Goal: Task Accomplishment & Management: Use online tool/utility

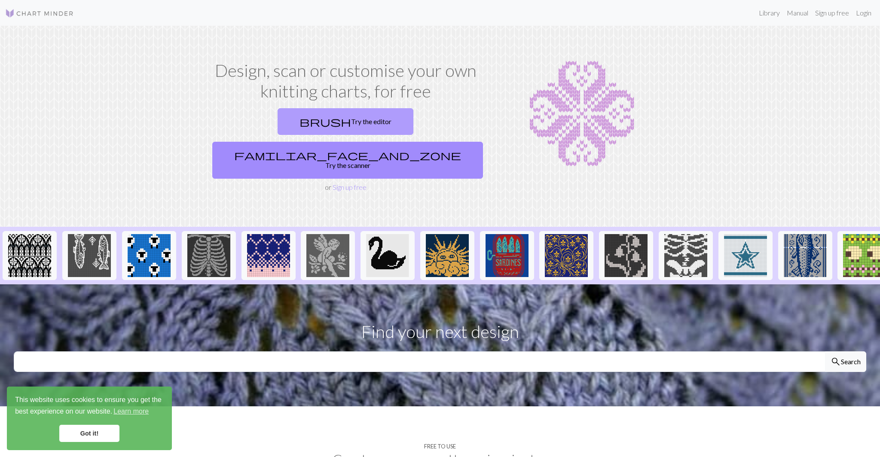
click at [304, 128] on link "brush Try the editor" at bounding box center [346, 121] width 136 height 27
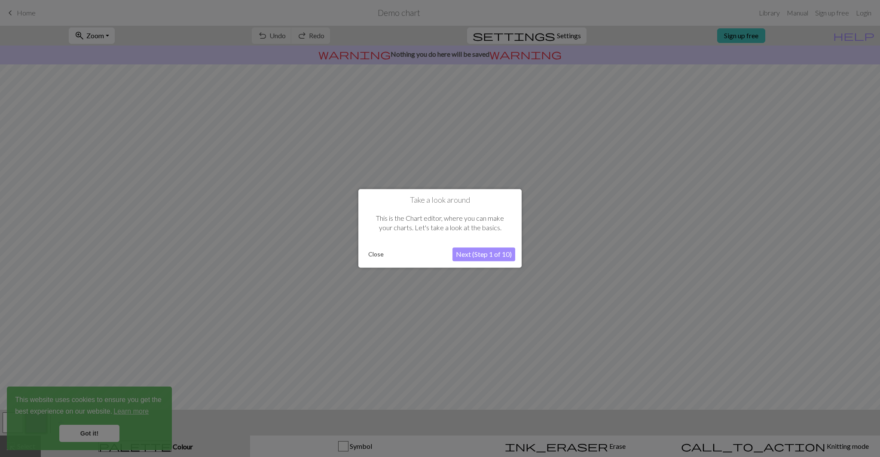
click at [465, 254] on button "Next (Step 1 of 10)" at bounding box center [484, 255] width 63 height 14
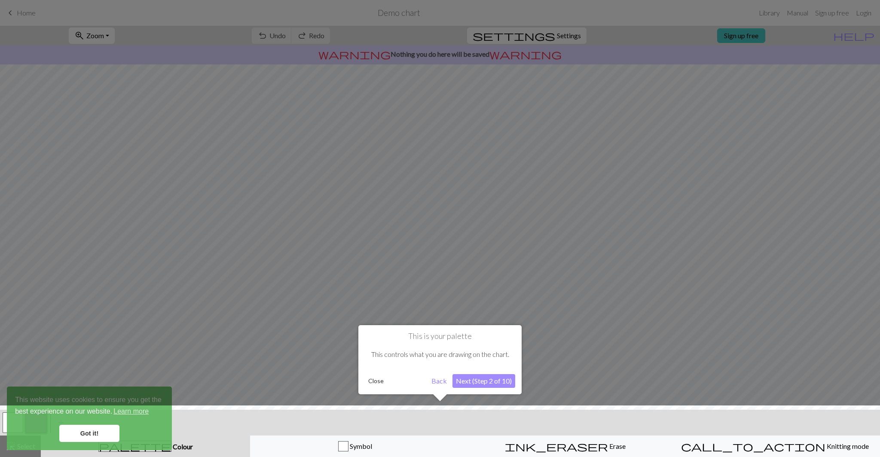
click at [490, 383] on button "Next (Step 2 of 10)" at bounding box center [484, 381] width 63 height 14
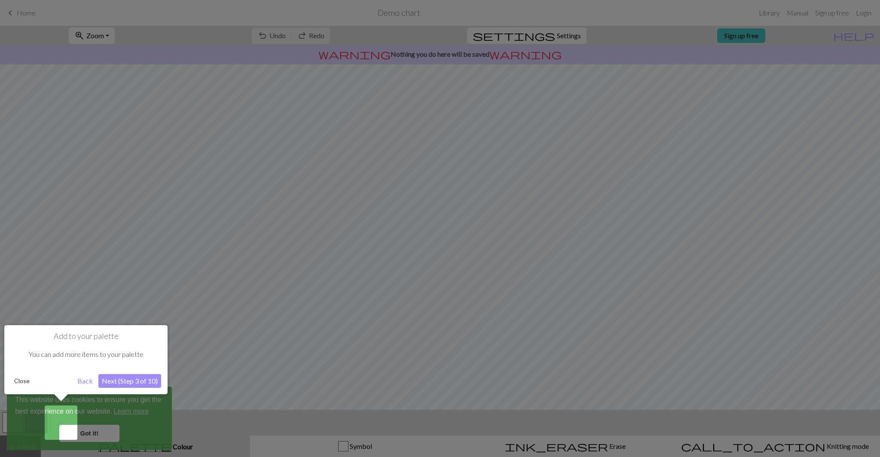
click at [131, 383] on button "Next (Step 3 of 10)" at bounding box center [129, 381] width 63 height 14
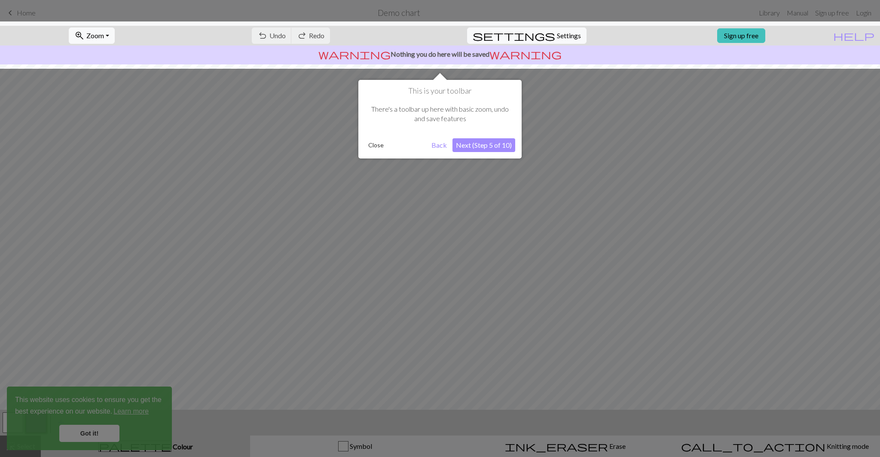
click at [478, 143] on button "Next (Step 5 of 10)" at bounding box center [484, 145] width 63 height 14
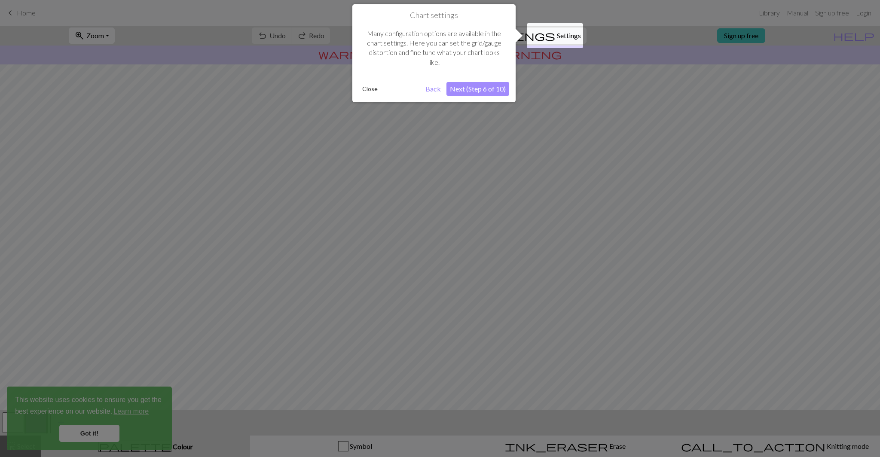
click at [476, 92] on button "Next (Step 6 of 10)" at bounding box center [478, 89] width 63 height 14
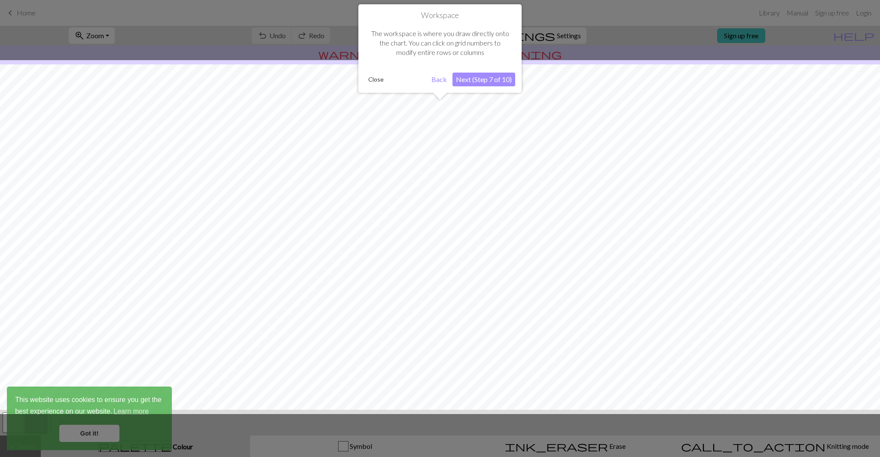
click at [485, 78] on button "Next (Step 7 of 10)" at bounding box center [484, 80] width 63 height 14
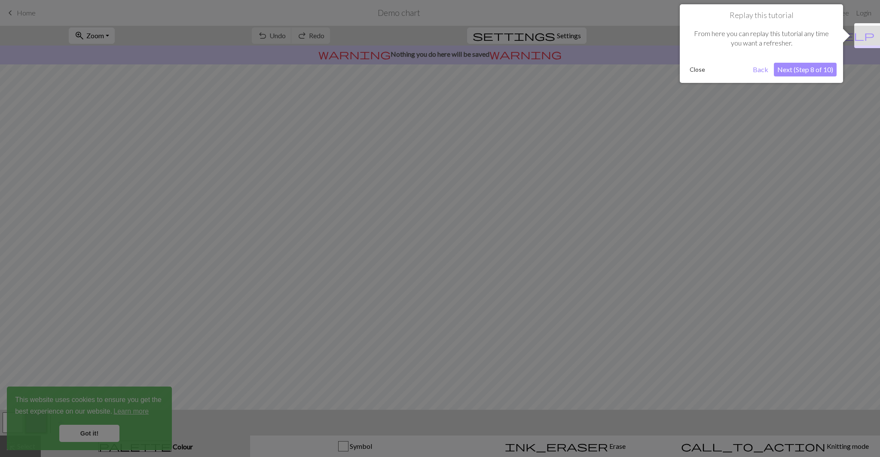
click at [812, 69] on button "Next (Step 8 of 10)" at bounding box center [805, 70] width 63 height 14
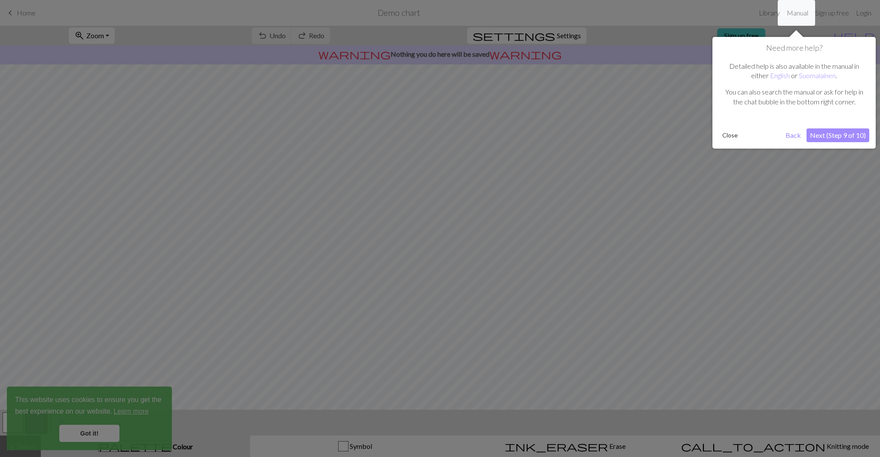
click at [834, 139] on button "Next (Step 9 of 10)" at bounding box center [838, 136] width 63 height 14
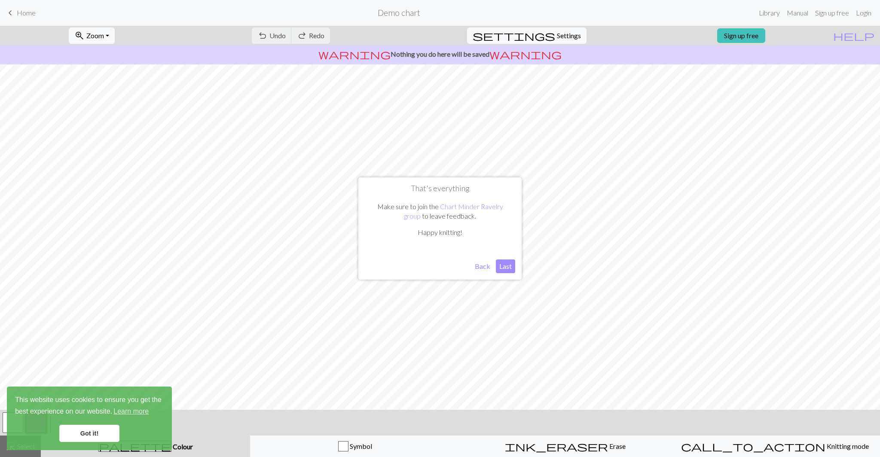
click at [510, 266] on button "Last" at bounding box center [505, 267] width 19 height 14
click at [564, 34] on span "Settings" at bounding box center [569, 36] width 24 height 10
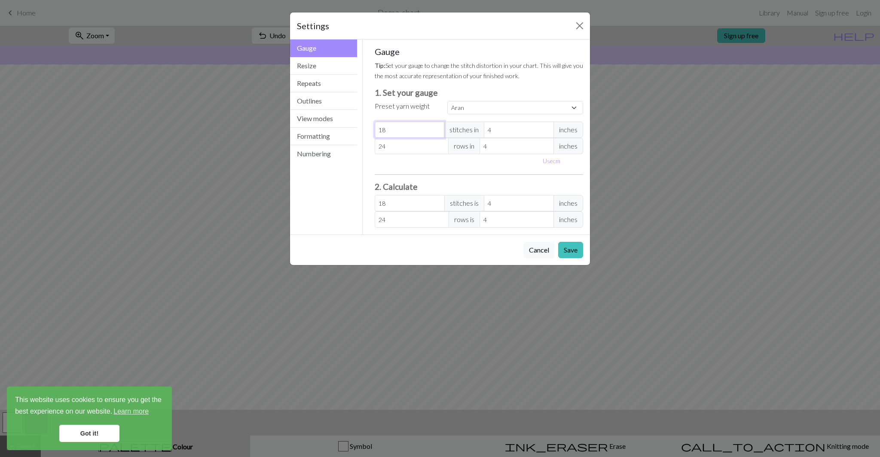
click at [418, 131] on input "18" at bounding box center [410, 130] width 70 height 16
click at [469, 110] on select "Custom Square Lace Light Fingering Fingering Sport Double knit Worsted Aran Bul…" at bounding box center [516, 107] width 136 height 13
select select "sport"
click at [448, 101] on select "Custom Square Lace Light Fingering Fingering Sport Double knit Worsted Aran Bul…" at bounding box center [516, 107] width 136 height 13
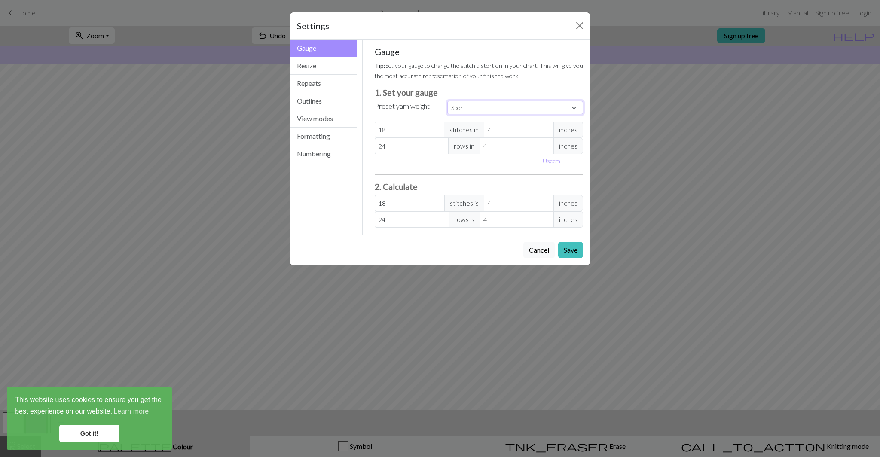
type input "24"
type input "34"
type input "24"
type input "34"
click at [425, 128] on input "24" at bounding box center [410, 130] width 70 height 16
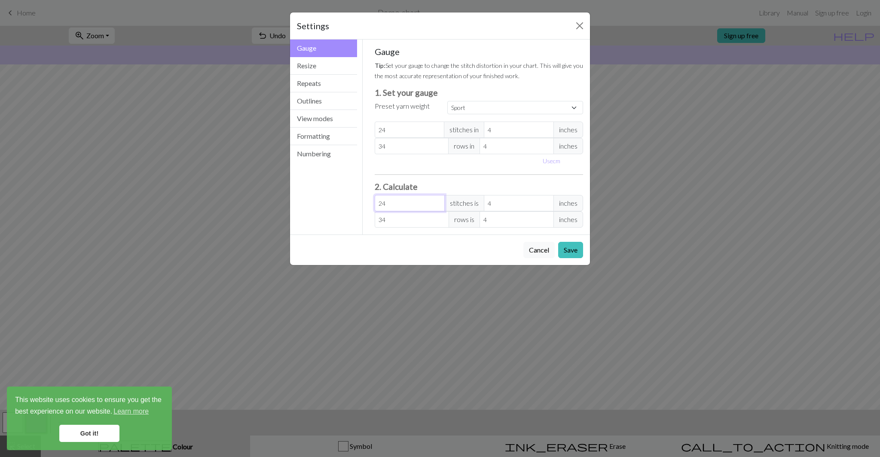
click at [418, 203] on input "24" at bounding box center [410, 203] width 70 height 16
type input "23"
type input "3.83"
type input "22"
type input "3.67"
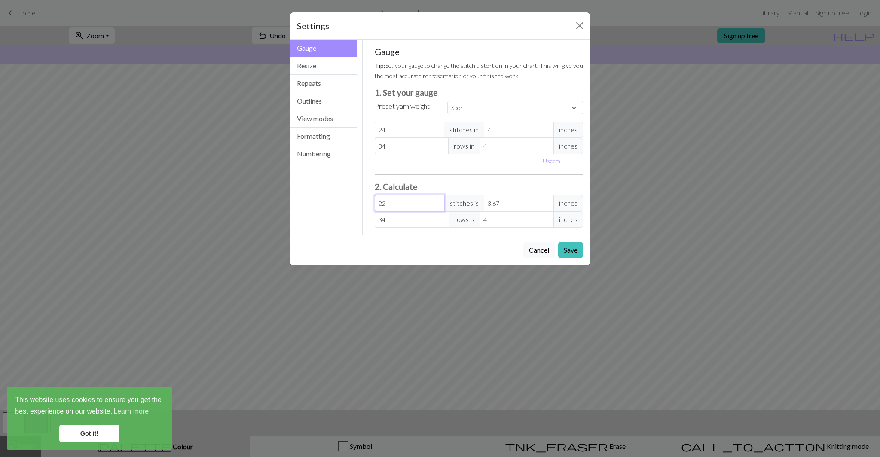
type input "21"
type input "3.5"
type input "20"
type input "3.33"
type input "19"
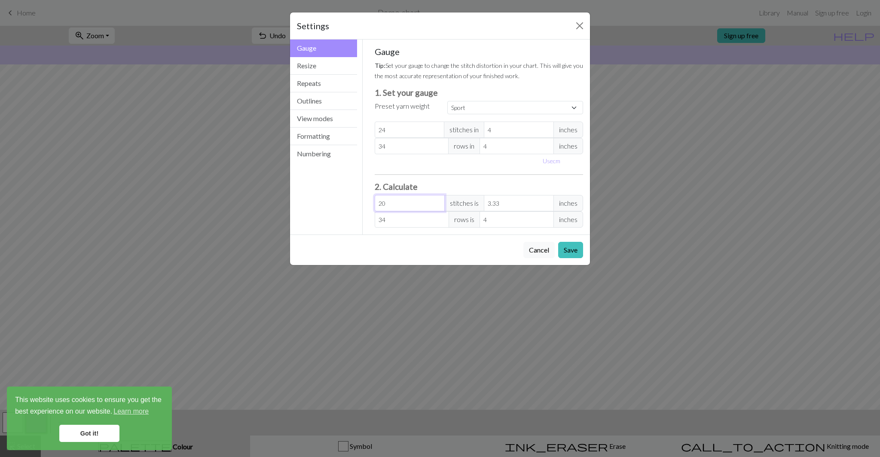
type input "3.17"
type input "18"
type input "3"
type input "17"
type input "2.83"
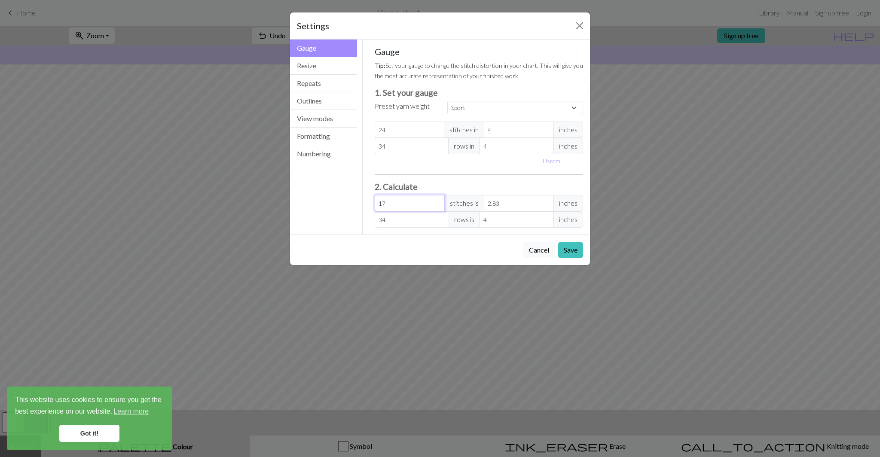
type input "16"
type input "2.67"
type input "15"
type input "2.5"
type input "14"
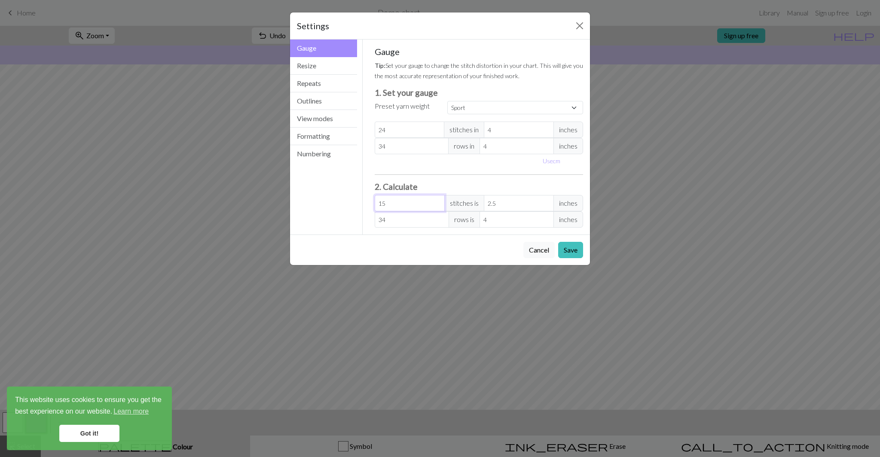
type input "2.33"
type input "13"
type input "2.17"
type input "12"
type input "2"
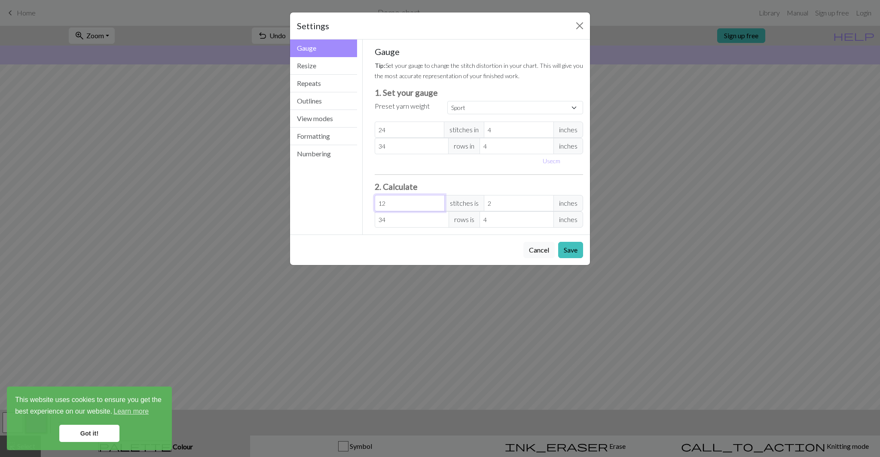
type input "11"
type input "1.83"
type input "10"
type input "1.67"
type input "9"
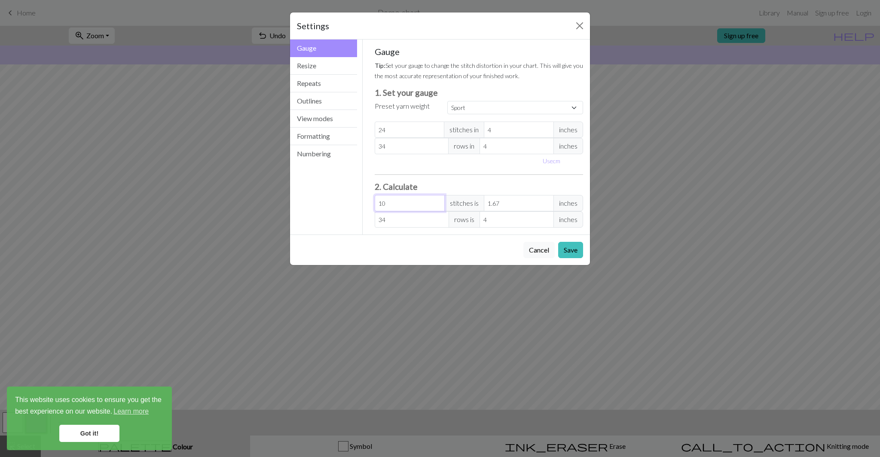
type input "1.5"
type input "8"
type input "1.33"
type input "7"
type input "1.17"
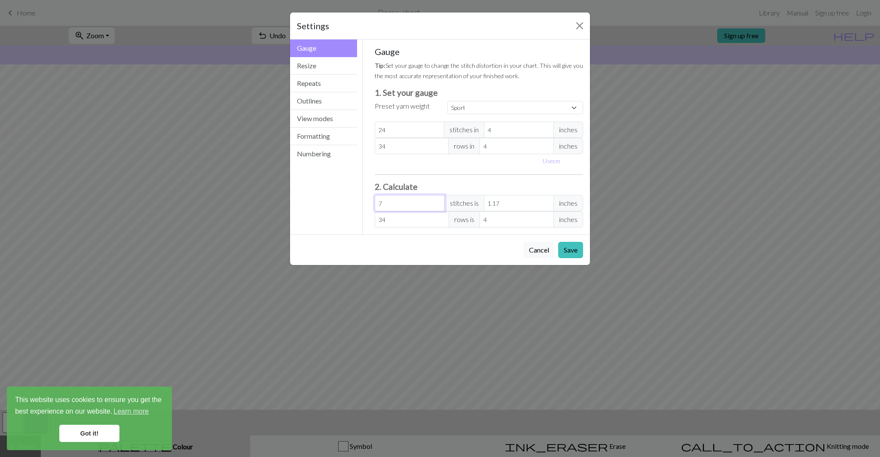
type input "6"
type input "1"
type input "5"
type input "0.83"
type input "4"
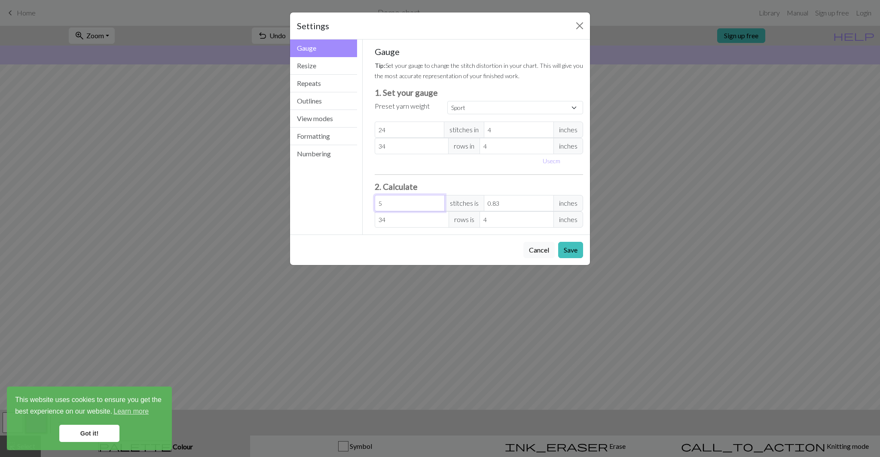
type input "0.67"
type input "3"
type input "0.5"
type input "2"
type input "0.33"
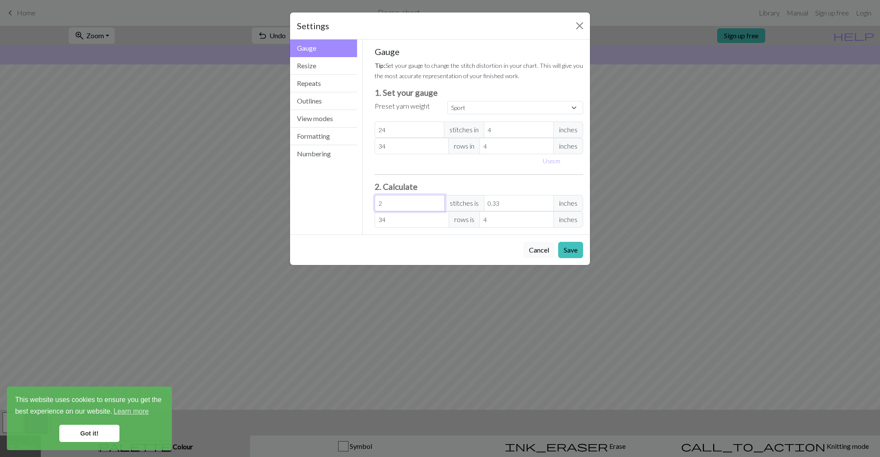
type input "1"
type input "0.17"
type input "0"
type input "-1"
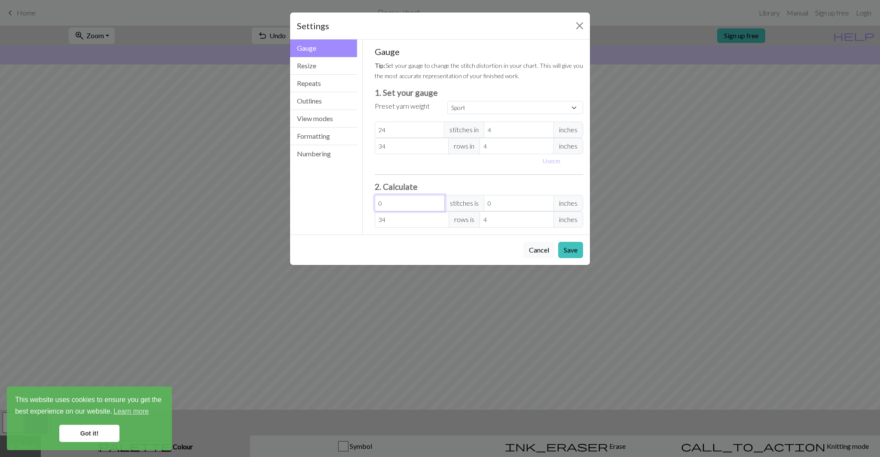
type input "-0.17"
type input "-2"
type input "-0.33"
type input "-3"
type input "-0.5"
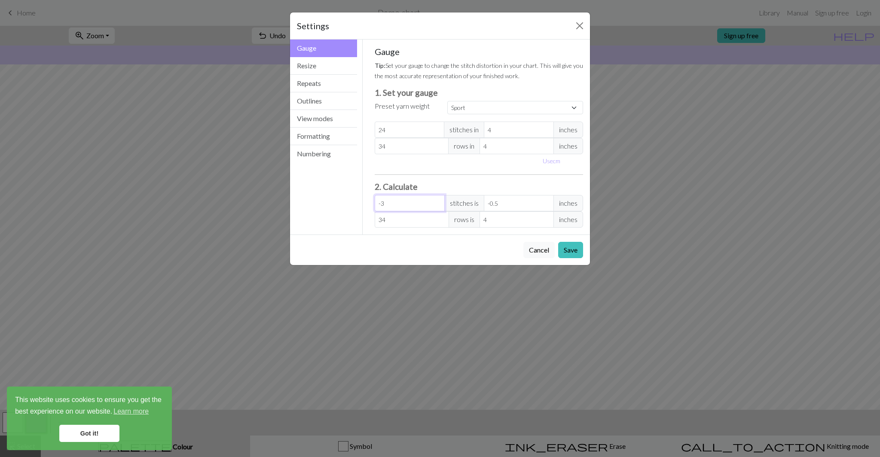
type input "-4"
type input "-0.67"
type input "-5"
type input "-0.83"
type input "-6"
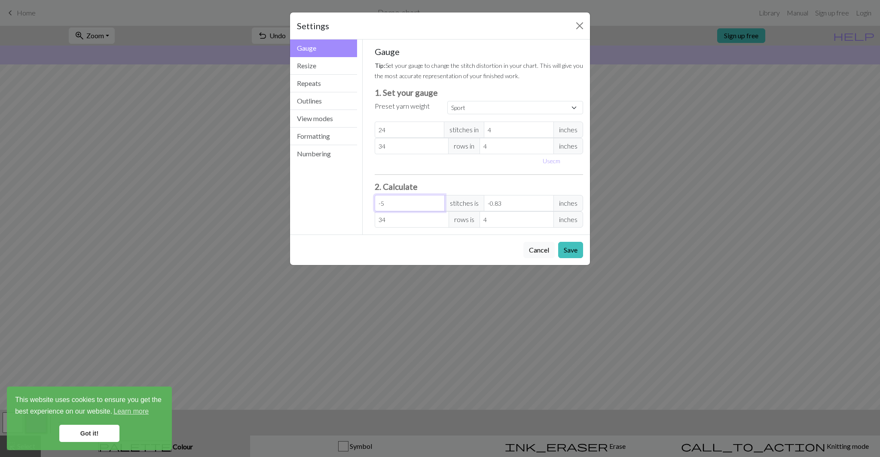
type input "-1"
type input "-5"
type input "-0.83"
type input "-4"
type input "-0.67"
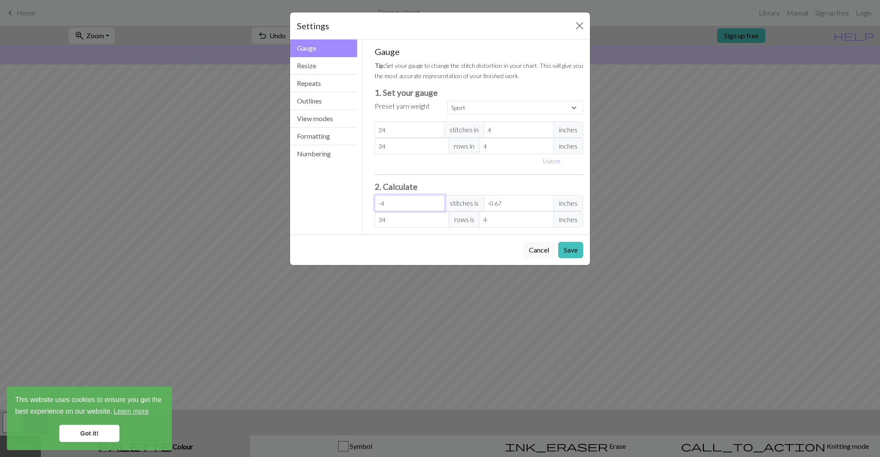
type input "-3"
type input "-0.5"
type input "-2"
type input "-0.33"
type input "-1"
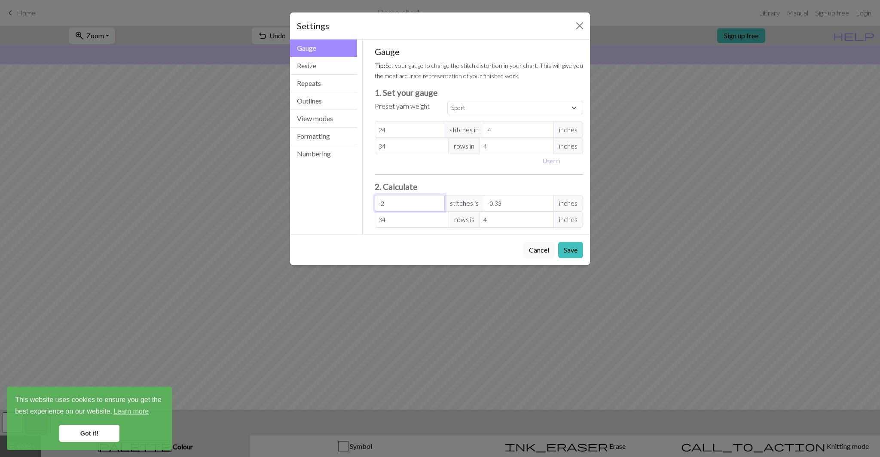
type input "-0.17"
type input "0"
type input "1"
type input "0.17"
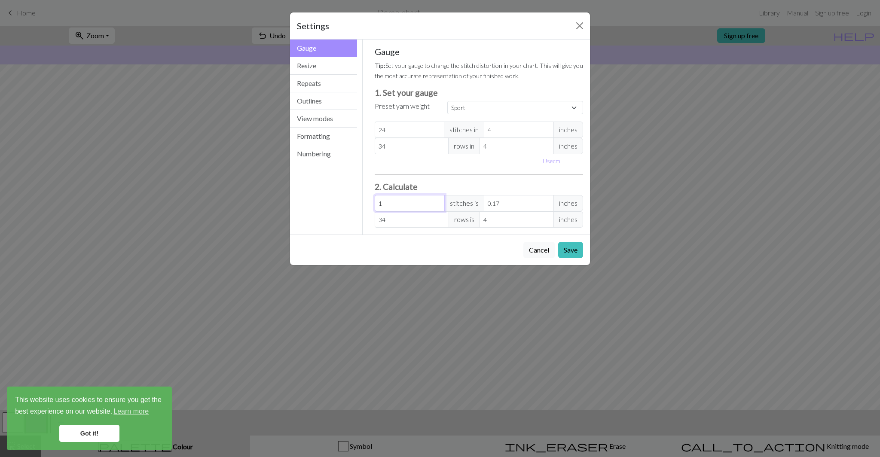
type input "2"
type input "0.33"
type input "3"
type input "0.5"
type input "4"
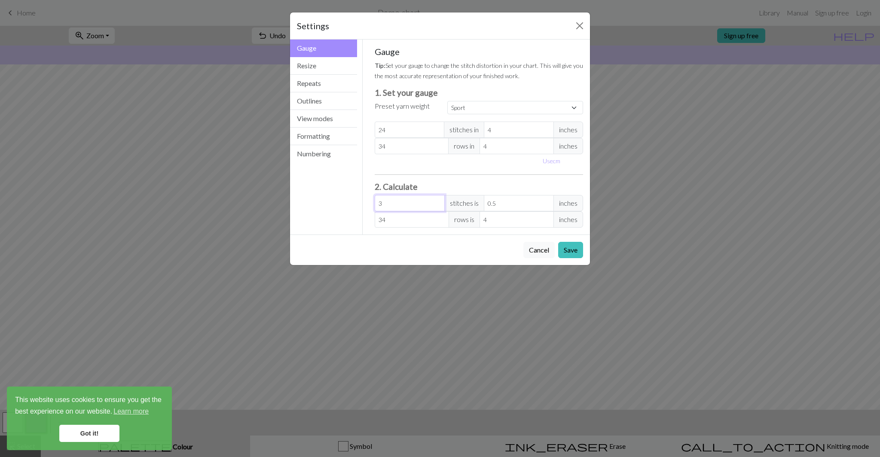
type input "0.67"
type input "5"
type input "0.83"
type input "6"
type input "1"
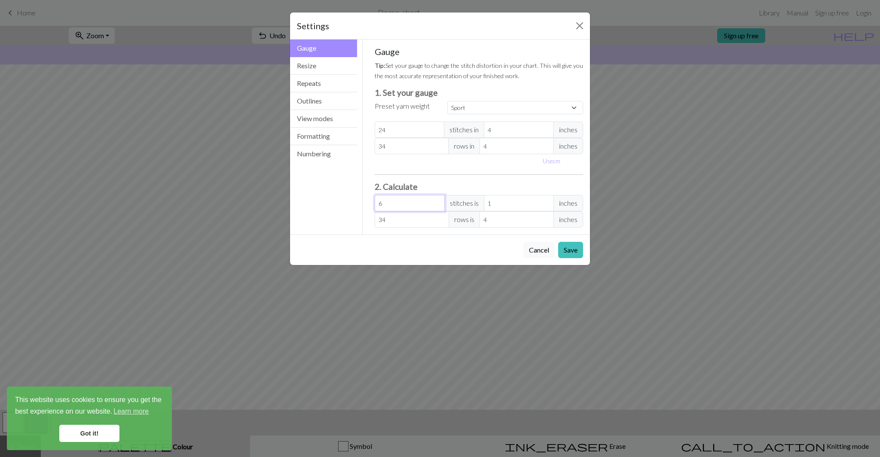
type input "7"
type input "1.17"
type input "8"
type input "1.33"
type input "9"
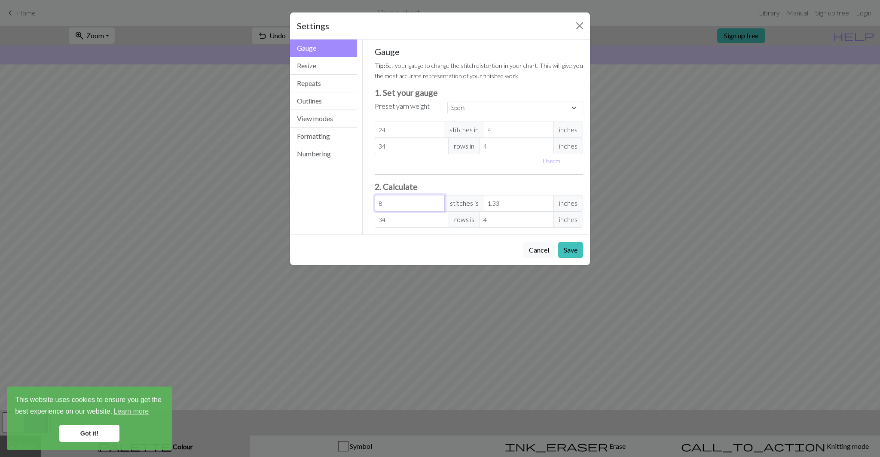
type input "1.5"
type input "10"
type input "1.67"
type input "11"
type input "1.83"
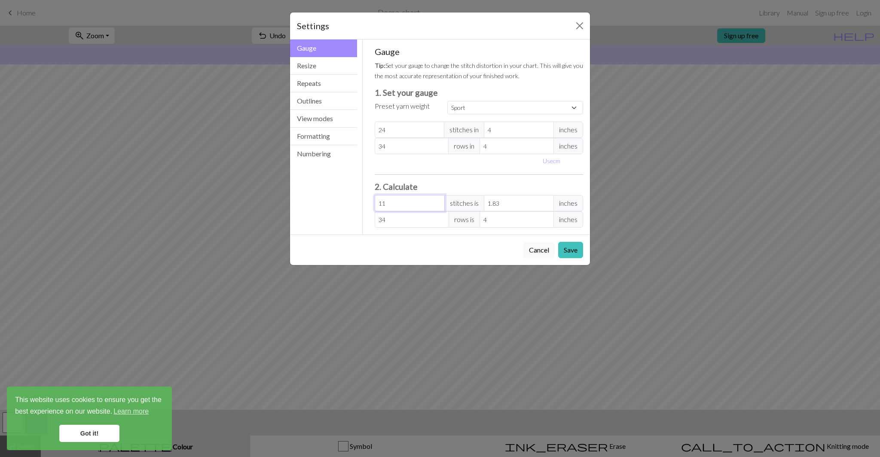
type input "12"
type input "2"
type input "13"
type input "2.17"
type input "14"
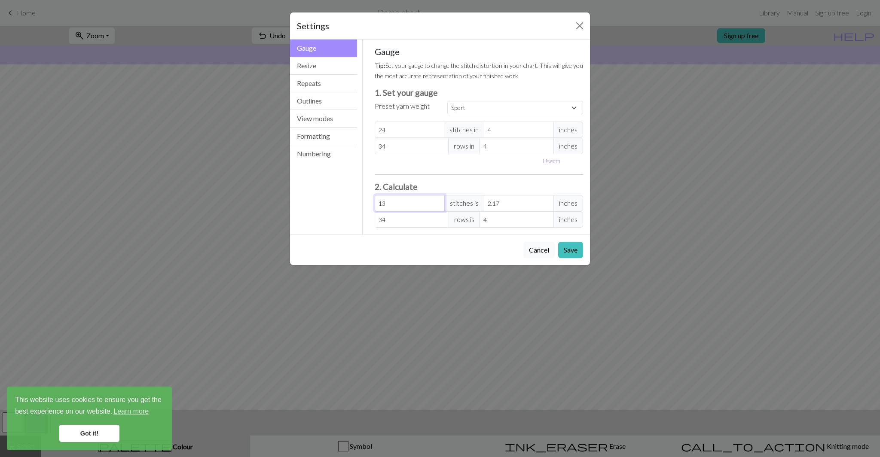
type input "2.33"
type input "15"
type input "2.5"
type input "16"
type input "2.67"
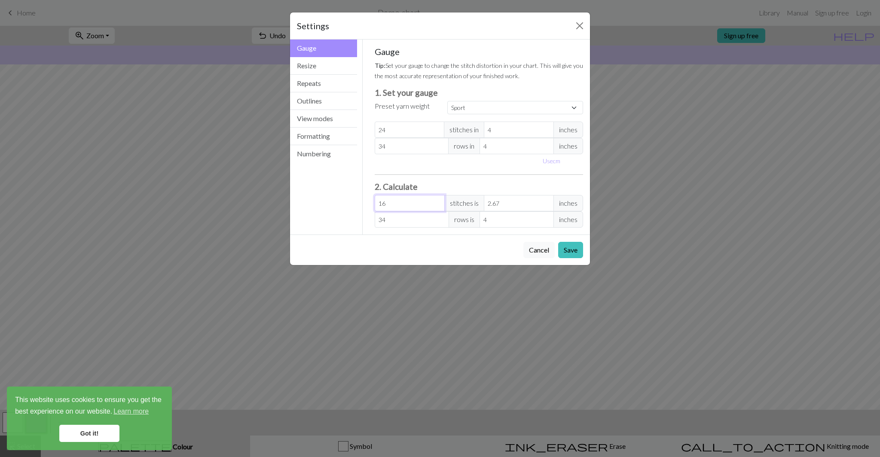
type input "17"
type input "2.83"
type input "18"
type input "3"
type input "19"
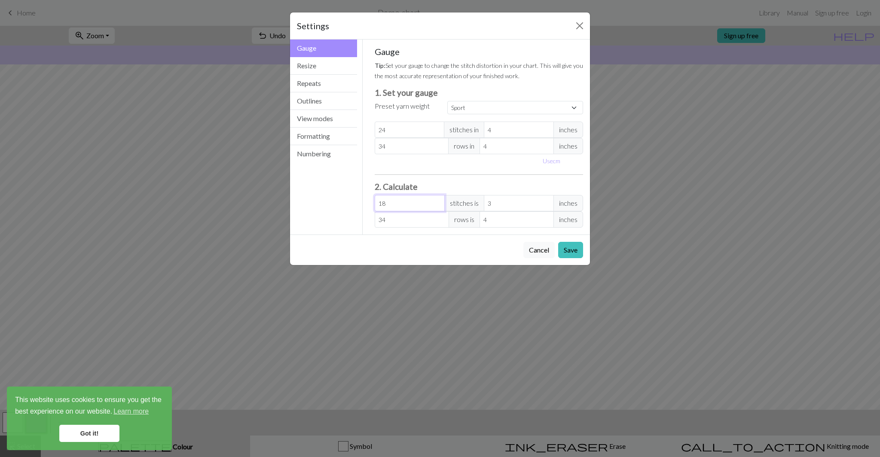
type input "3.17"
type input "20"
type input "3.33"
type input "21"
type input "3.5"
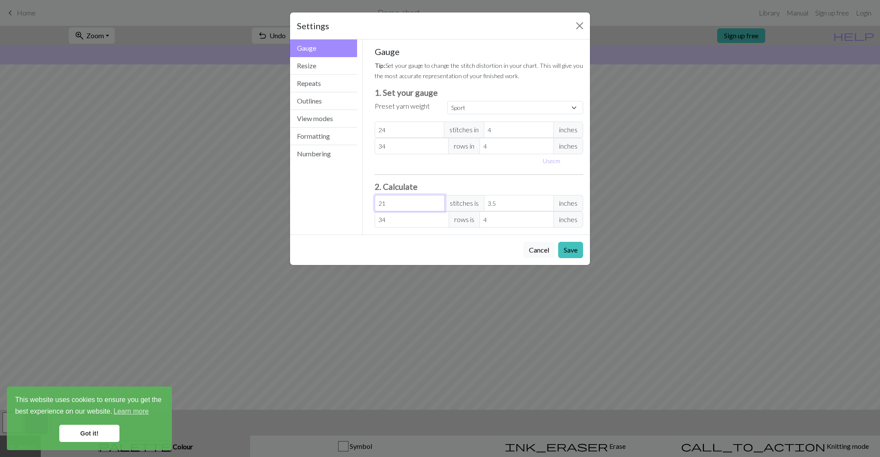
type input "22"
type input "3.67"
type input "23"
type input "3.83"
type input "24"
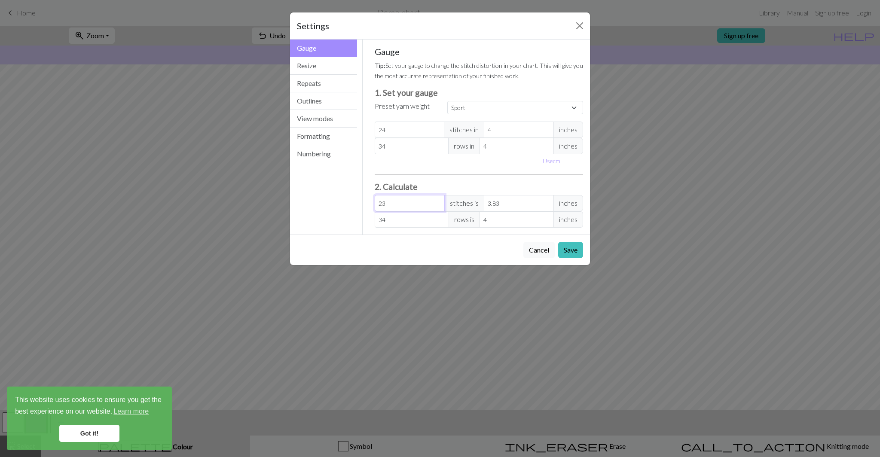
type input "4"
type input "25"
type input "4.17"
type input "24"
type input "4"
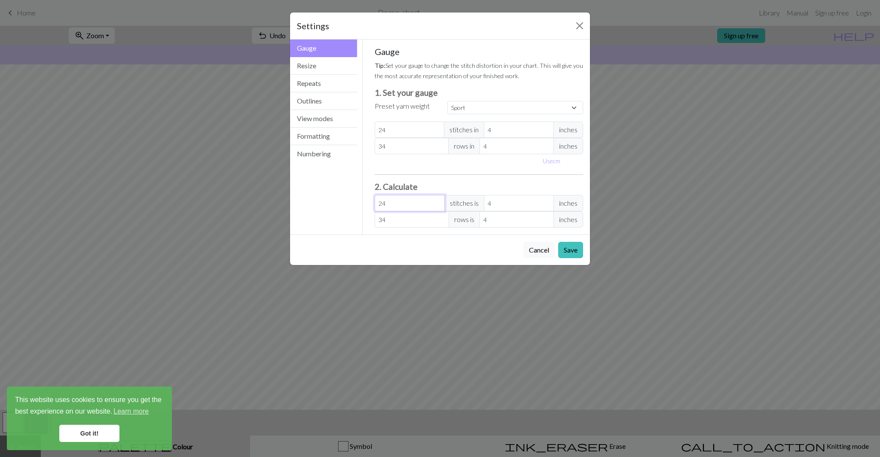
click at [438, 205] on input "24" at bounding box center [410, 203] width 70 height 16
click at [570, 252] on button "Save" at bounding box center [570, 250] width 25 height 16
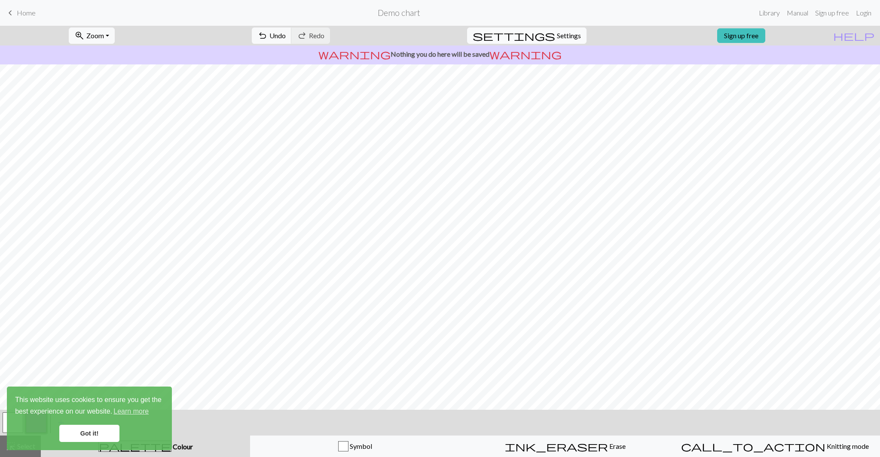
click at [537, 36] on span "settings" at bounding box center [514, 36] width 83 height 12
select select "sport"
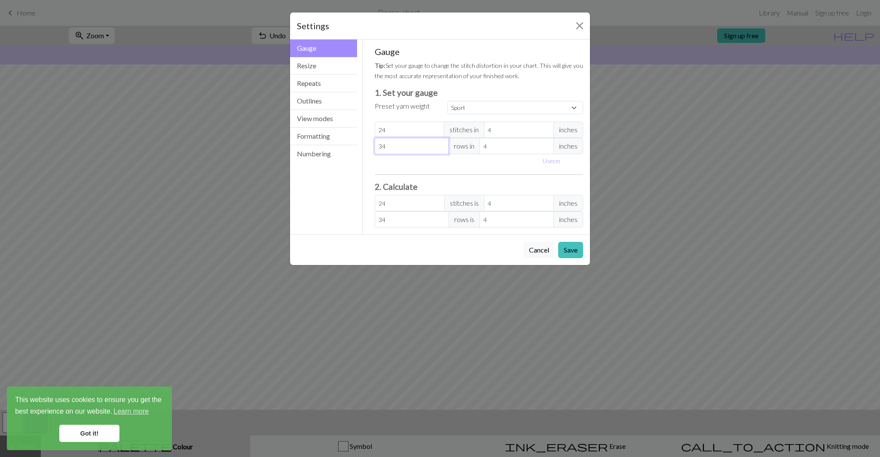
click at [383, 148] on input "34" at bounding box center [412, 146] width 74 height 16
type input "4"
type input "24"
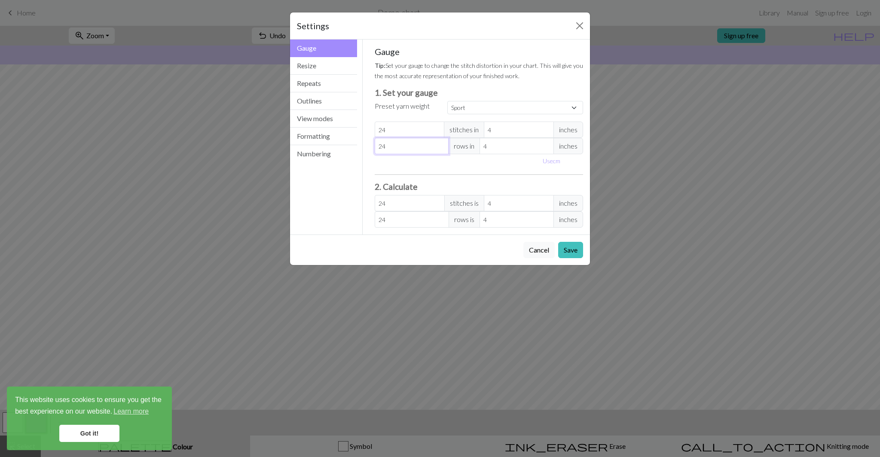
type input "24"
click at [377, 173] on div "Gauge Tip: Set your gauge to change the stitch distortion in your chart. This w…" at bounding box center [479, 136] width 209 height 181
click at [576, 249] on button "Save" at bounding box center [570, 250] width 25 height 16
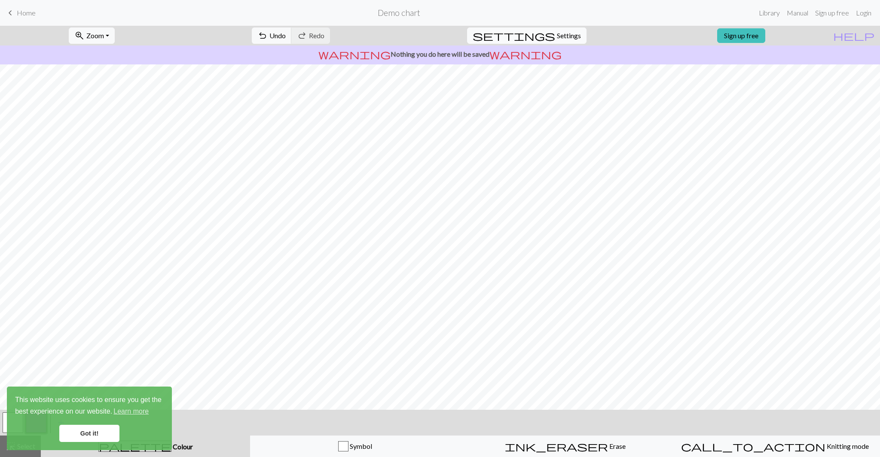
click at [557, 31] on span "Settings" at bounding box center [569, 36] width 24 height 10
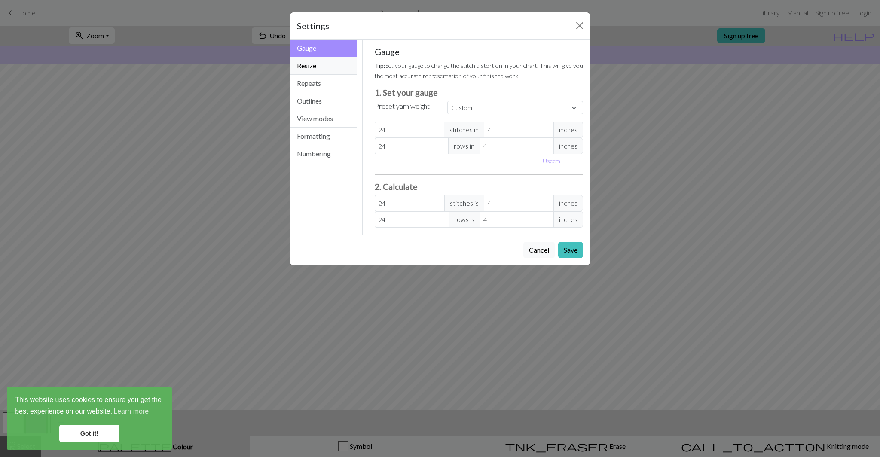
click at [328, 65] on button "Resize" at bounding box center [323, 66] width 67 height 18
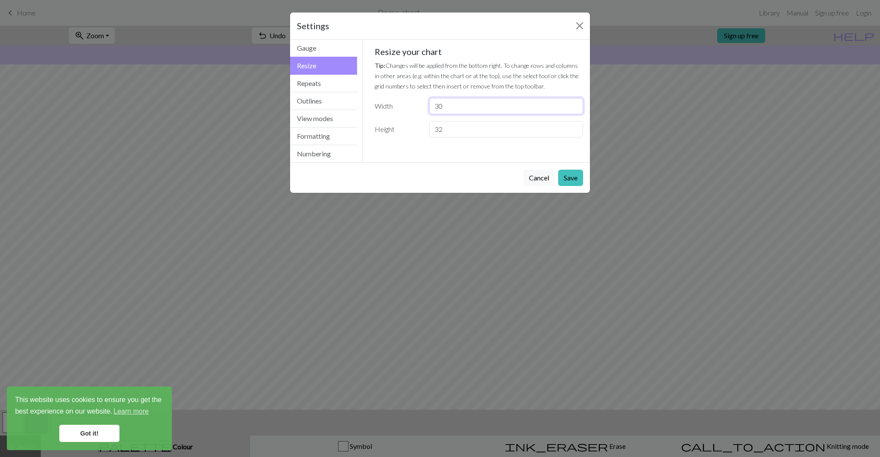
click at [453, 107] on input "30" at bounding box center [506, 106] width 154 height 16
type input "3"
type input "10"
click at [459, 126] on input "32" at bounding box center [506, 129] width 154 height 16
type input "30"
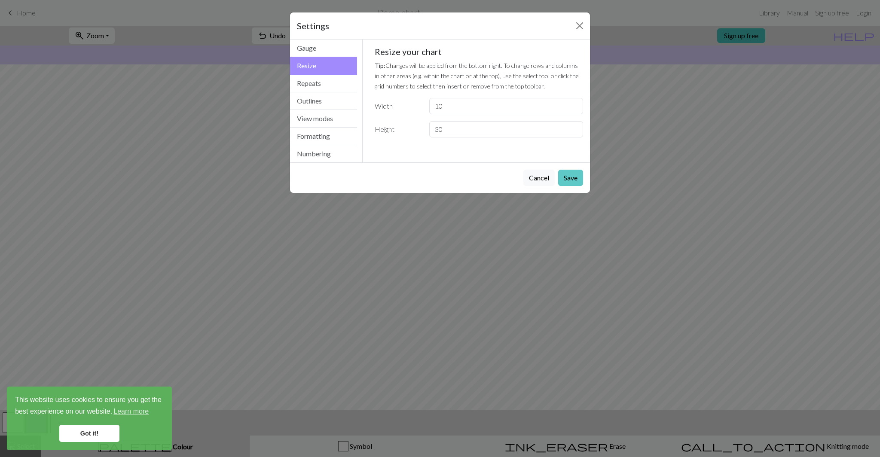
click at [565, 177] on button "Save" at bounding box center [570, 178] width 25 height 16
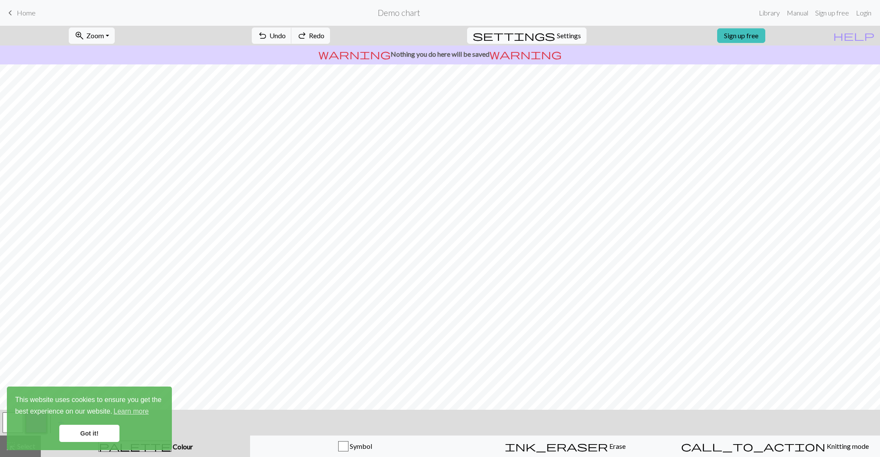
click at [547, 36] on button "settings Settings" at bounding box center [527, 36] width 120 height 16
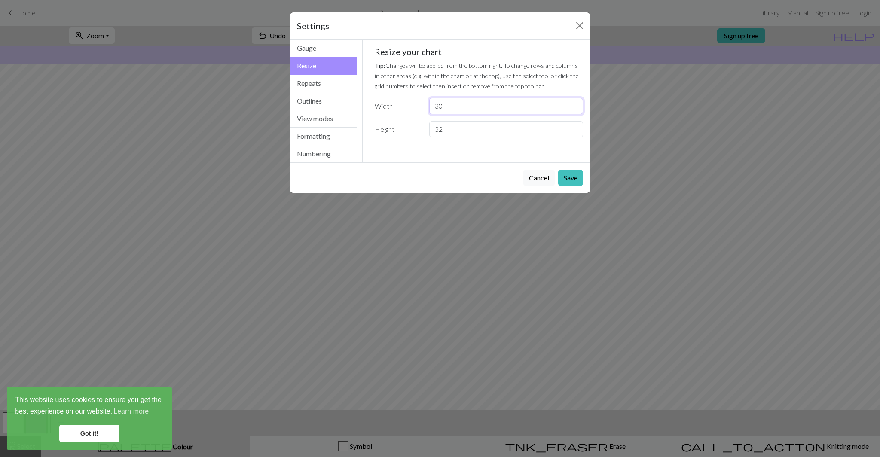
click at [469, 111] on input "30" at bounding box center [506, 106] width 154 height 16
type input "120"
click at [469, 132] on input "32" at bounding box center [506, 129] width 154 height 16
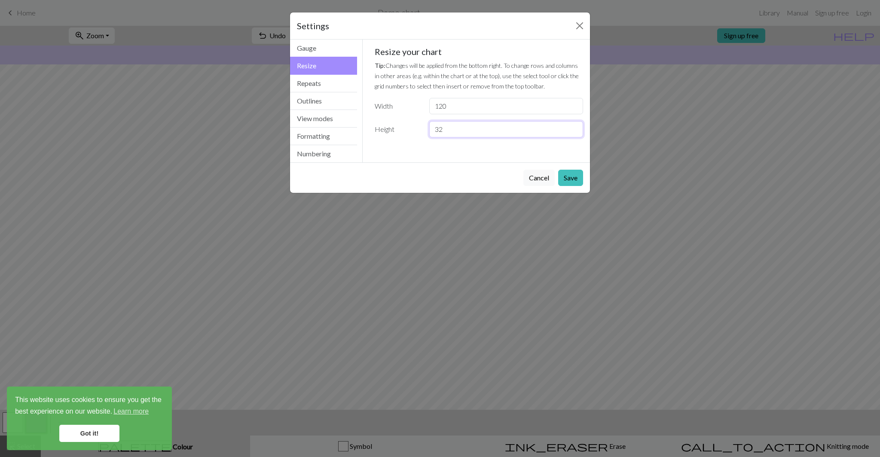
type input "3"
type input "180"
click at [564, 180] on button "Save" at bounding box center [570, 178] width 25 height 16
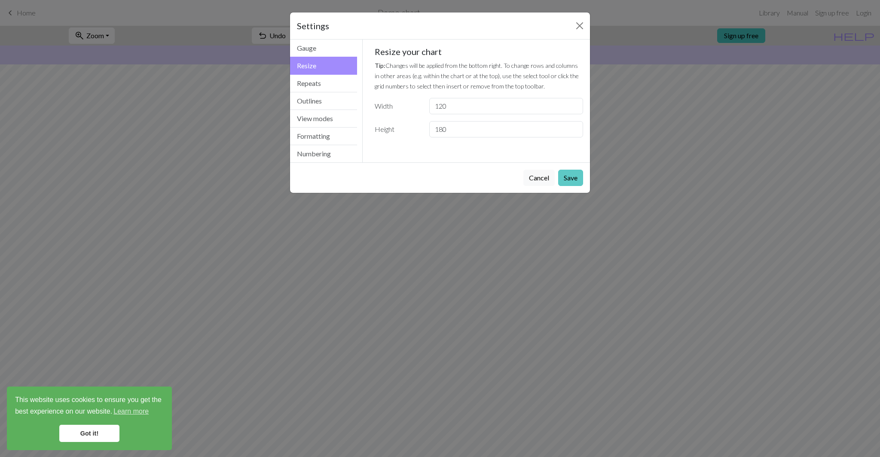
click at [573, 176] on button "Save" at bounding box center [570, 178] width 25 height 16
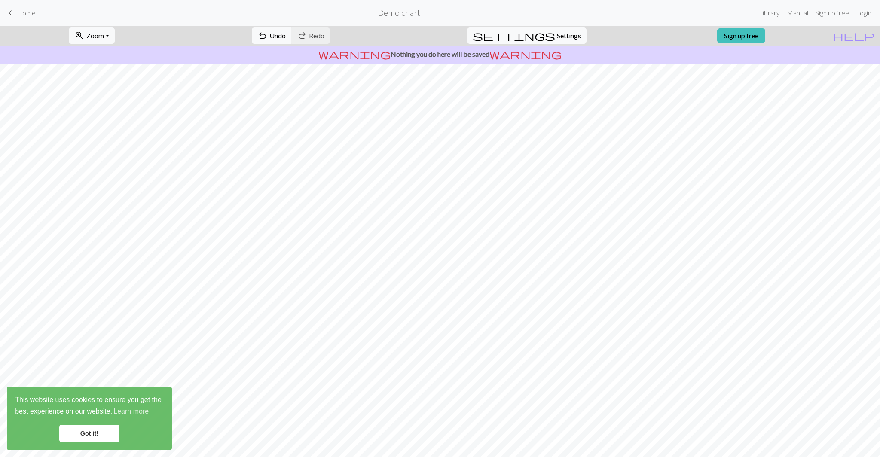
click at [71, 436] on link "Got it!" at bounding box center [89, 433] width 60 height 17
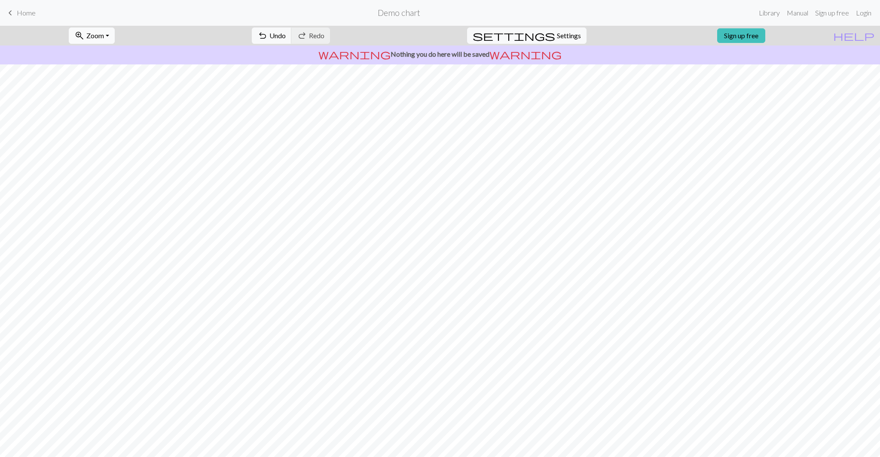
click at [104, 35] on span "Zoom" at bounding box center [95, 35] width 18 height 8
click at [112, 55] on button "Fit all" at bounding box center [103, 55] width 68 height 14
click at [112, 55] on p "warning Nothing you do here will be saved warning" at bounding box center [440, 54] width 874 height 10
click at [115, 37] on button "zoom_in Zoom Zoom" at bounding box center [92, 36] width 46 height 16
click at [103, 116] on button "100%" at bounding box center [103, 117] width 68 height 14
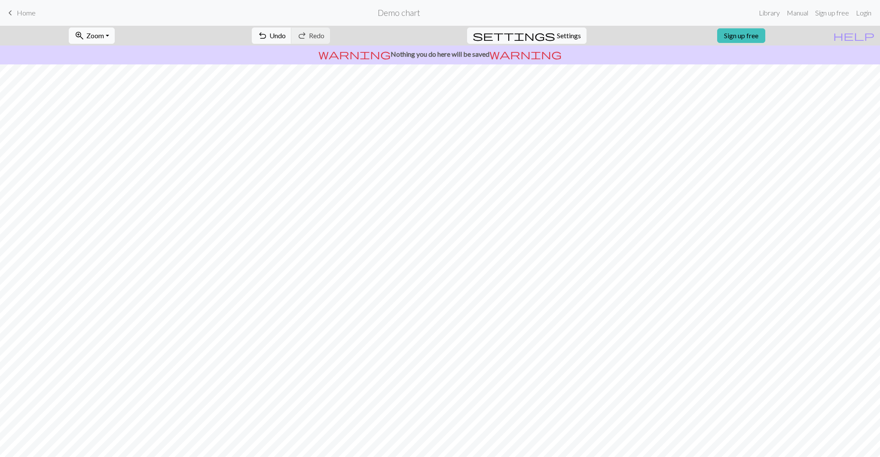
click at [104, 39] on span "Zoom" at bounding box center [95, 35] width 18 height 8
click at [115, 104] on button "50%" at bounding box center [103, 103] width 68 height 14
click at [115, 32] on button "zoom_in Zoom Zoom" at bounding box center [92, 36] width 46 height 16
click at [20, 13] on span "Home" at bounding box center [26, 13] width 19 height 8
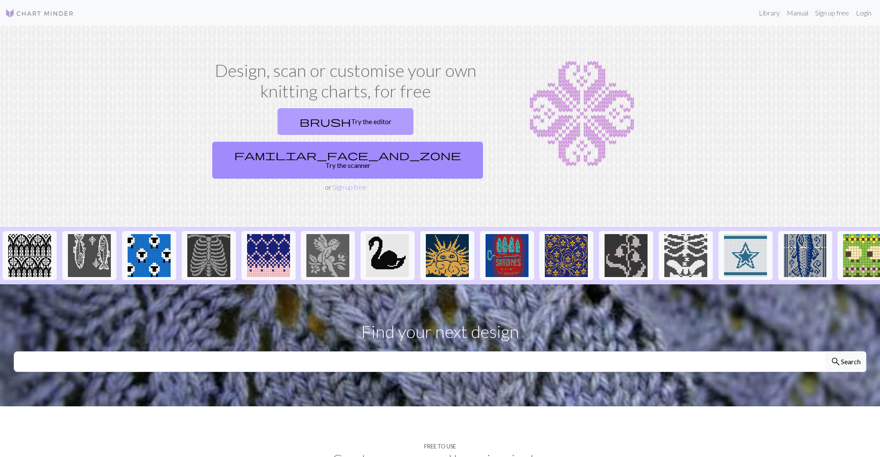
click at [295, 124] on link "brush Try the editor" at bounding box center [346, 121] width 136 height 27
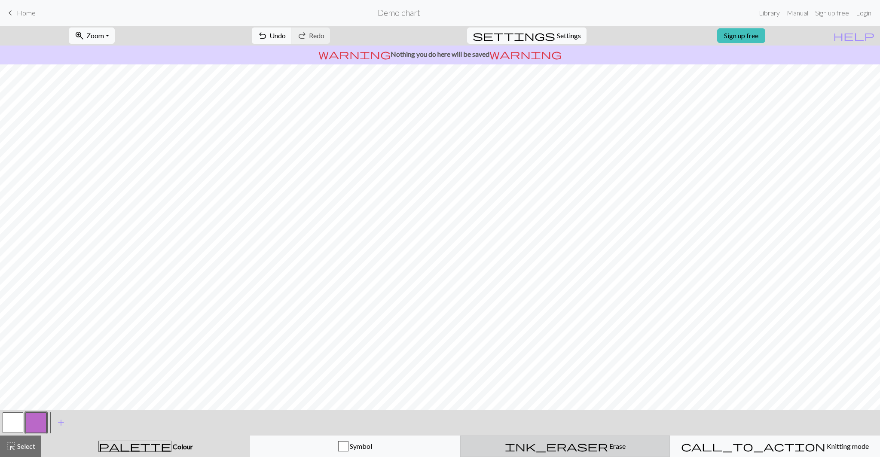
click at [551, 447] on span "ink_eraser" at bounding box center [556, 447] width 103 height 12
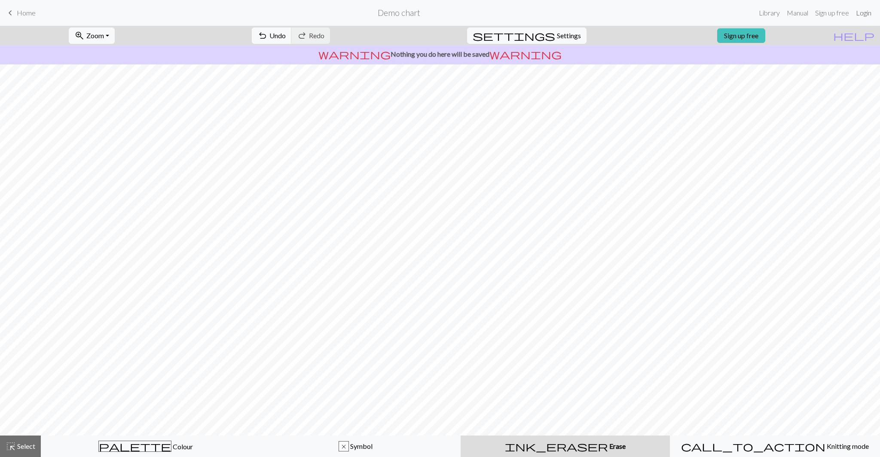
click at [863, 12] on link "Login" at bounding box center [864, 12] width 22 height 17
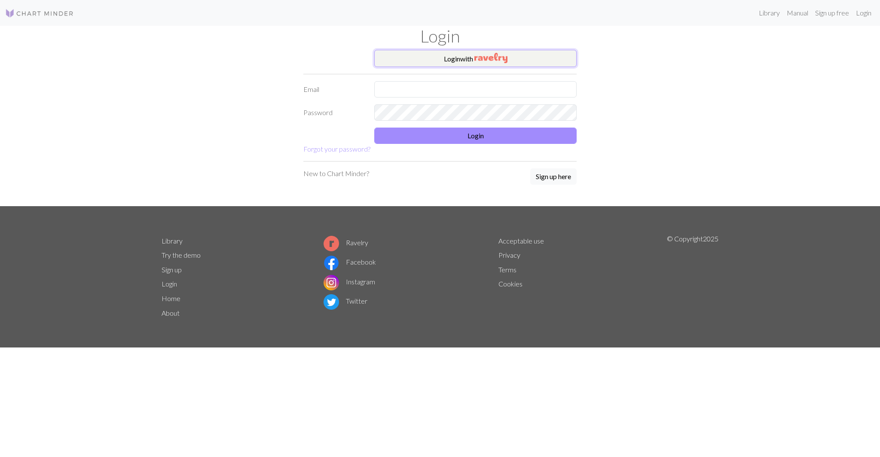
click at [534, 65] on button "Login with" at bounding box center [475, 58] width 202 height 17
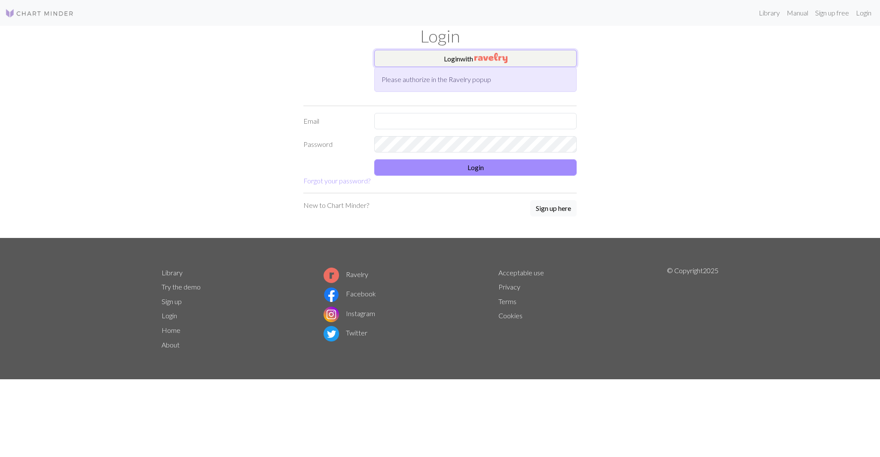
click at [499, 66] on button "Login with" at bounding box center [475, 58] width 202 height 17
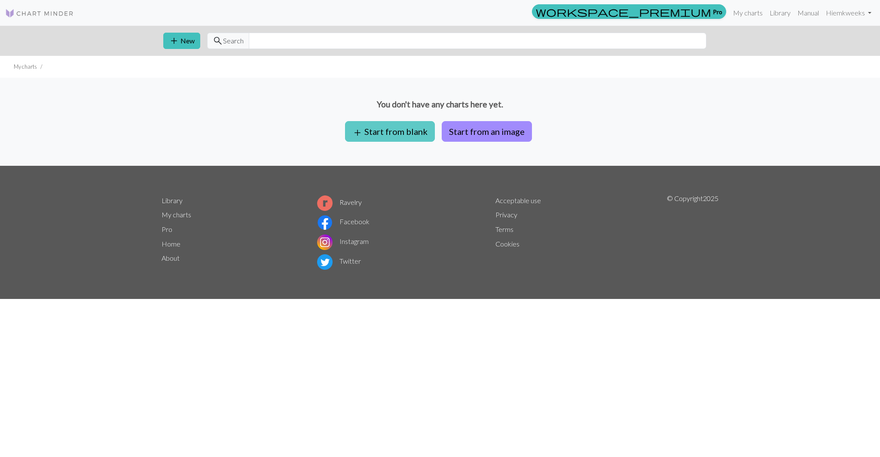
click at [377, 138] on button "add Start from blank" at bounding box center [390, 131] width 90 height 21
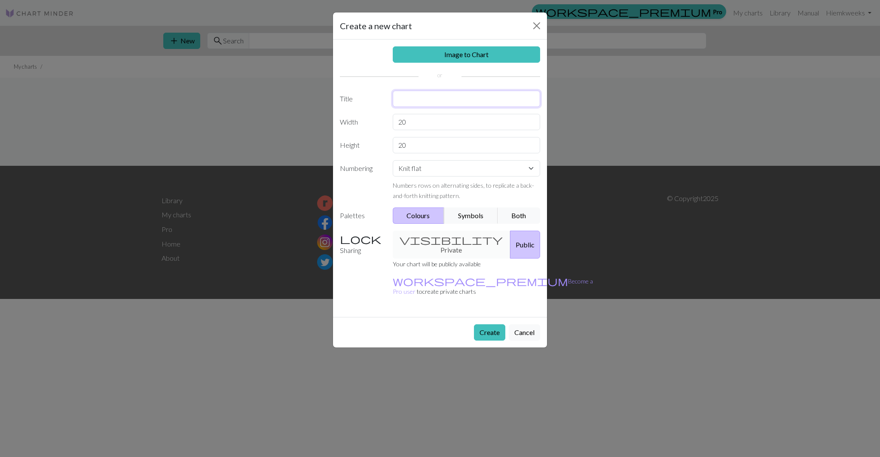
click at [421, 102] on input "text" at bounding box center [467, 99] width 148 height 16
type input "First Doodle Infinity Cowl"
click at [417, 122] on input "20" at bounding box center [467, 122] width 148 height 16
click at [451, 240] on div "visibility Private Public" at bounding box center [467, 245] width 158 height 28
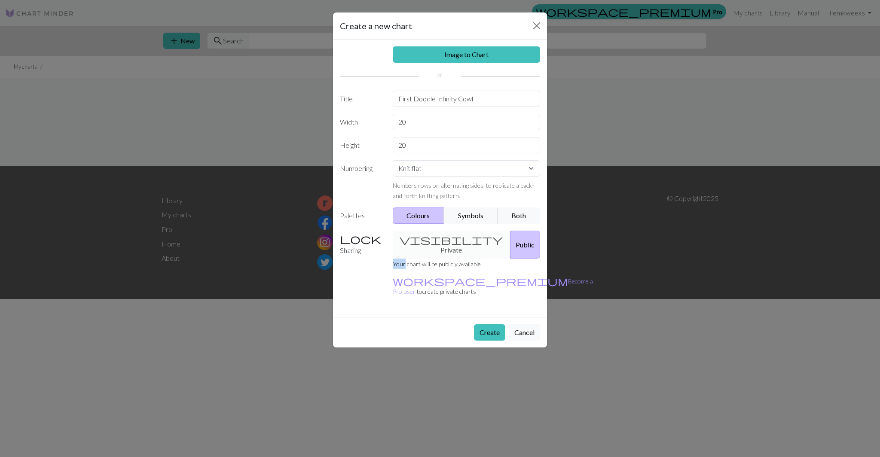
click at [451, 240] on div "visibility Private Public" at bounding box center [467, 245] width 158 height 28
click at [438, 114] on input "20" at bounding box center [467, 122] width 148 height 16
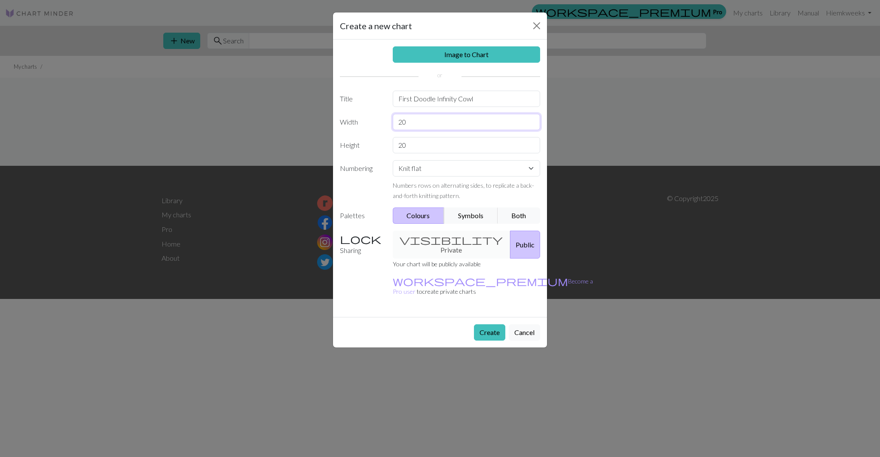
click at [438, 114] on input "20" at bounding box center [467, 122] width 148 height 16
click at [429, 161] on select "Knit flat Knit in the round Lace knitting Cross stitch" at bounding box center [467, 168] width 148 height 16
select select "round"
click at [393, 160] on select "Knit flat Knit in the round Lace knitting Cross stitch" at bounding box center [467, 168] width 148 height 16
click at [423, 124] on input "20" at bounding box center [467, 122] width 148 height 16
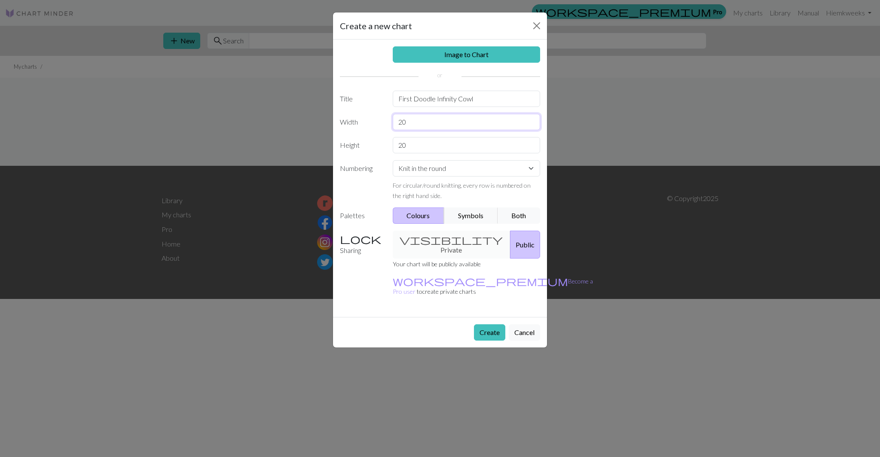
click at [423, 124] on input "20" at bounding box center [467, 122] width 148 height 16
type input "120"
click at [427, 145] on input "20" at bounding box center [467, 145] width 148 height 16
type input "2"
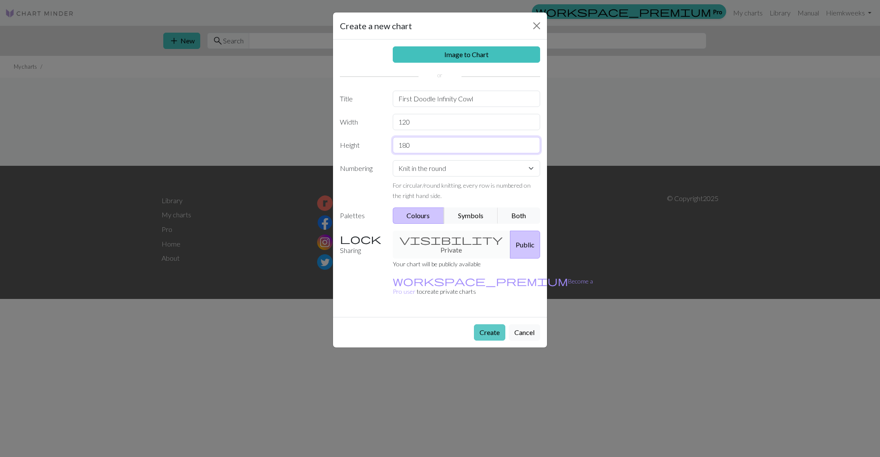
type input "180"
click at [484, 325] on button "Create" at bounding box center [489, 333] width 31 height 16
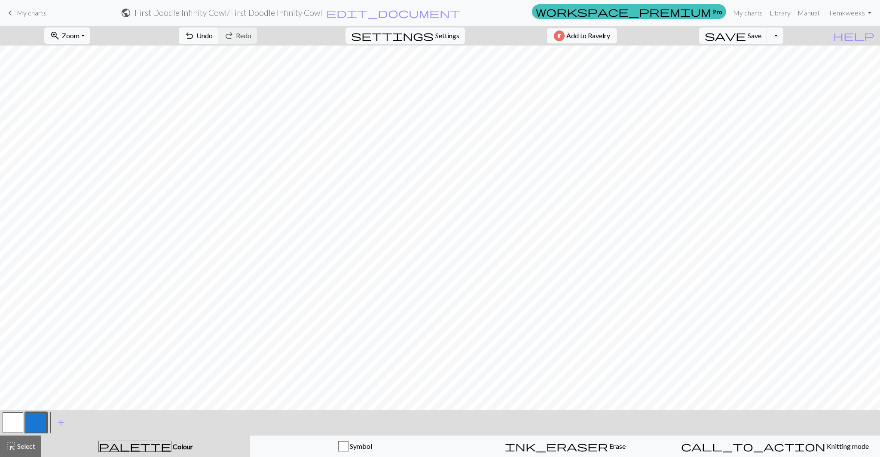
scroll to position [1222, 0]
click at [172, 449] on span "Colour" at bounding box center [182, 447] width 21 height 8
click at [40, 421] on button "button" at bounding box center [36, 423] width 21 height 21
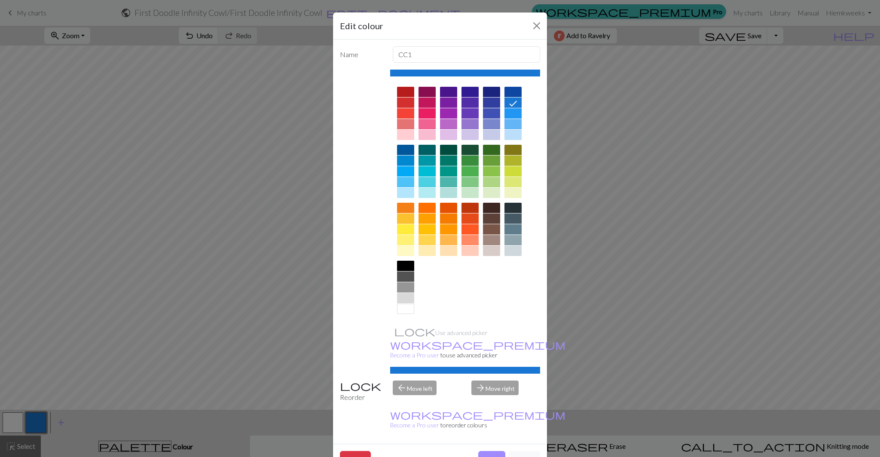
click at [489, 159] on div at bounding box center [491, 161] width 17 height 10
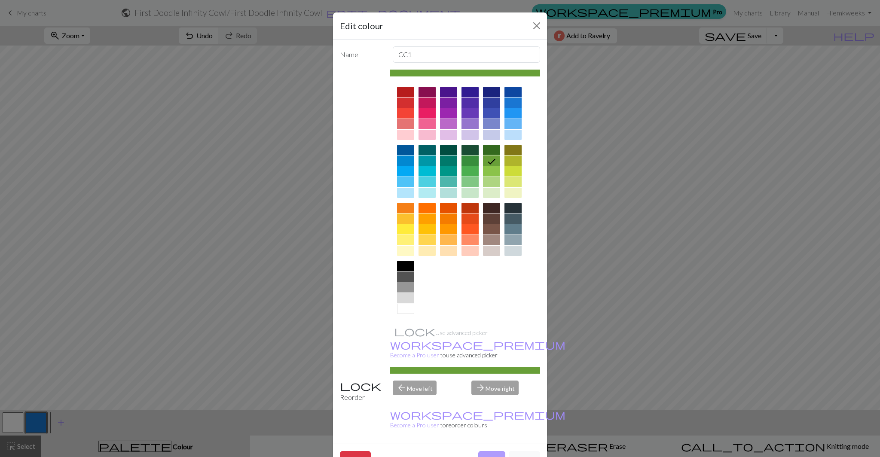
click at [490, 451] on button "Done" at bounding box center [491, 459] width 27 height 16
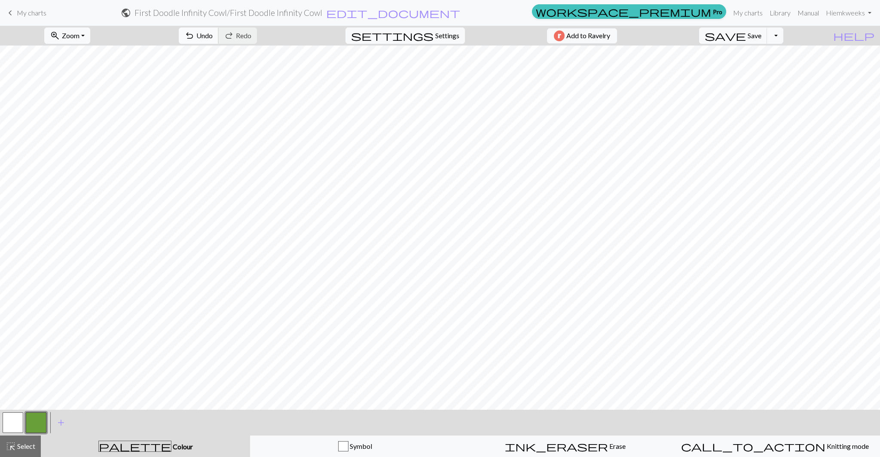
click at [213, 34] on span "Undo" at bounding box center [204, 35] width 16 height 8
click at [213, 35] on span "Undo" at bounding box center [204, 35] width 16 height 8
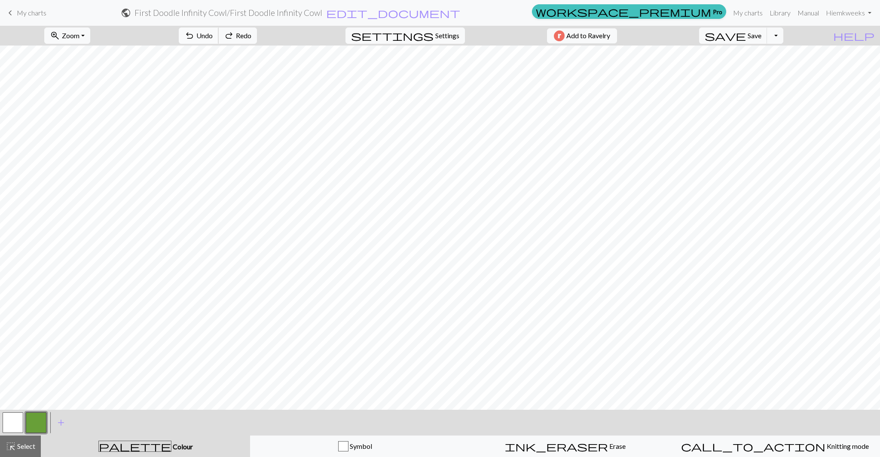
click at [213, 35] on span "Undo" at bounding box center [204, 35] width 16 height 8
click at [213, 32] on span "Undo" at bounding box center [204, 35] width 16 height 8
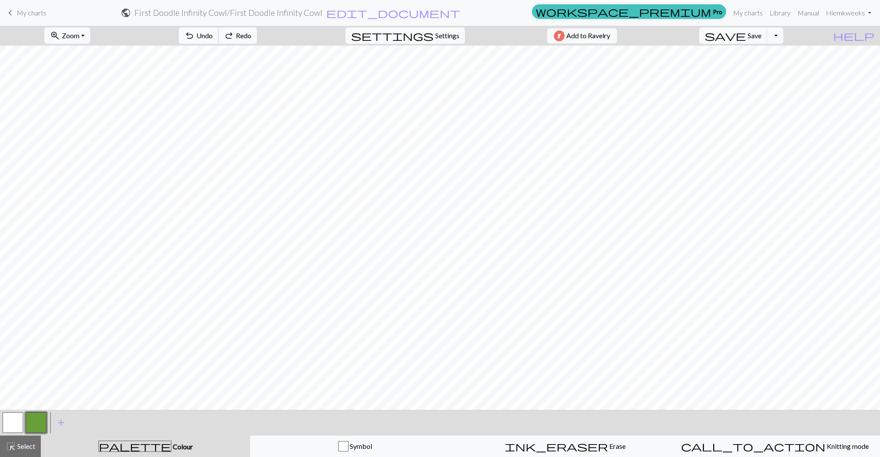
click at [213, 32] on span "Undo" at bounding box center [204, 35] width 16 height 8
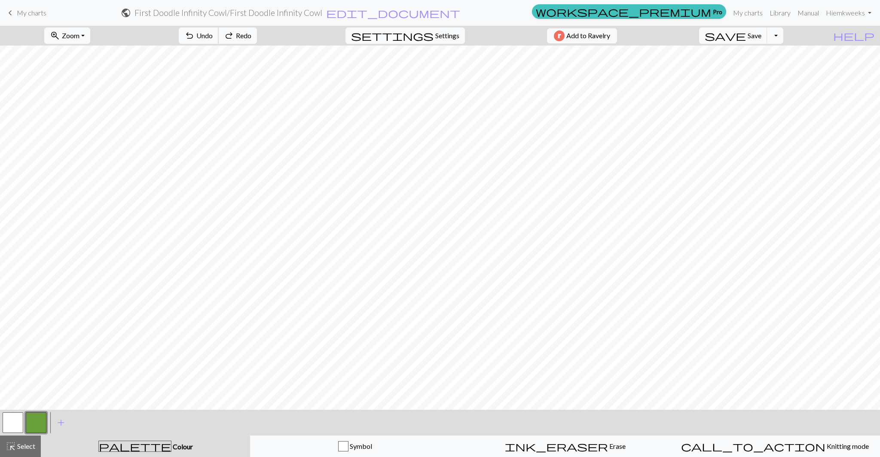
click at [213, 32] on span "Undo" at bounding box center [204, 35] width 16 height 8
click at [219, 40] on button "undo Undo Undo" at bounding box center [199, 36] width 40 height 16
click at [195, 37] on span "undo" at bounding box center [189, 36] width 10 height 12
click at [213, 37] on span "Undo" at bounding box center [204, 35] width 16 height 8
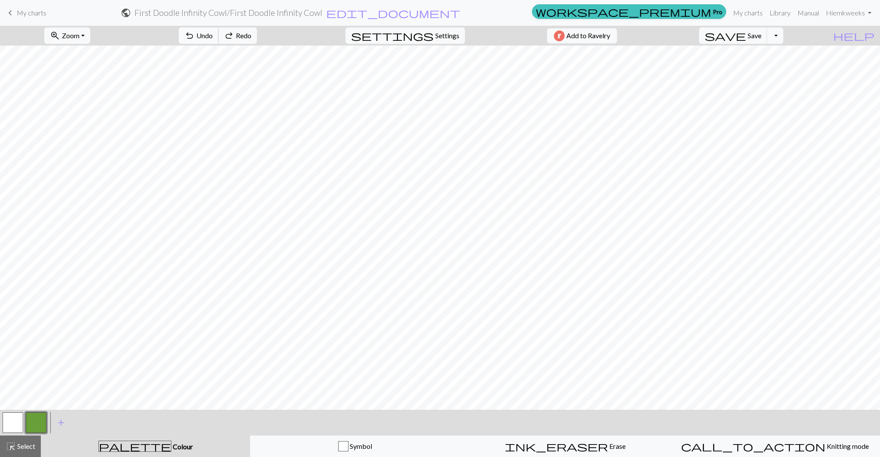
click at [213, 37] on span "Undo" at bounding box center [204, 35] width 16 height 8
click at [195, 35] on span "undo" at bounding box center [189, 36] width 10 height 12
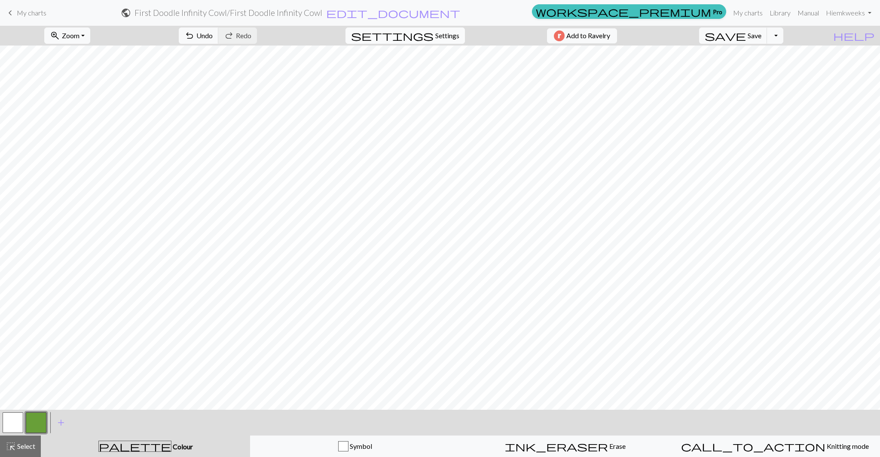
click at [430, 41] on button "settings Settings" at bounding box center [406, 36] width 120 height 16
select select "aran"
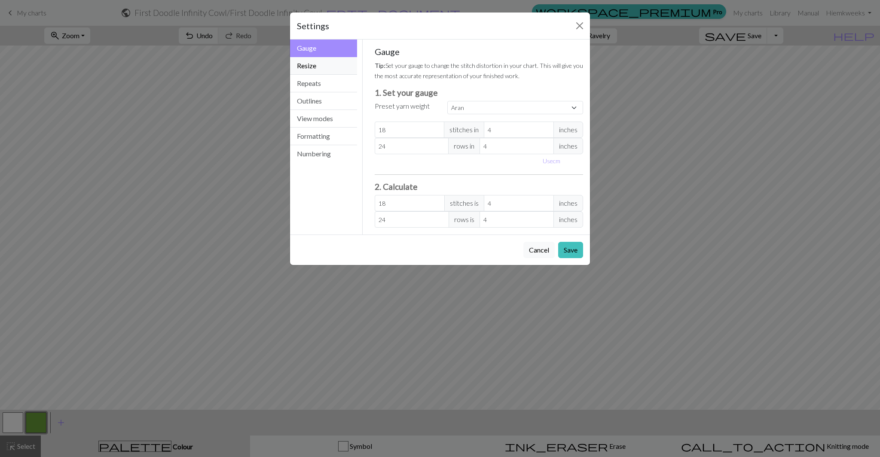
click at [334, 71] on button "Resize" at bounding box center [323, 66] width 67 height 18
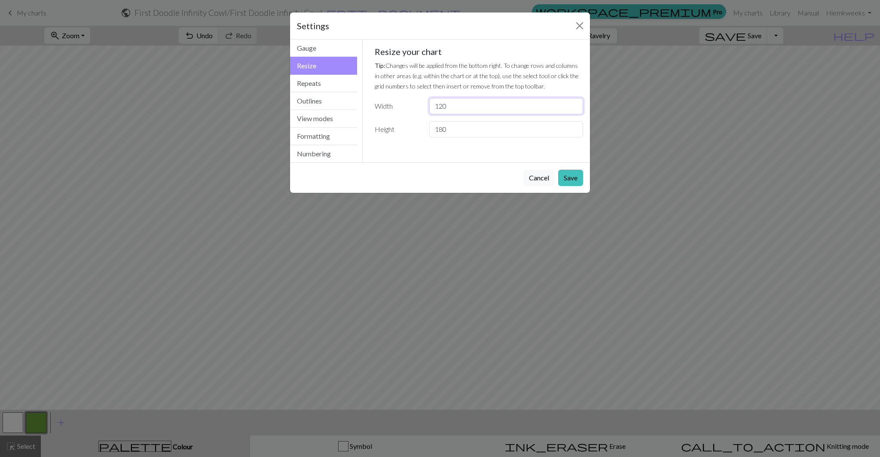
click at [452, 110] on input "120" at bounding box center [506, 106] width 154 height 16
type input "119"
click at [571, 183] on button "Save" at bounding box center [570, 178] width 25 height 16
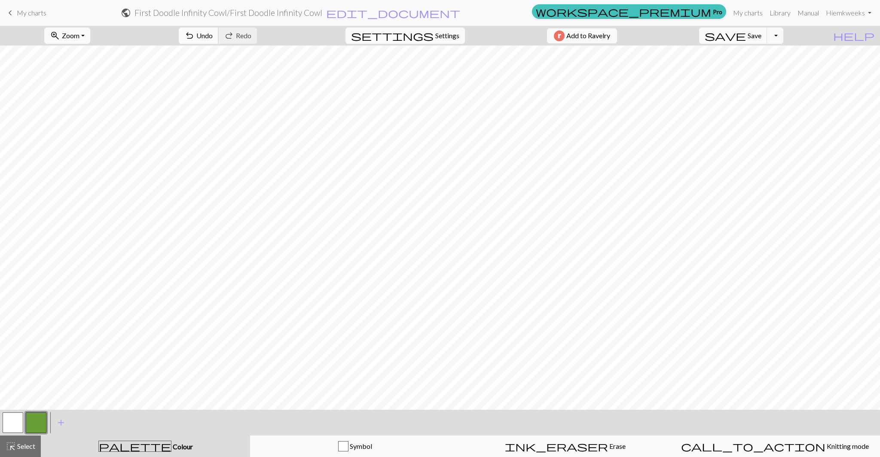
click at [213, 35] on span "Undo" at bounding box center [204, 35] width 16 height 8
click at [445, 44] on div "settings Settings" at bounding box center [405, 36] width 132 height 20
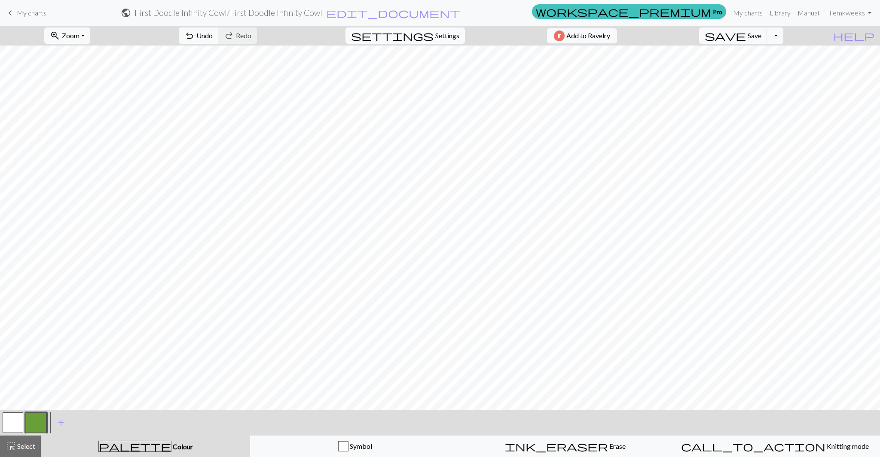
click at [443, 38] on span "Settings" at bounding box center [447, 36] width 24 height 10
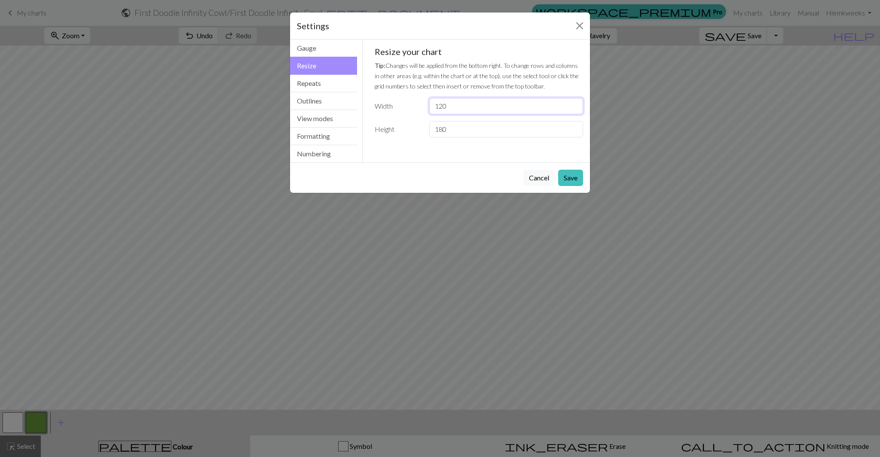
drag, startPoint x: 453, startPoint y: 107, endPoint x: 438, endPoint y: 106, distance: 14.7
click at [438, 106] on input "120" at bounding box center [506, 106] width 154 height 16
type input "119"
click at [573, 175] on button "Save" at bounding box center [570, 178] width 25 height 16
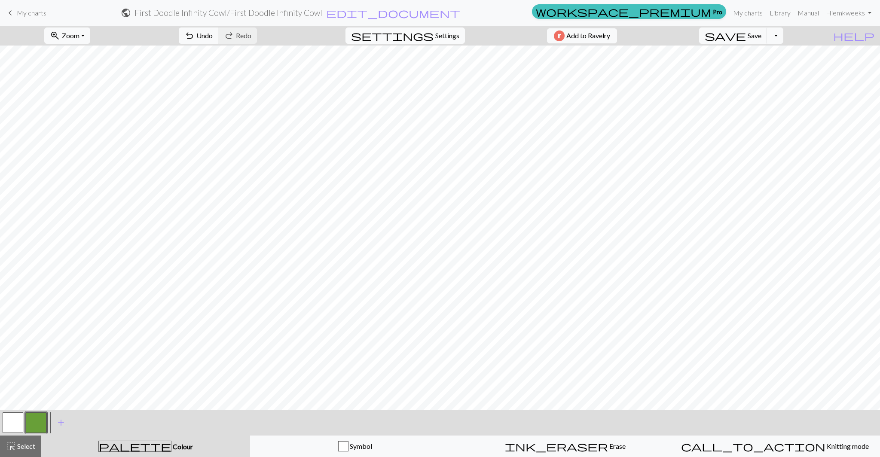
click at [443, 35] on span "Settings" at bounding box center [447, 36] width 24 height 10
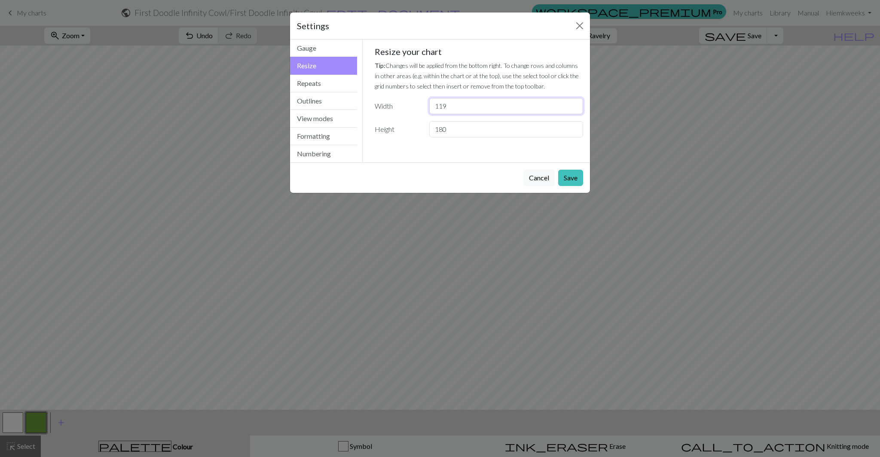
click at [449, 107] on input "119" at bounding box center [506, 106] width 154 height 16
type input "118"
click at [569, 177] on button "Save" at bounding box center [570, 178] width 25 height 16
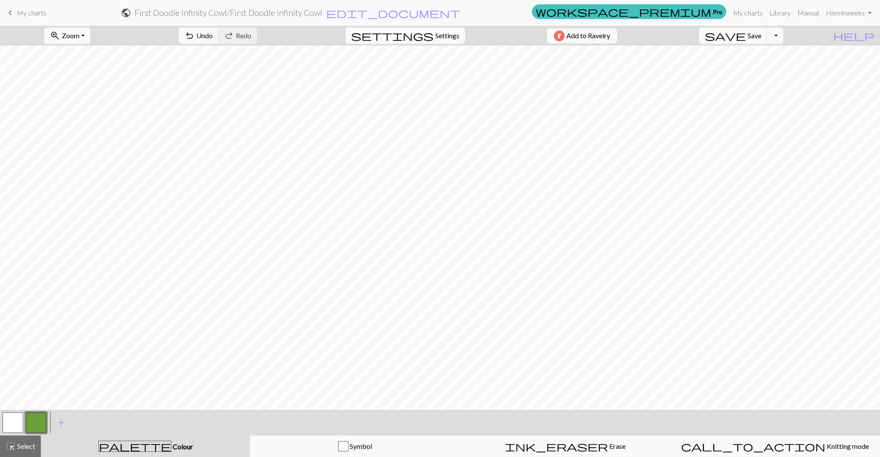
click at [435, 31] on span "Settings" at bounding box center [447, 36] width 24 height 10
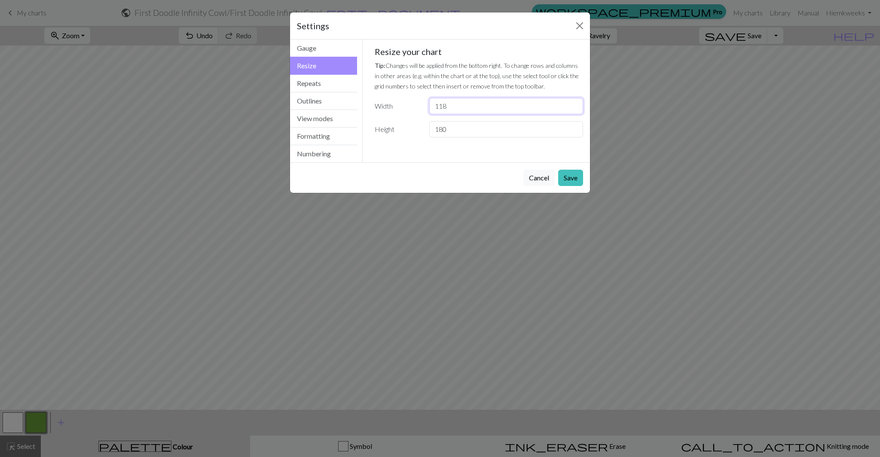
drag, startPoint x: 451, startPoint y: 105, endPoint x: 440, endPoint y: 105, distance: 10.7
click at [440, 105] on input "118" at bounding box center [506, 106] width 154 height 16
type input "120"
click at [573, 181] on button "Save" at bounding box center [570, 178] width 25 height 16
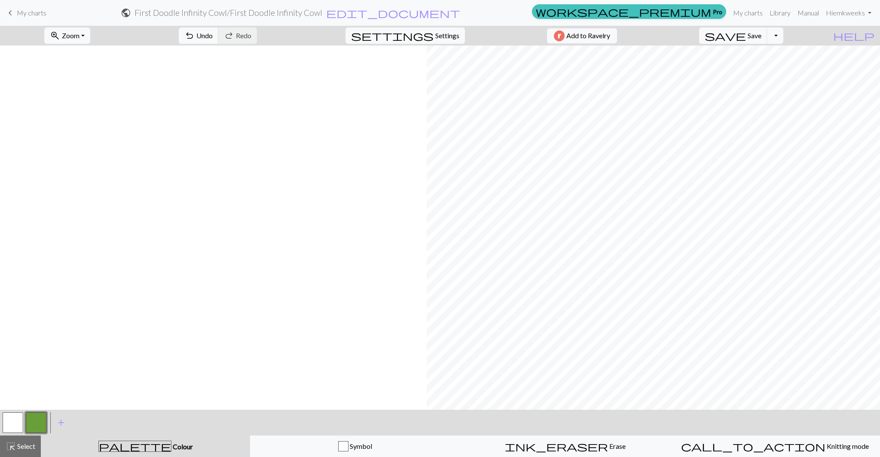
scroll to position [1222, 540]
click at [558, 445] on span "ink_eraser" at bounding box center [556, 447] width 103 height 12
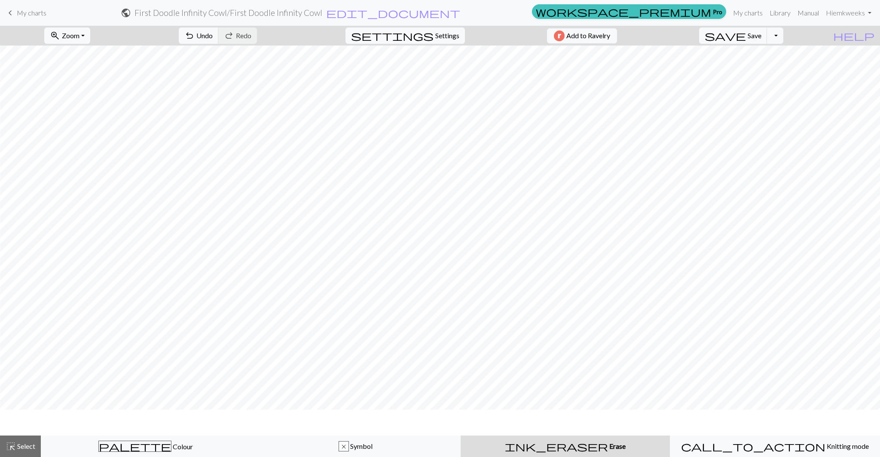
scroll to position [1196, 540]
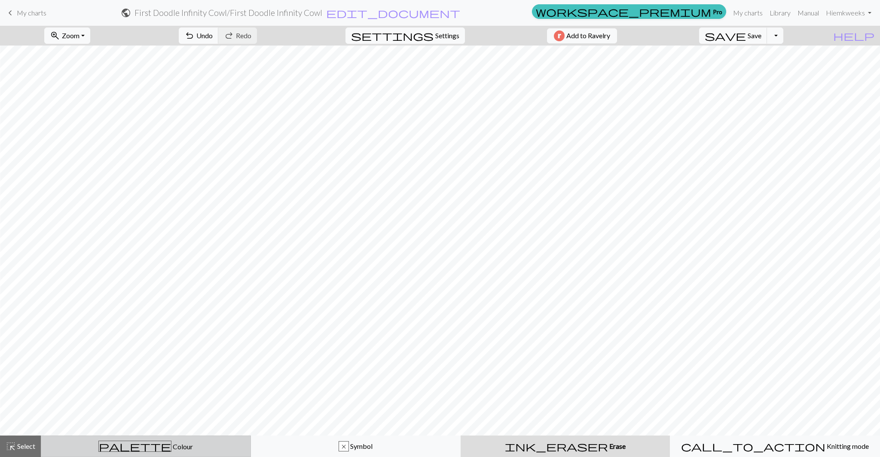
click at [175, 444] on div "palette Colour Colour" at bounding box center [145, 446] width 199 height 11
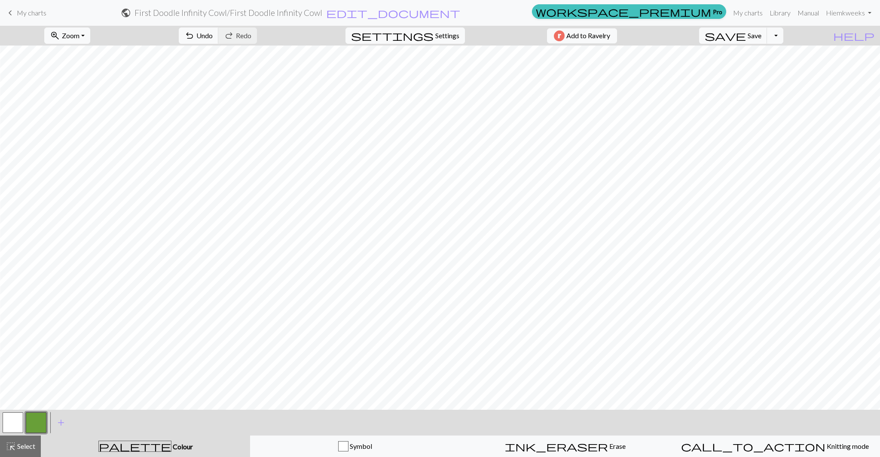
click at [35, 423] on button "button" at bounding box center [36, 423] width 21 height 21
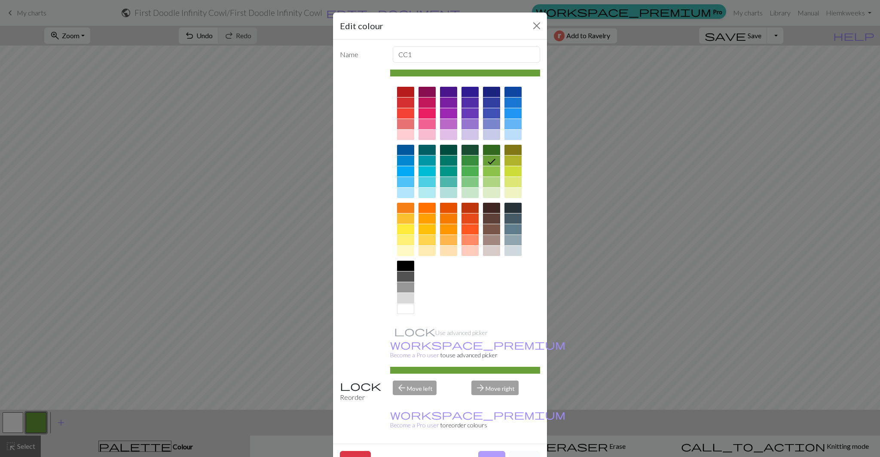
click at [493, 451] on button "Done" at bounding box center [491, 459] width 27 height 16
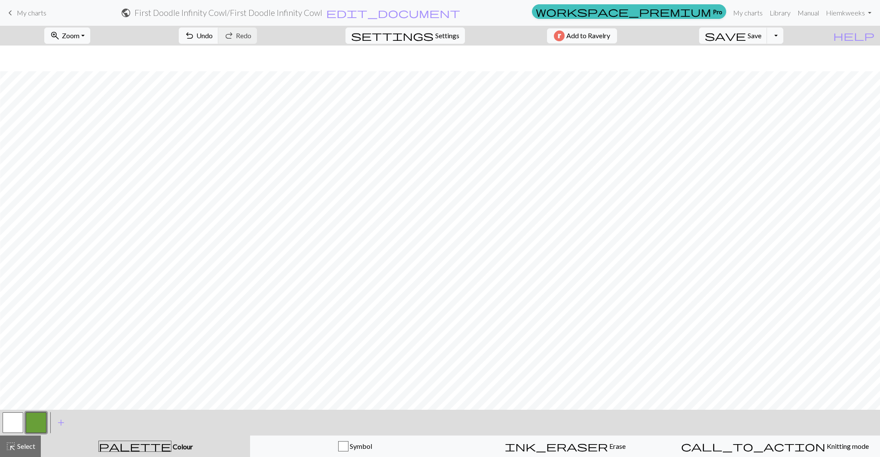
scroll to position [1222, 540]
click at [219, 39] on button "undo Undo Undo" at bounding box center [199, 36] width 40 height 16
click at [559, 451] on span "ink_eraser" at bounding box center [556, 447] width 103 height 12
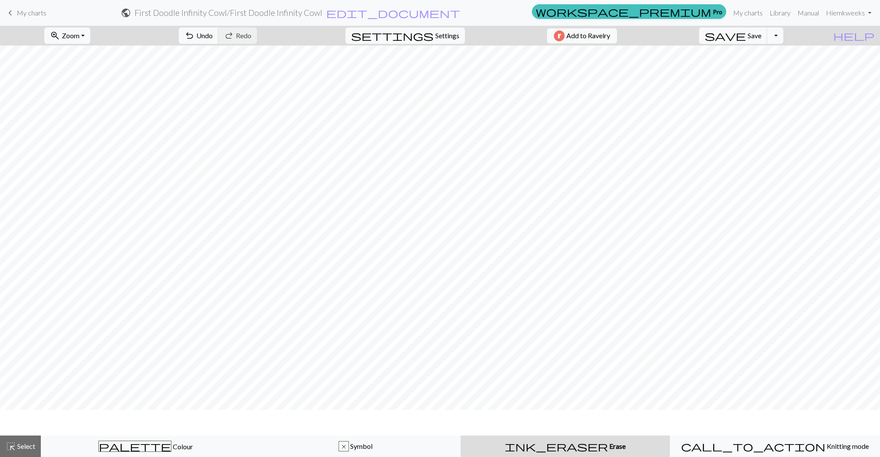
scroll to position [1196, 540]
click at [544, 445] on div "ink_eraser Erase Erase" at bounding box center [565, 447] width 199 height 10
click at [24, 448] on span "Select" at bounding box center [25, 446] width 19 height 8
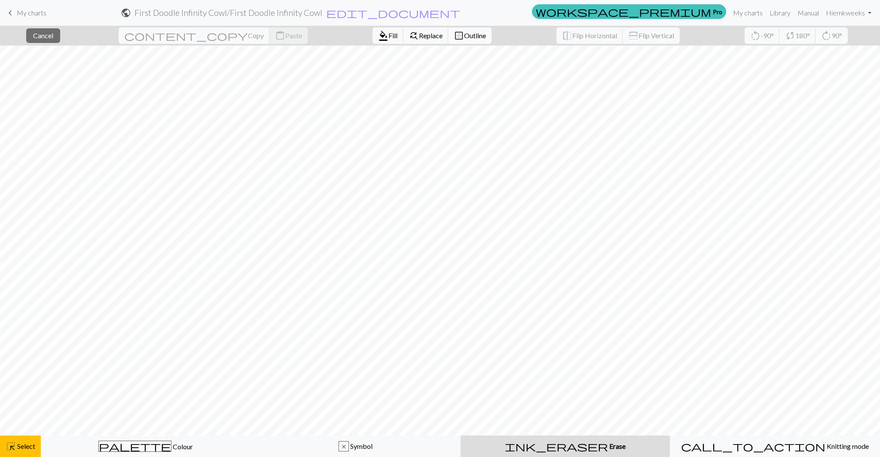
click at [454, 34] on span "border_outer" at bounding box center [459, 36] width 10 height 12
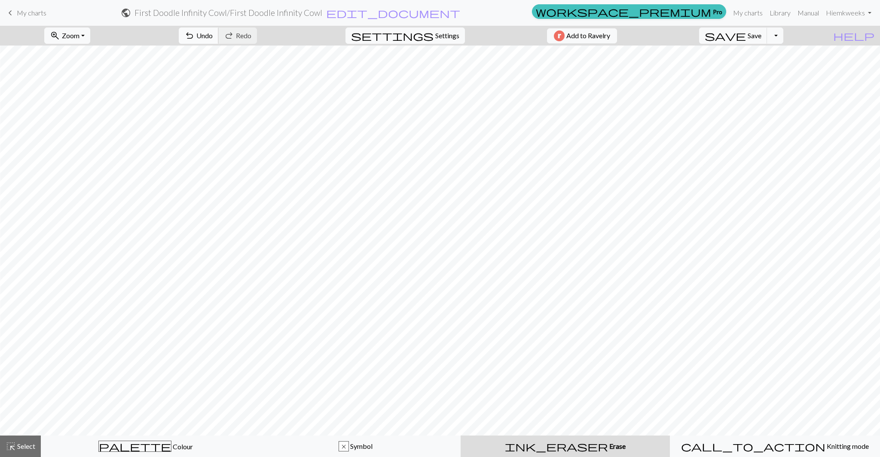
click at [213, 37] on span "Undo" at bounding box center [204, 35] width 16 height 8
click at [213, 36] on span "Undo" at bounding box center [204, 35] width 16 height 8
click at [213, 37] on span "Undo" at bounding box center [204, 35] width 16 height 8
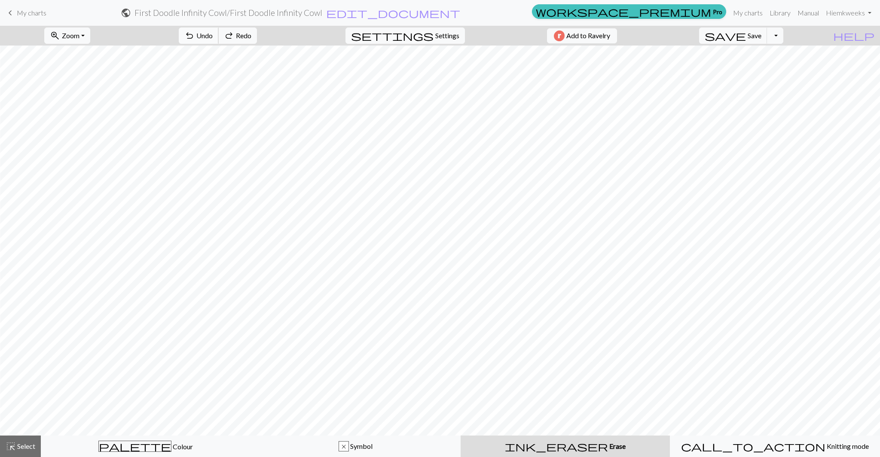
click at [213, 37] on span "Undo" at bounding box center [204, 35] width 16 height 8
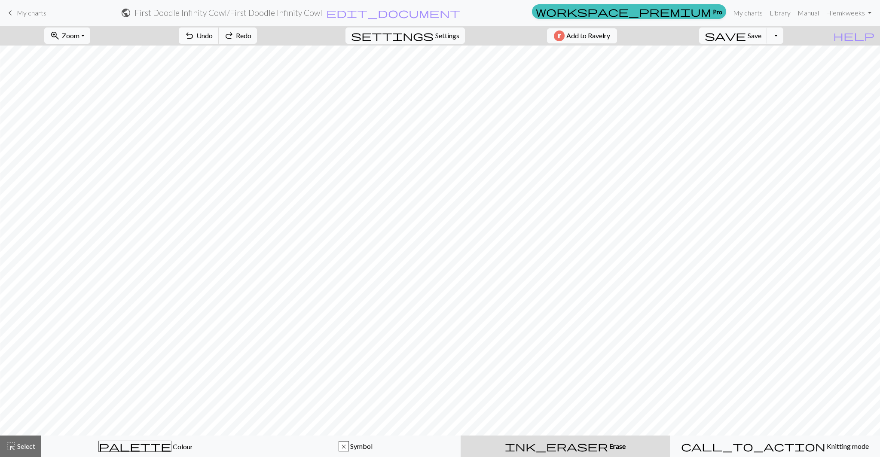
click at [213, 37] on span "Undo" at bounding box center [204, 35] width 16 height 8
click at [542, 452] on button "ink_eraser Erase Erase" at bounding box center [565, 446] width 209 height 21
click at [103, 449] on div "palette Colour Colour" at bounding box center [145, 446] width 199 height 11
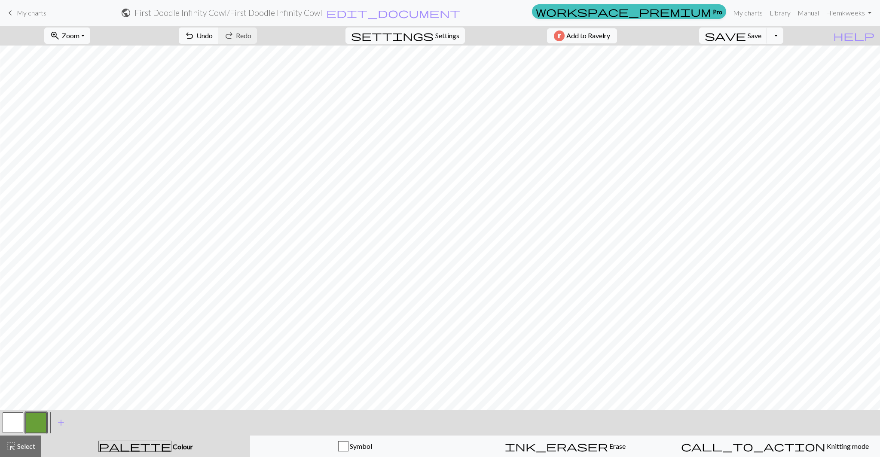
click at [35, 423] on button "button" at bounding box center [36, 423] width 21 height 21
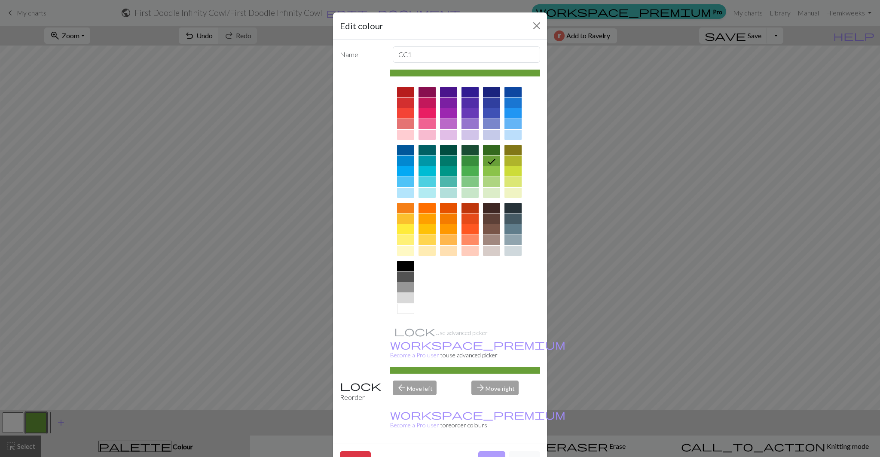
click at [493, 451] on button "Done" at bounding box center [491, 459] width 27 height 16
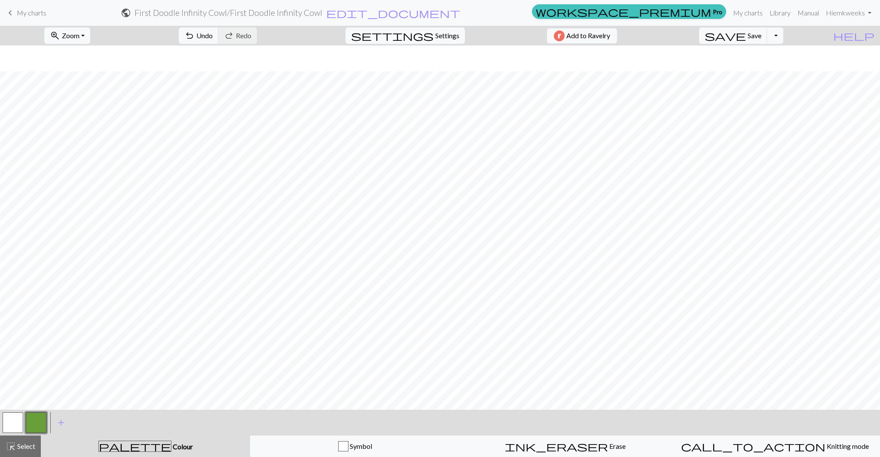
scroll to position [1222, 540]
click at [543, 449] on div "ink_eraser Erase Erase" at bounding box center [565, 447] width 199 height 10
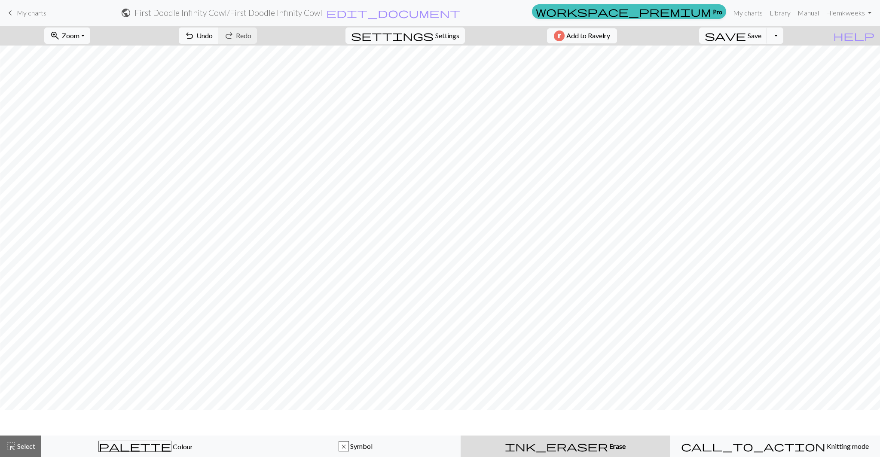
scroll to position [1196, 540]
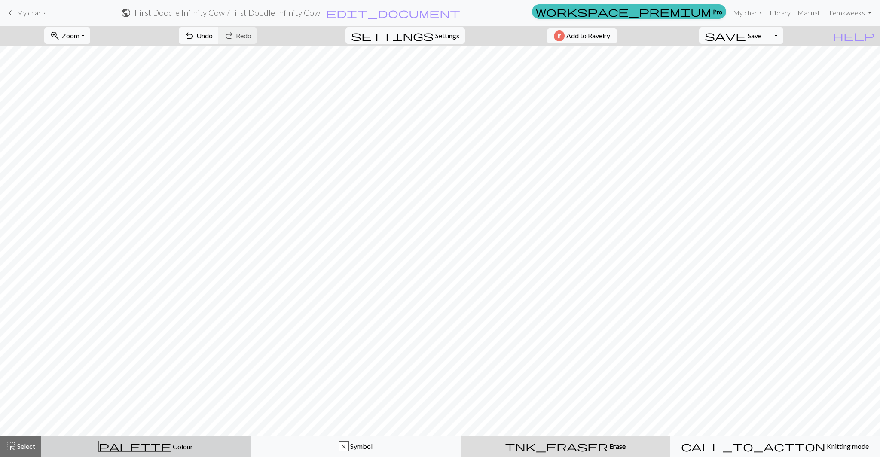
click at [137, 444] on span "palette" at bounding box center [135, 447] width 72 height 12
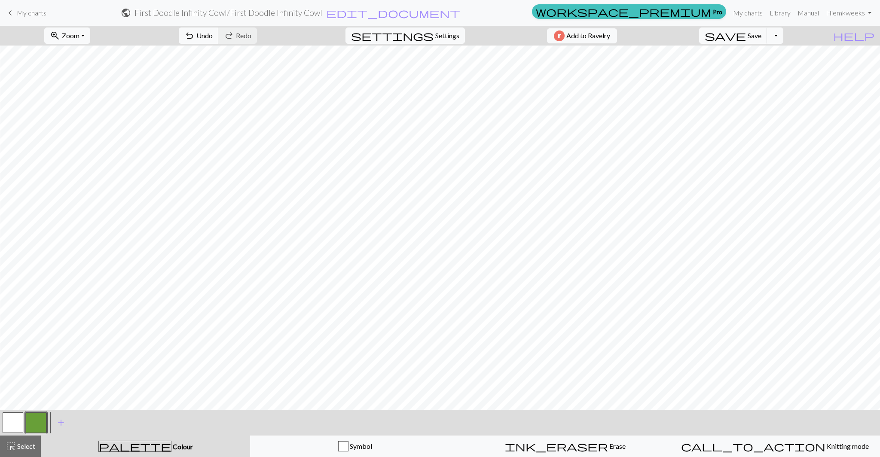
click at [38, 426] on button "button" at bounding box center [36, 423] width 21 height 21
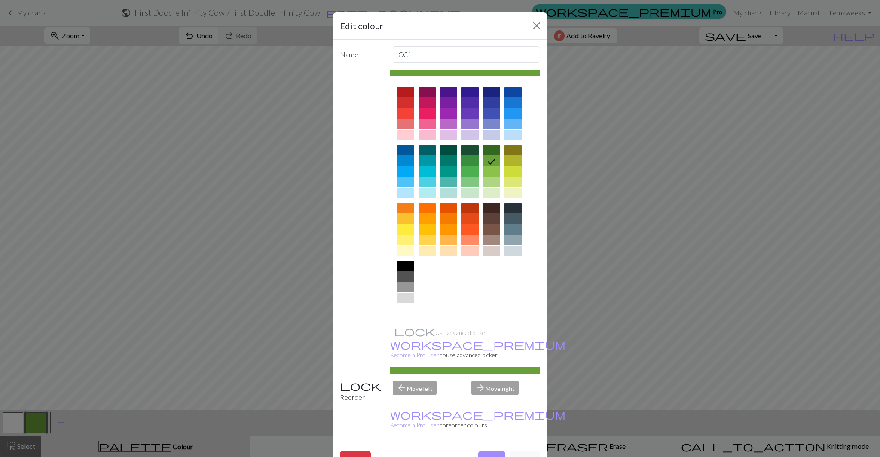
click at [488, 451] on button "Done" at bounding box center [491, 459] width 27 height 16
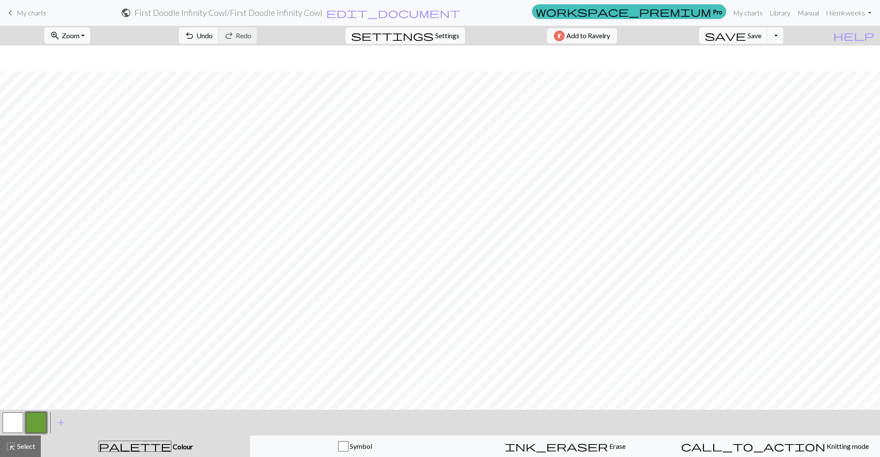
scroll to position [1222, 540]
click at [25, 443] on span "Select" at bounding box center [25, 446] width 19 height 8
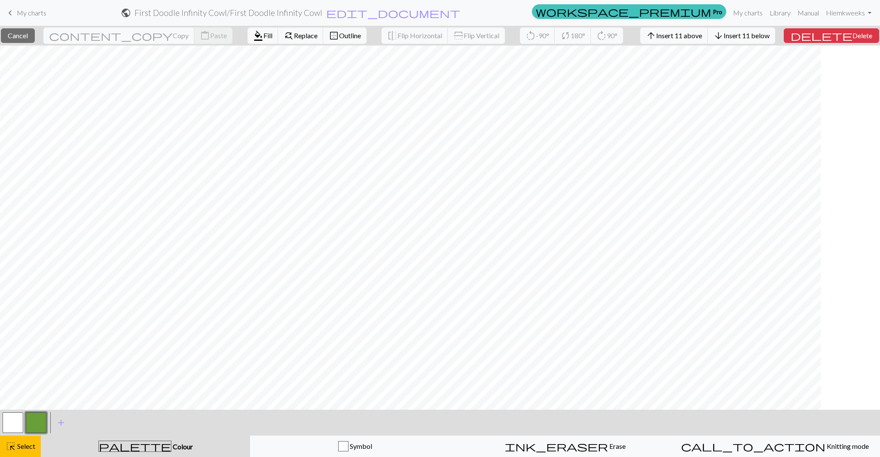
scroll to position [1222, 0]
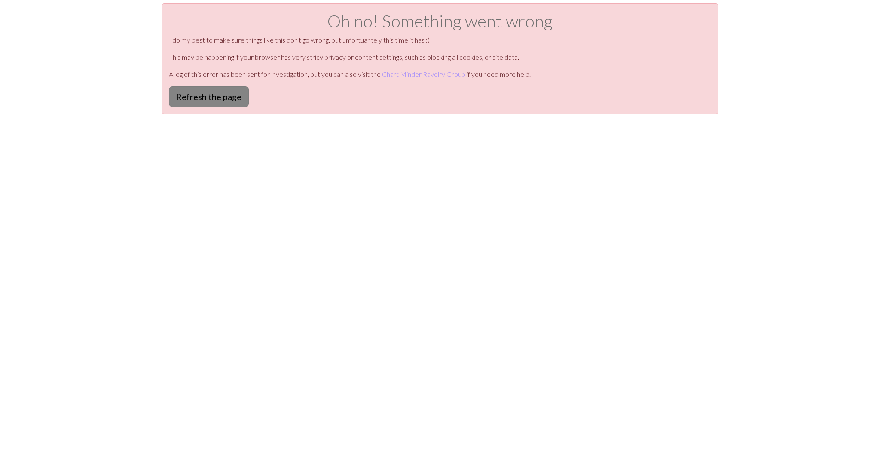
click at [209, 95] on button "Refresh the page" at bounding box center [209, 96] width 80 height 21
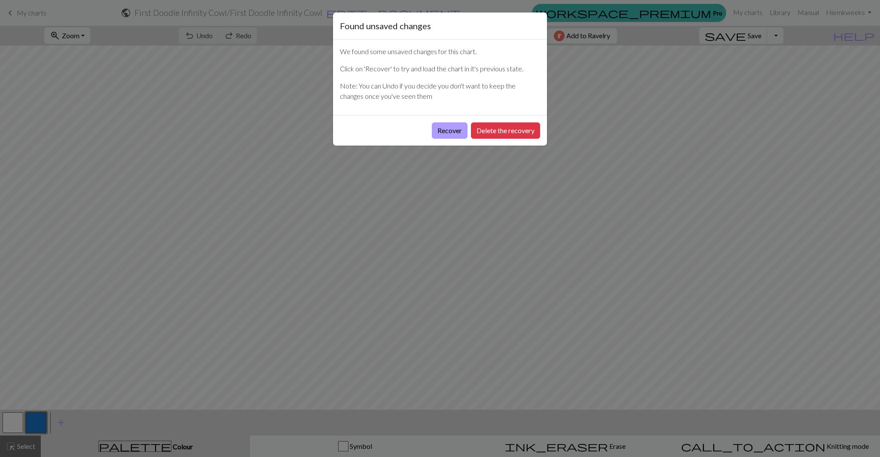
click at [457, 133] on button "Recover" at bounding box center [450, 131] width 36 height 16
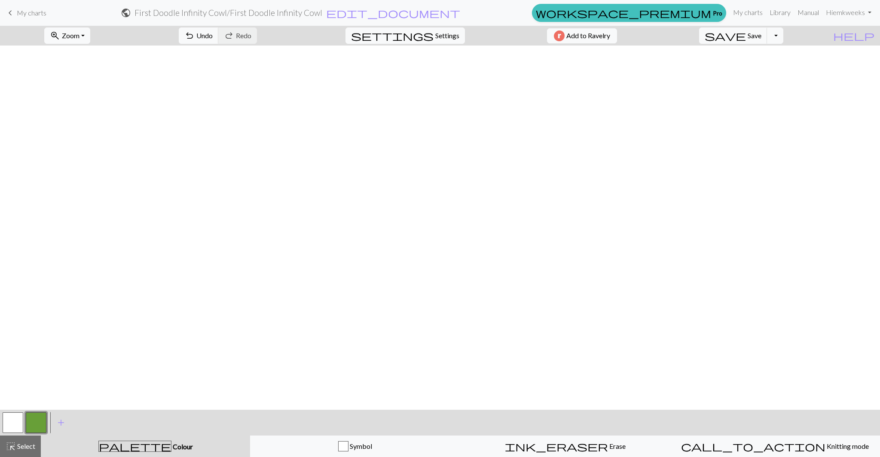
scroll to position [1222, 0]
click at [31, 451] on div "highlight_alt Select Select" at bounding box center [21, 447] width 30 height 10
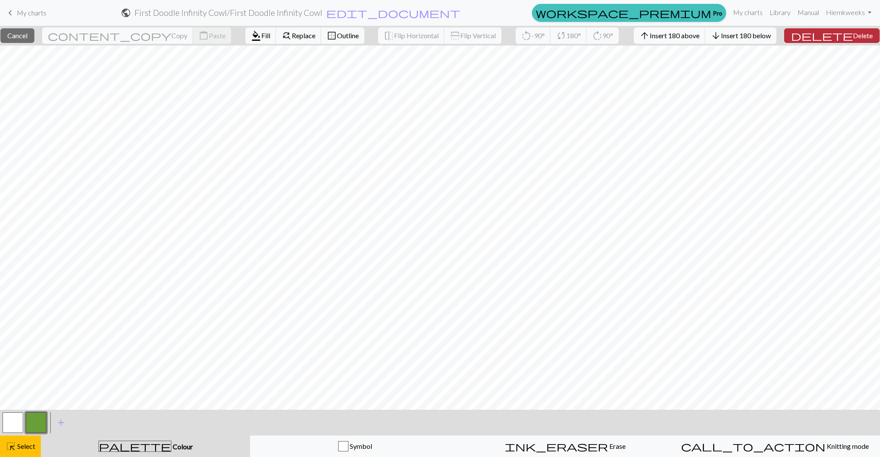
click at [853, 37] on span "Delete" at bounding box center [863, 35] width 20 height 8
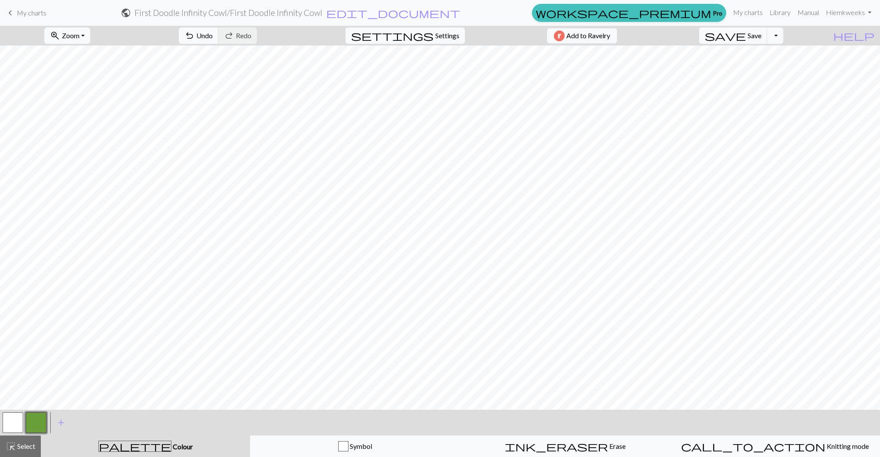
scroll to position [0, 0]
click at [748, 15] on link "My charts" at bounding box center [748, 12] width 37 height 17
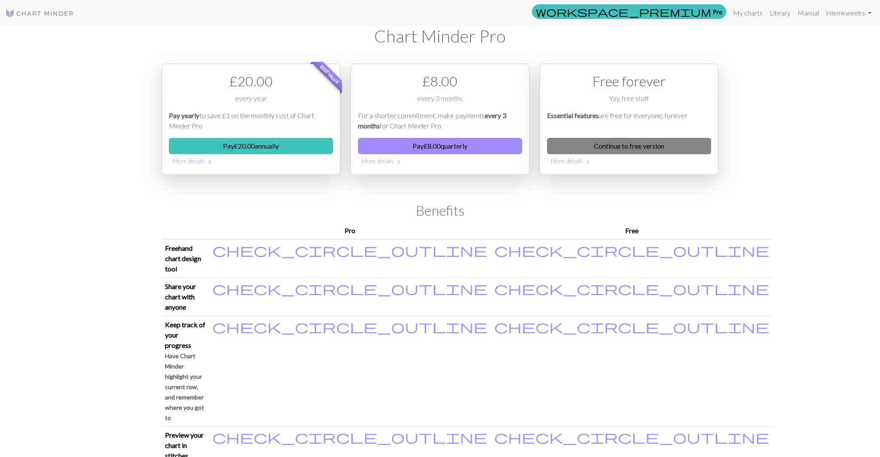
click at [660, 145] on link "Continue to free version" at bounding box center [629, 146] width 164 height 16
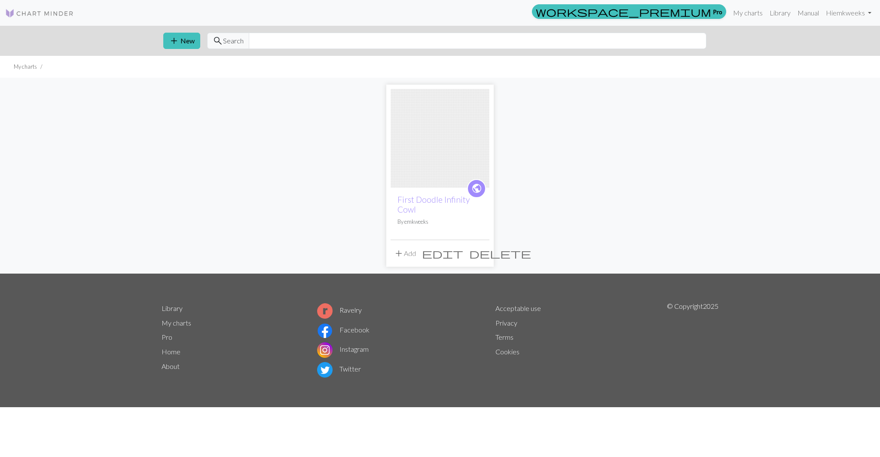
click at [483, 255] on span "delete" at bounding box center [500, 254] width 62 height 12
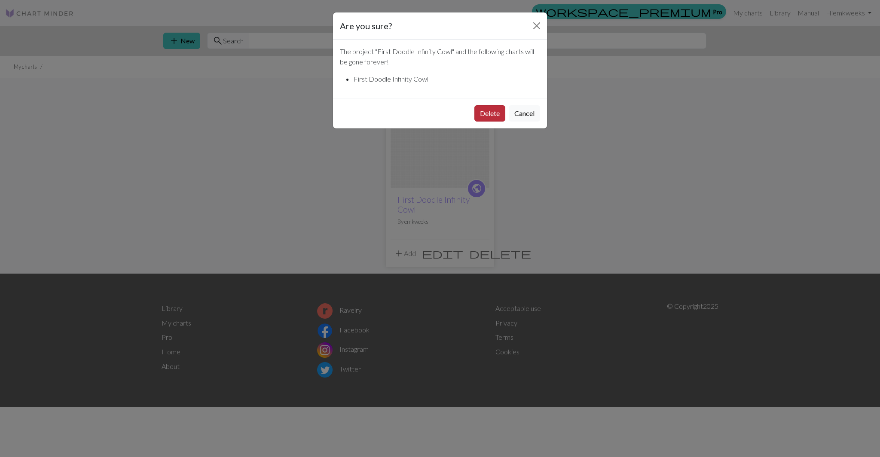
click at [492, 117] on button "Delete" at bounding box center [490, 113] width 31 height 16
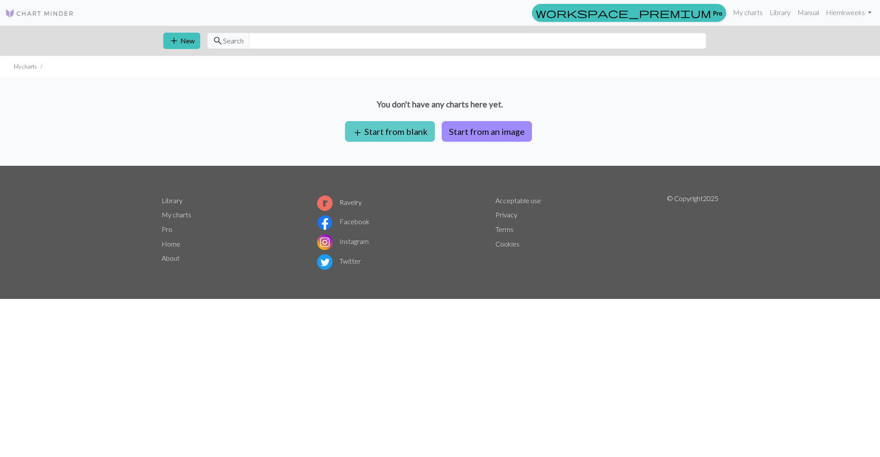
click at [411, 123] on button "add Start from blank" at bounding box center [390, 131] width 90 height 21
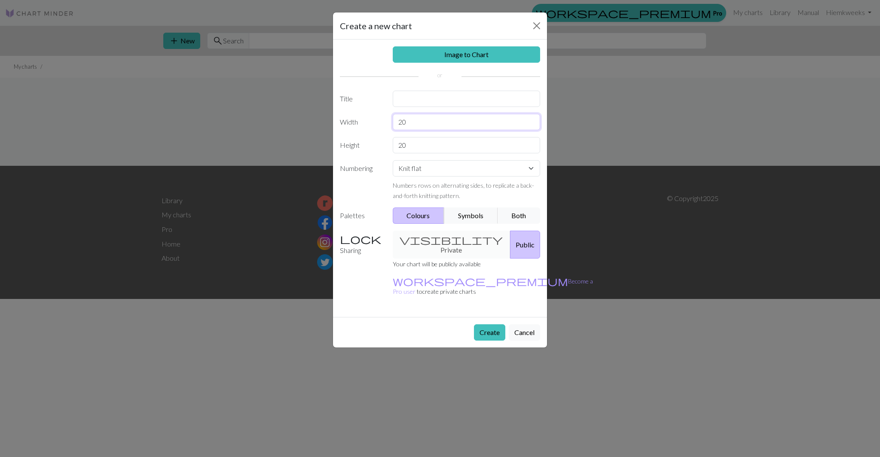
click at [411, 123] on input "20" at bounding box center [467, 122] width 148 height 16
type input "120"
click at [422, 147] on input "20" at bounding box center [467, 145] width 148 height 16
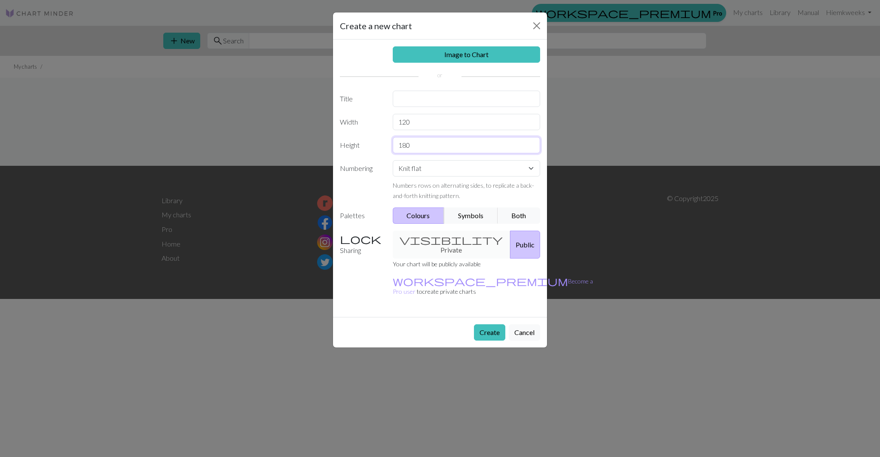
type input "180"
click at [427, 174] on select "Knit flat Knit in the round Lace knitting Cross stitch" at bounding box center [467, 168] width 148 height 16
select select "round"
click at [393, 160] on select "Knit flat Knit in the round Lace knitting Cross stitch" at bounding box center [467, 168] width 148 height 16
click at [433, 100] on input "text" at bounding box center [467, 99] width 148 height 16
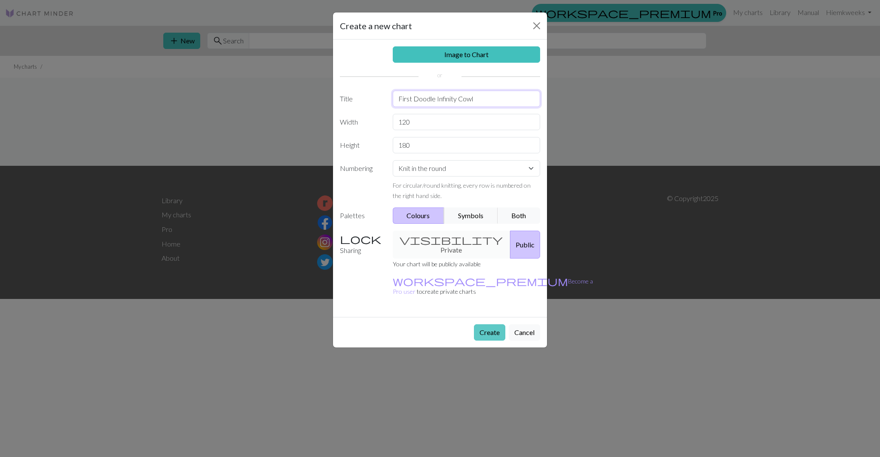
type input "First Doodle Infinity Cowl"
click at [478, 325] on button "Create" at bounding box center [489, 333] width 31 height 16
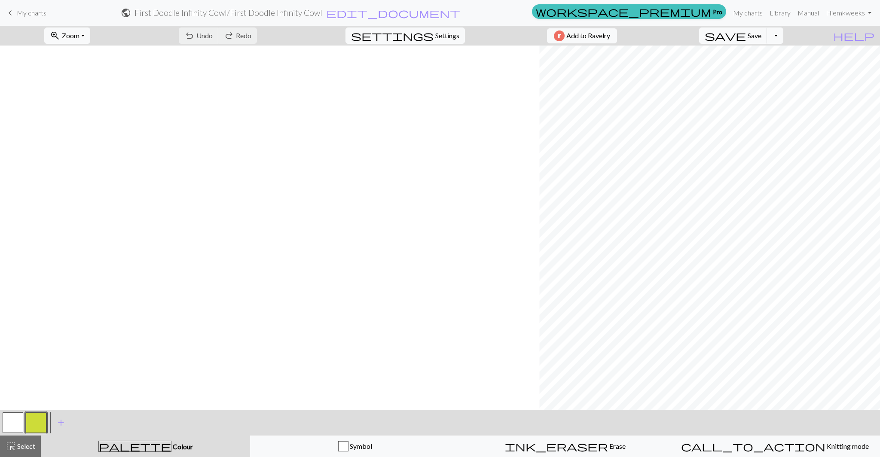
scroll to position [1222, 540]
click at [46, 424] on button "button" at bounding box center [36, 423] width 21 height 21
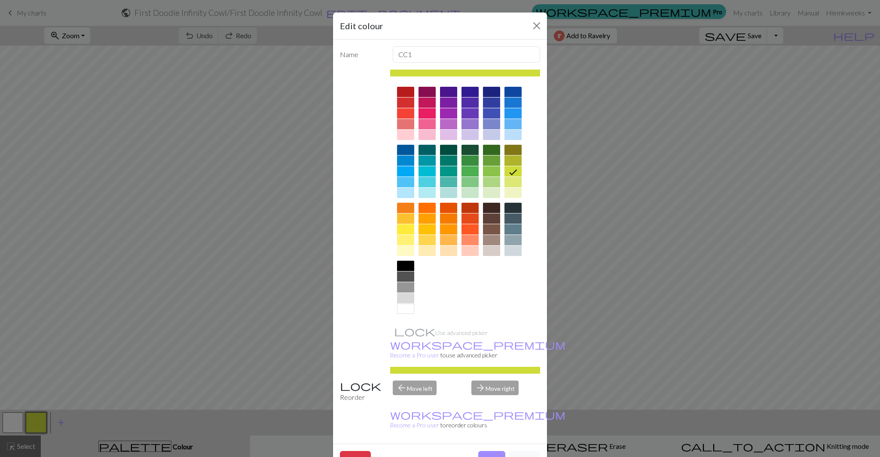
click at [493, 173] on div at bounding box center [491, 171] width 17 height 10
click at [491, 451] on button "Done" at bounding box center [491, 459] width 27 height 16
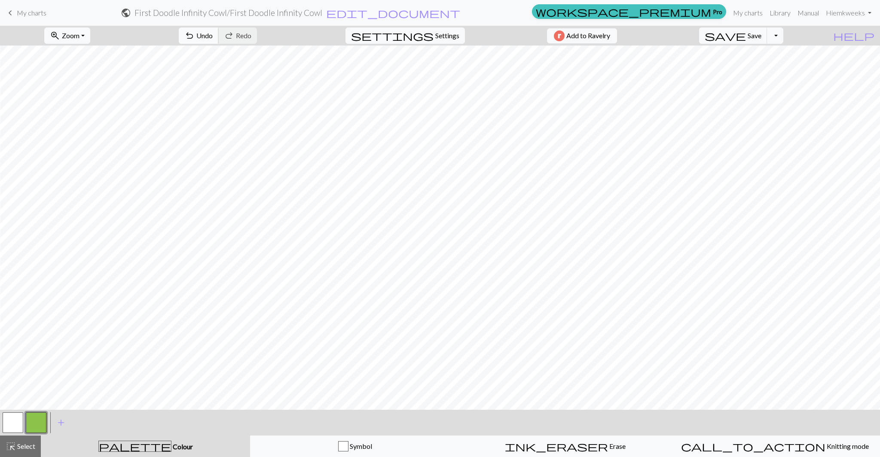
click at [195, 37] on span "undo" at bounding box center [189, 36] width 10 height 12
click at [754, 43] on button "save Save Save" at bounding box center [733, 36] width 68 height 16
click at [746, 38] on span "save" at bounding box center [725, 36] width 41 height 12
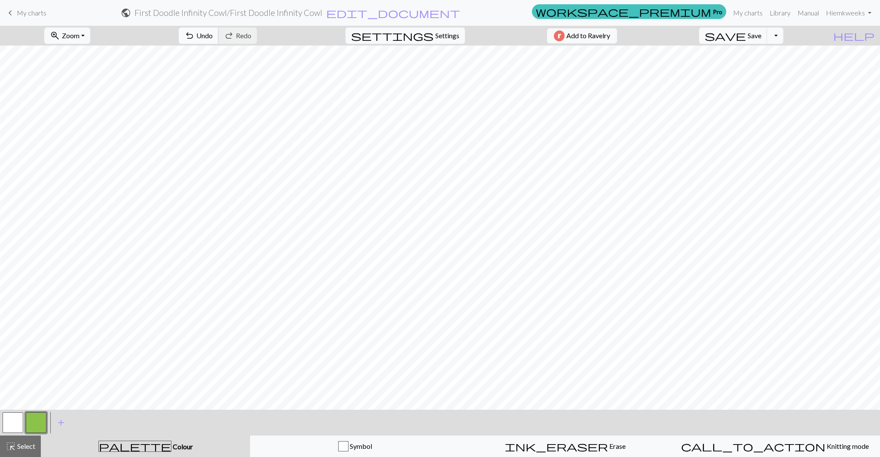
click at [219, 36] on button "undo Undo Undo" at bounding box center [199, 36] width 40 height 16
click at [195, 32] on span "undo" at bounding box center [189, 36] width 10 height 12
click at [195, 34] on span "undo" at bounding box center [189, 36] width 10 height 12
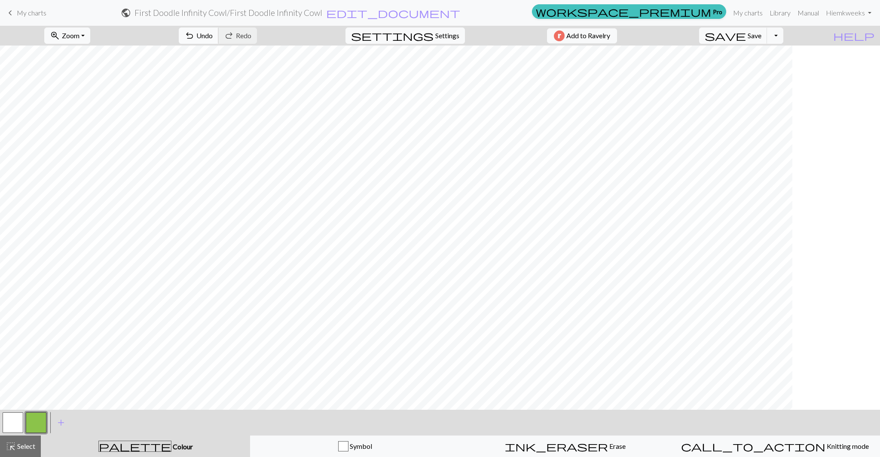
scroll to position [1222, 0]
click at [219, 33] on button "undo Undo Undo" at bounding box center [199, 36] width 40 height 16
click at [442, 36] on span "Settings" at bounding box center [447, 36] width 24 height 10
select select "aran"
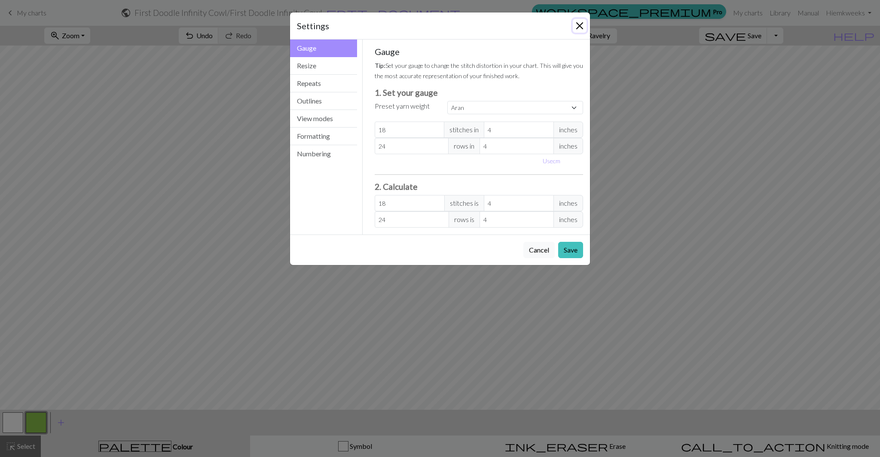
click at [584, 24] on button "Close" at bounding box center [580, 26] width 14 height 14
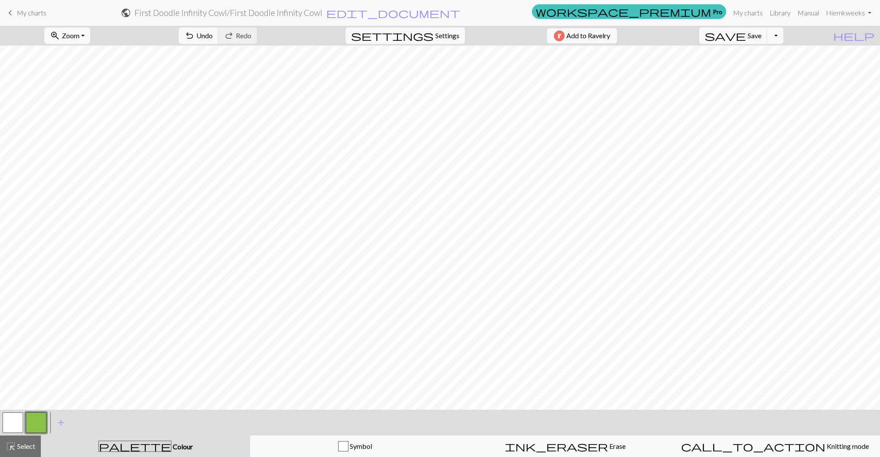
scroll to position [1222, 0]
click at [195, 38] on span "undo" at bounding box center [189, 36] width 10 height 12
click at [746, 32] on span "save" at bounding box center [725, 36] width 41 height 12
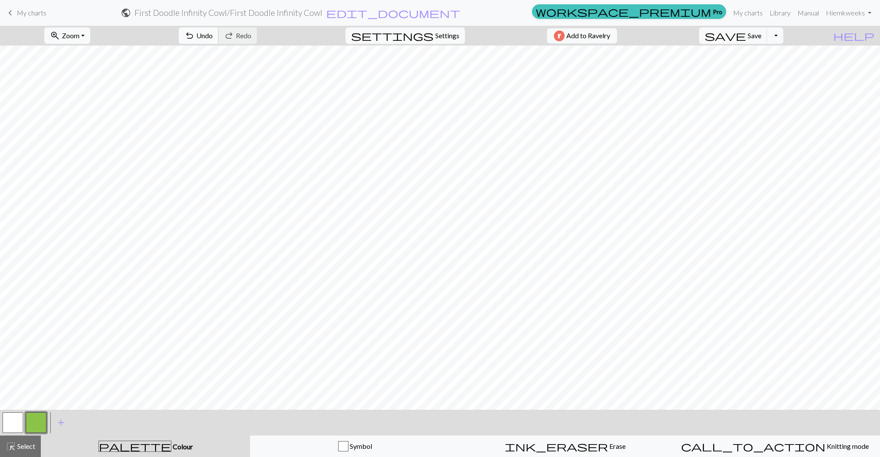
click at [219, 31] on button "undo Undo Undo" at bounding box center [199, 36] width 40 height 16
click at [40, 426] on button "button" at bounding box center [36, 423] width 21 height 21
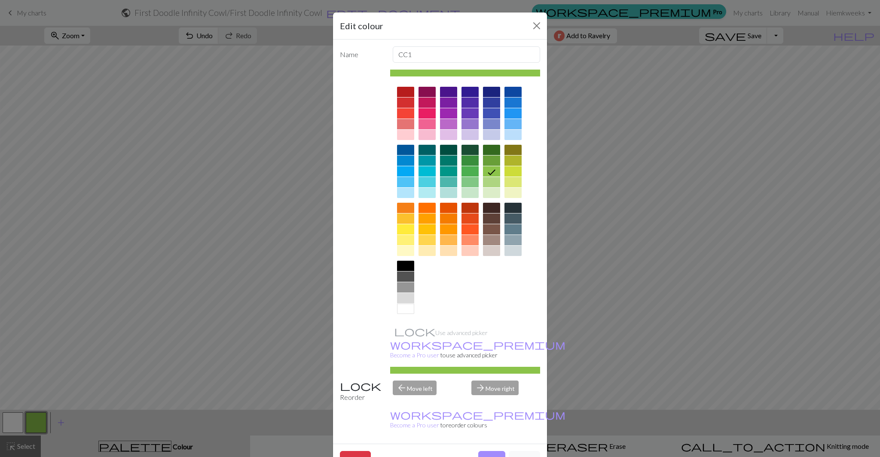
click at [426, 163] on div at bounding box center [427, 161] width 17 height 10
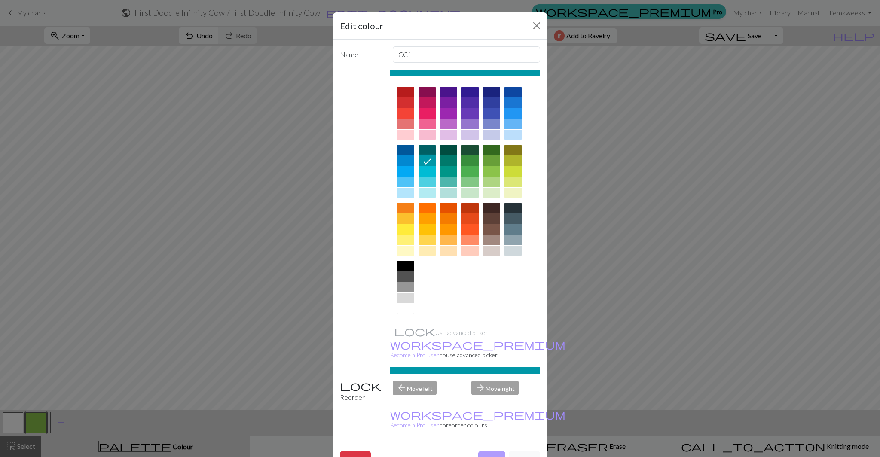
click at [489, 451] on button "Done" at bounding box center [491, 459] width 27 height 16
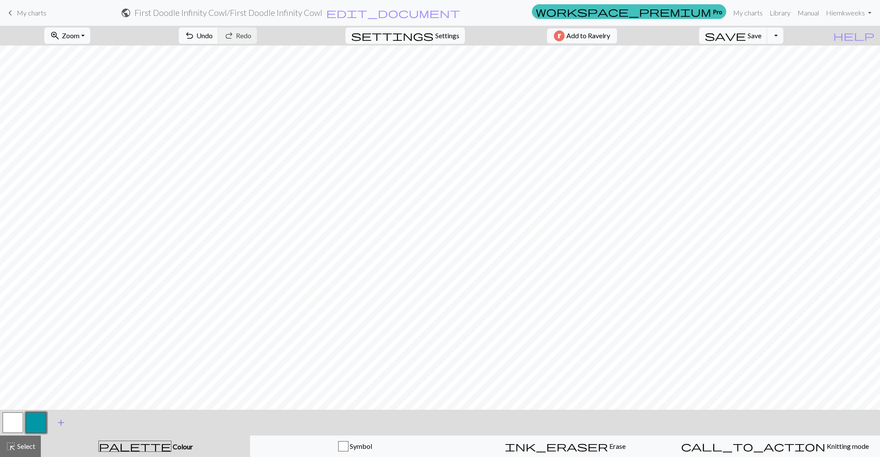
click at [58, 423] on span "add" at bounding box center [61, 423] width 10 height 12
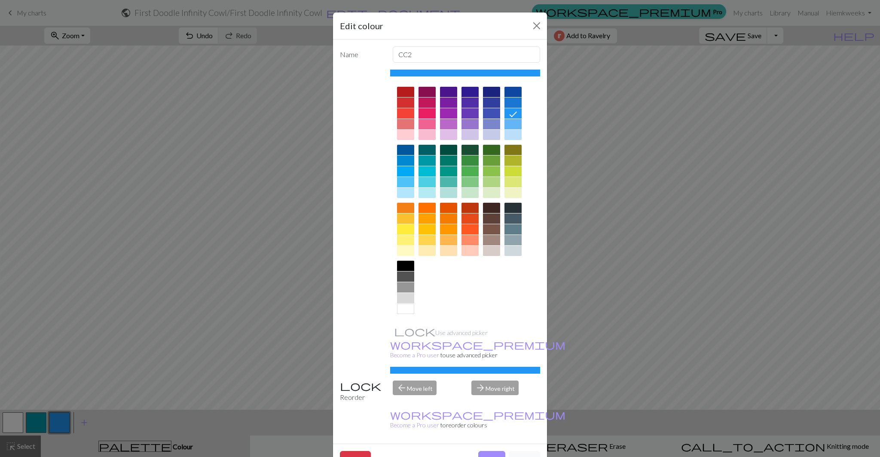
click at [29, 428] on div "Edit colour Name CC2 Use advanced picker workspace_premium Become a Pro user to…" at bounding box center [440, 228] width 880 height 457
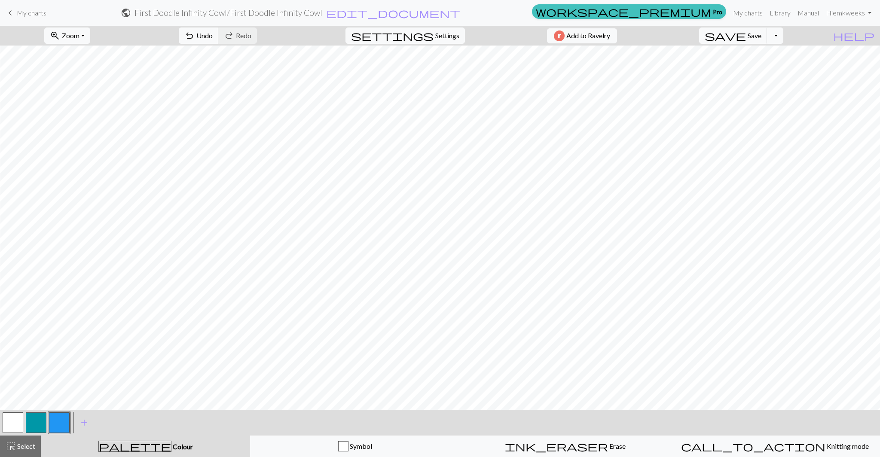
click at [34, 426] on button "button" at bounding box center [36, 423] width 21 height 21
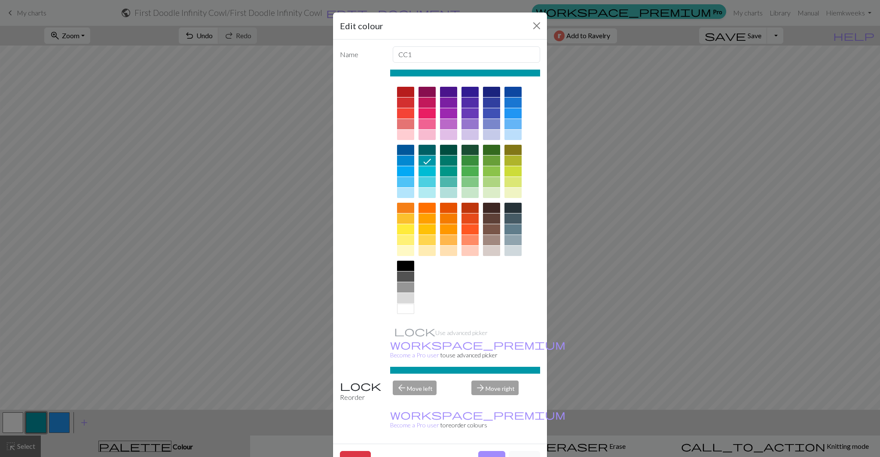
click at [491, 161] on div at bounding box center [491, 161] width 17 height 10
click at [469, 161] on div at bounding box center [470, 161] width 17 height 10
click at [491, 149] on div at bounding box center [491, 150] width 17 height 10
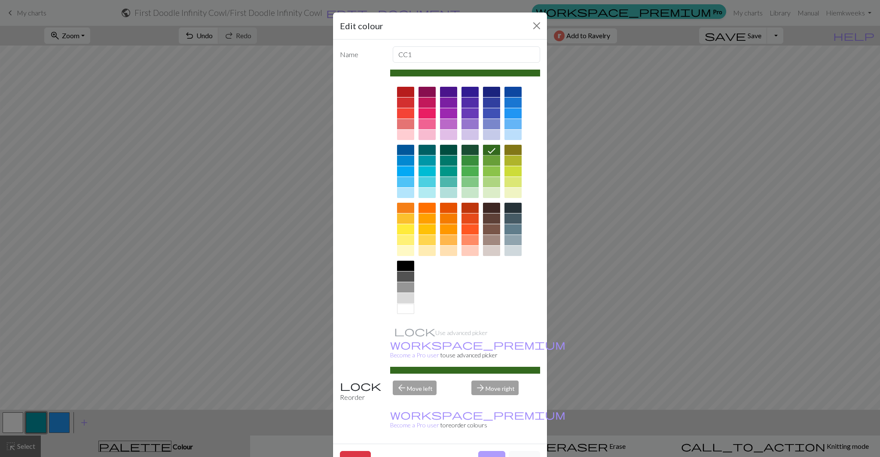
click at [489, 451] on button "Done" at bounding box center [491, 459] width 27 height 16
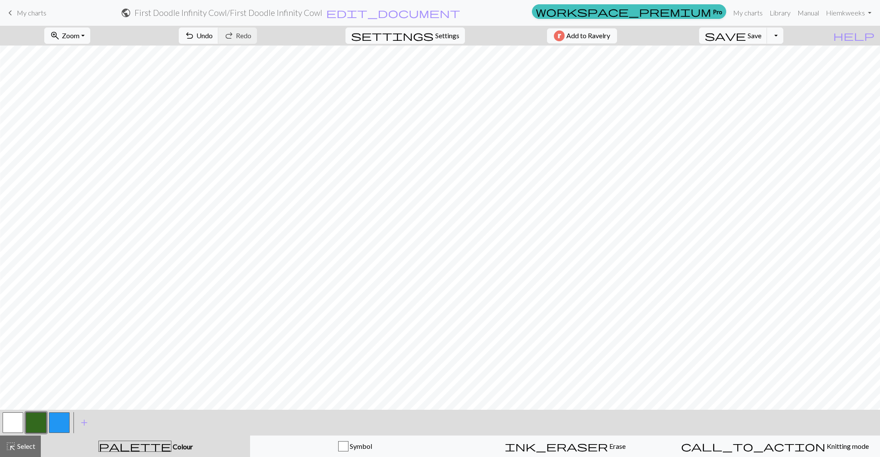
click at [63, 424] on button "button" at bounding box center [59, 423] width 21 height 21
click at [60, 424] on button "button" at bounding box center [59, 423] width 21 height 21
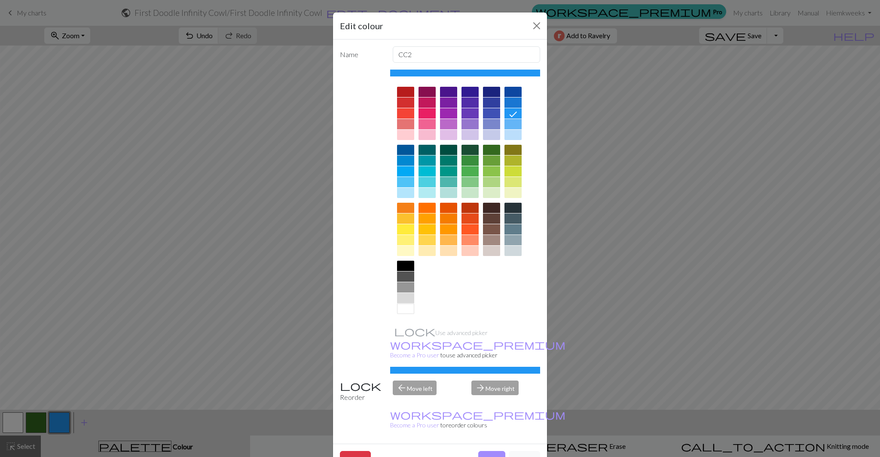
click at [428, 153] on div at bounding box center [427, 150] width 17 height 10
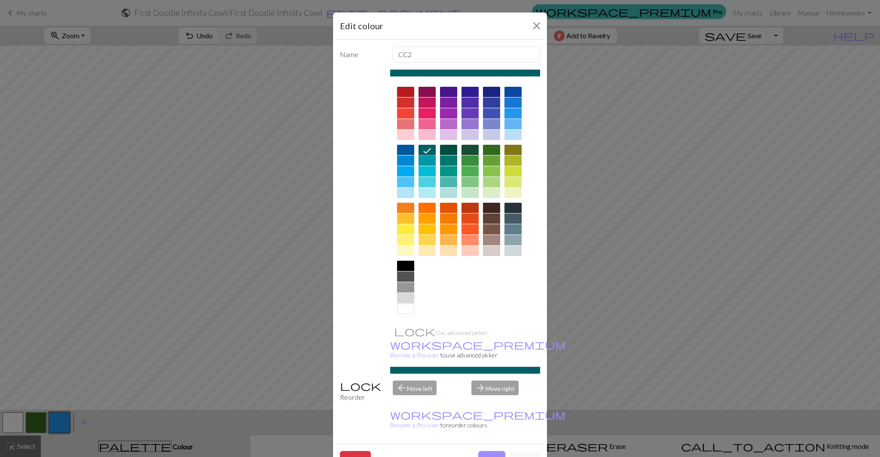
click at [424, 160] on div at bounding box center [427, 161] width 17 height 10
click at [425, 166] on div at bounding box center [427, 171] width 17 height 10
click at [425, 161] on div at bounding box center [427, 161] width 17 height 10
click at [492, 451] on button "Done" at bounding box center [491, 459] width 27 height 16
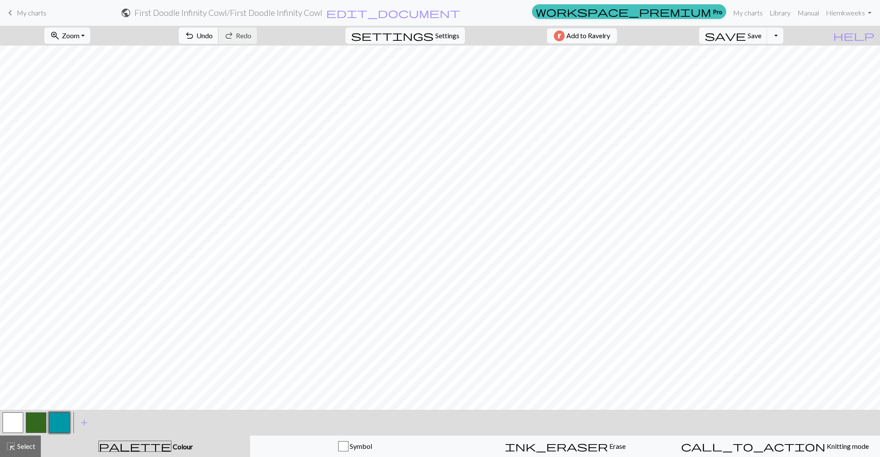
click at [213, 33] on span "Undo" at bounding box center [204, 35] width 16 height 8
click at [195, 37] on span "undo" at bounding box center [189, 36] width 10 height 12
click at [518, 447] on div "ink_eraser Erase Erase" at bounding box center [565, 447] width 199 height 10
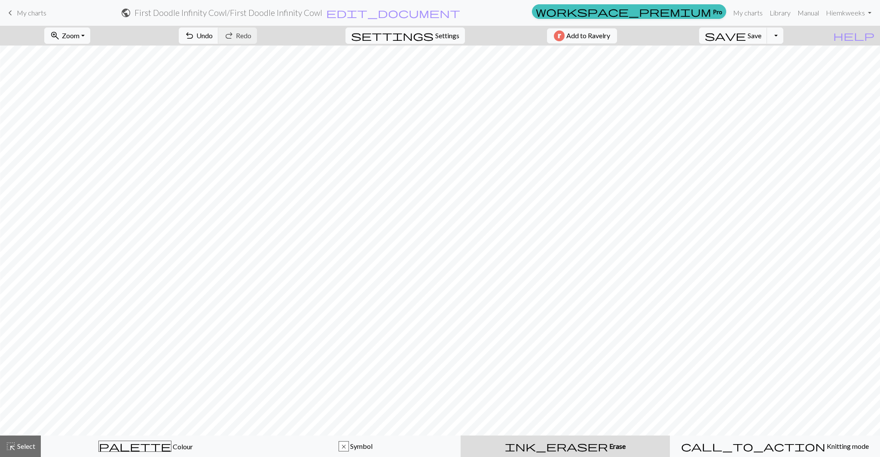
scroll to position [1196, 540]
click at [94, 448] on div "palette Colour Colour" at bounding box center [145, 446] width 199 height 11
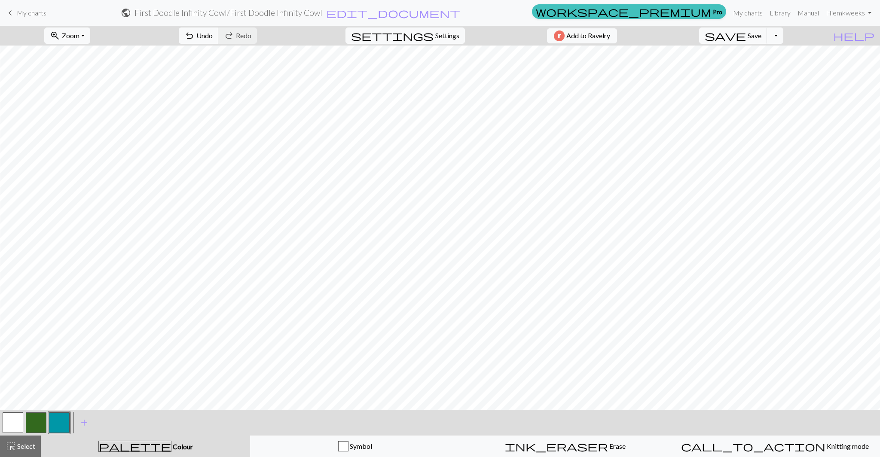
click at [59, 426] on button "button" at bounding box center [59, 423] width 21 height 21
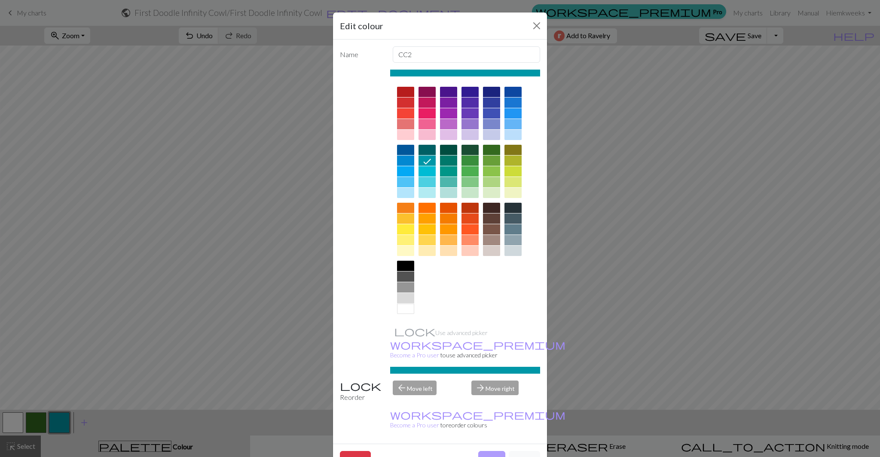
click at [491, 451] on button "Done" at bounding box center [491, 459] width 27 height 16
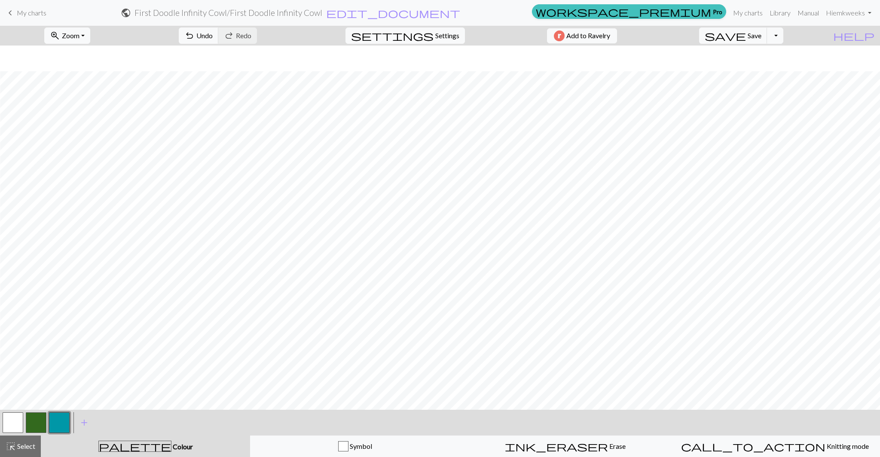
scroll to position [1222, 540]
click at [213, 37] on span "Undo" at bounding box center [204, 35] width 16 height 8
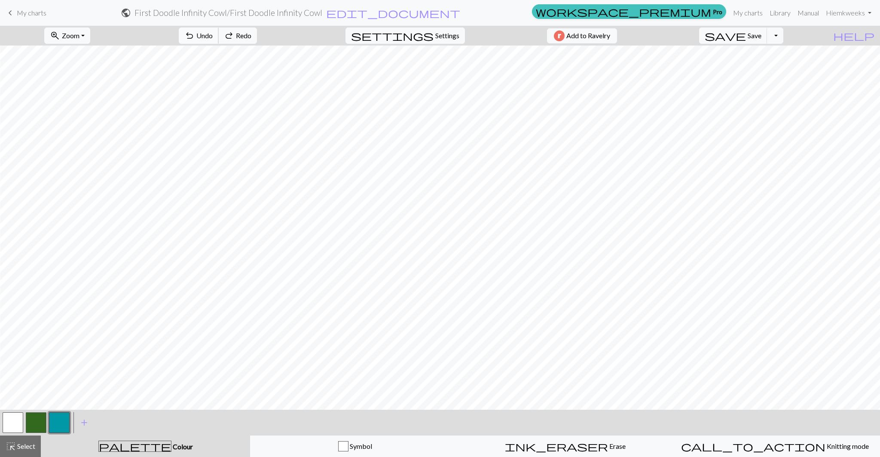
click at [213, 37] on span "Undo" at bounding box center [204, 35] width 16 height 8
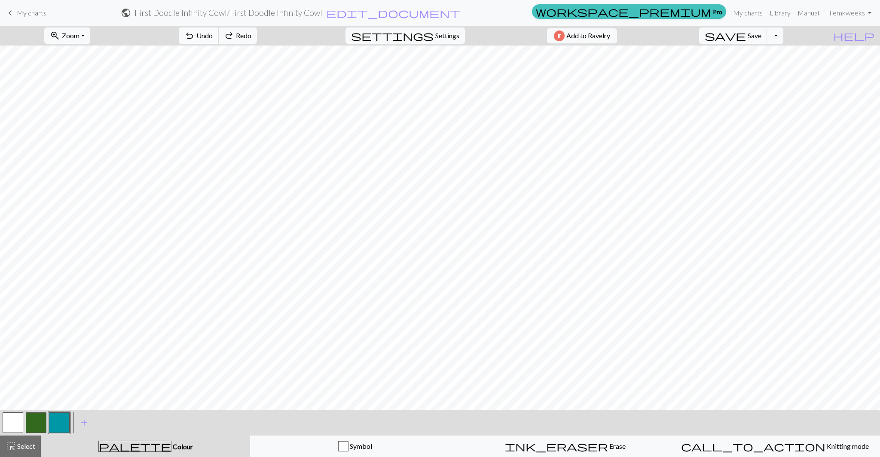
click at [213, 37] on span "Undo" at bounding box center [204, 35] width 16 height 8
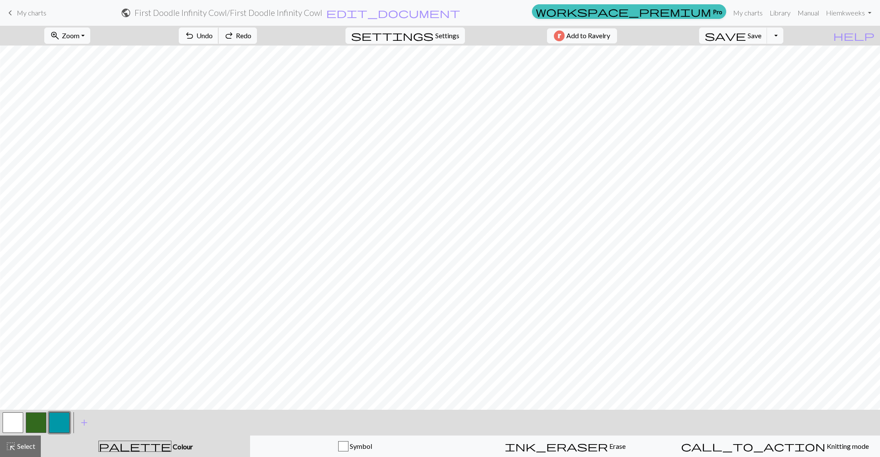
click at [213, 37] on span "Undo" at bounding box center [204, 35] width 16 height 8
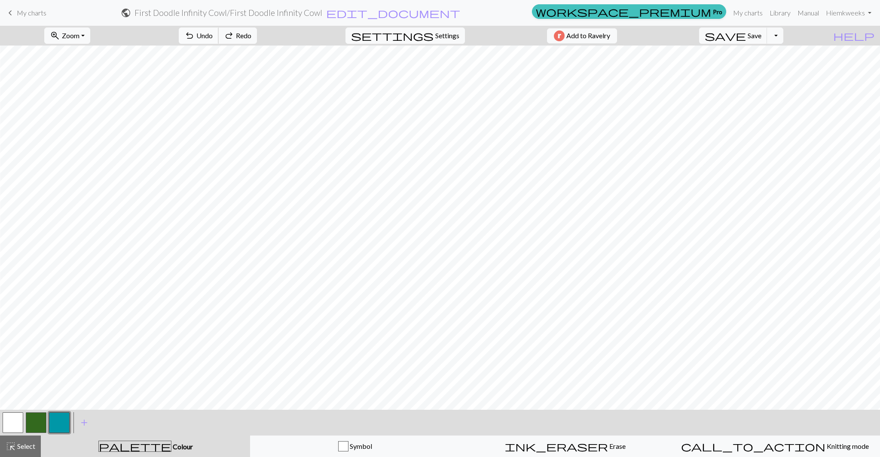
click at [213, 37] on span "Undo" at bounding box center [204, 35] width 16 height 8
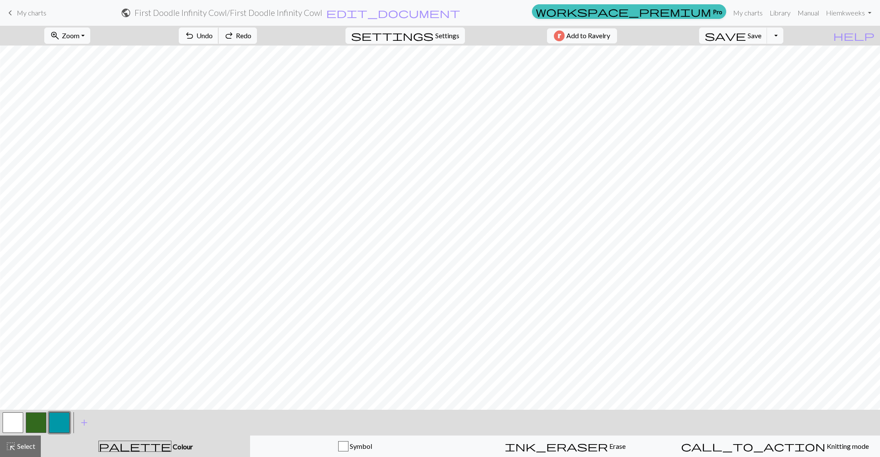
click at [213, 37] on span "Undo" at bounding box center [204, 35] width 16 height 8
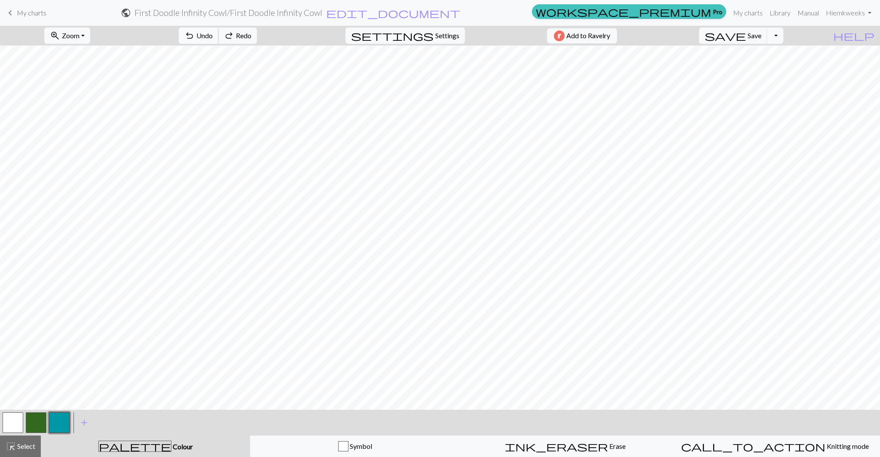
click at [213, 37] on span "Undo" at bounding box center [204, 35] width 16 height 8
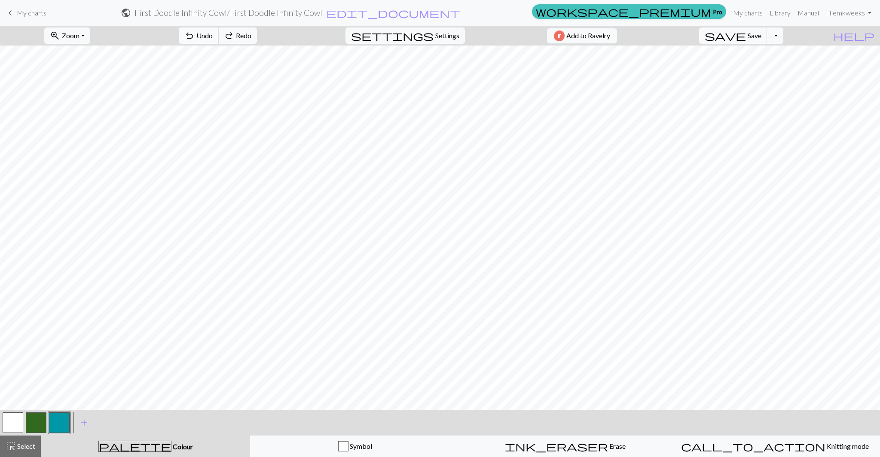
click at [213, 37] on span "Undo" at bounding box center [204, 35] width 16 height 8
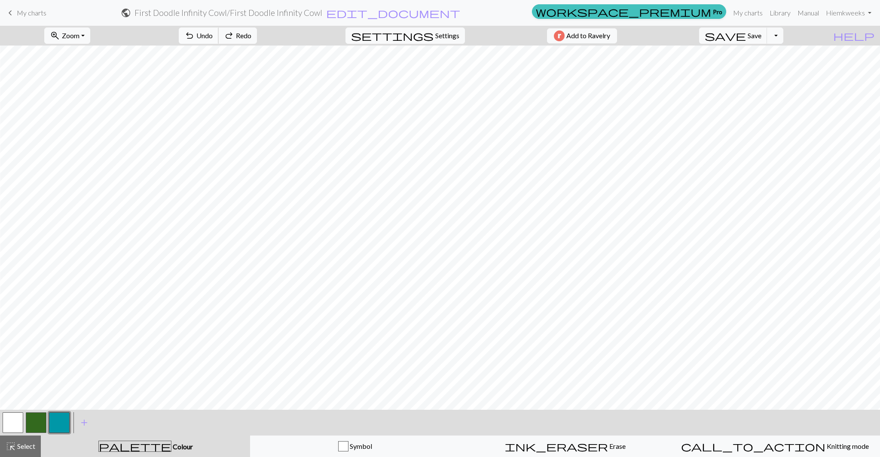
click at [213, 37] on span "Undo" at bounding box center [204, 35] width 16 height 8
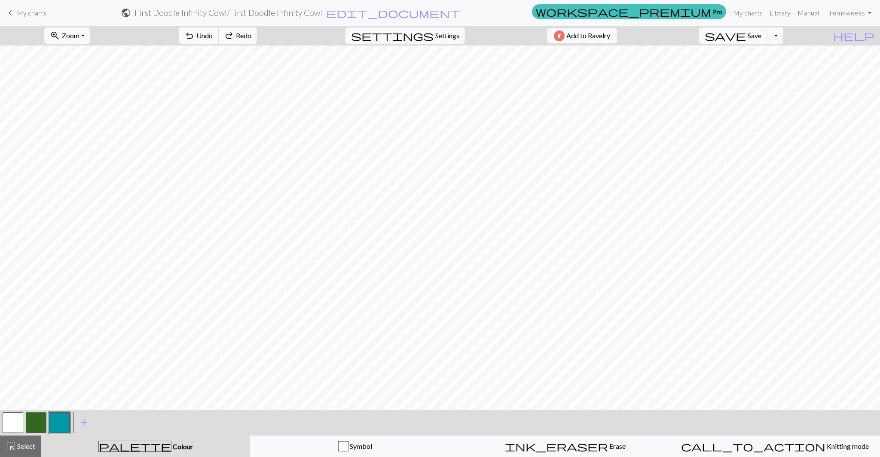
click at [213, 37] on span "Undo" at bounding box center [204, 35] width 16 height 8
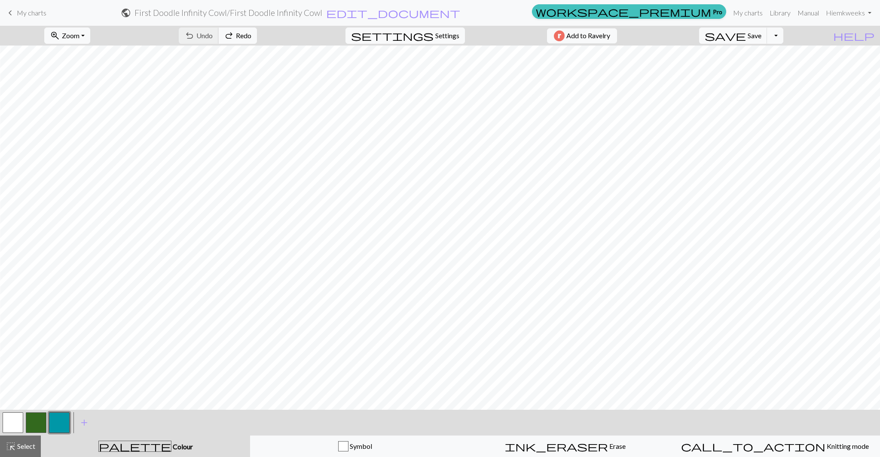
click at [244, 37] on div "undo Undo Undo redo Redo Redo" at bounding box center [217, 36] width 91 height 20
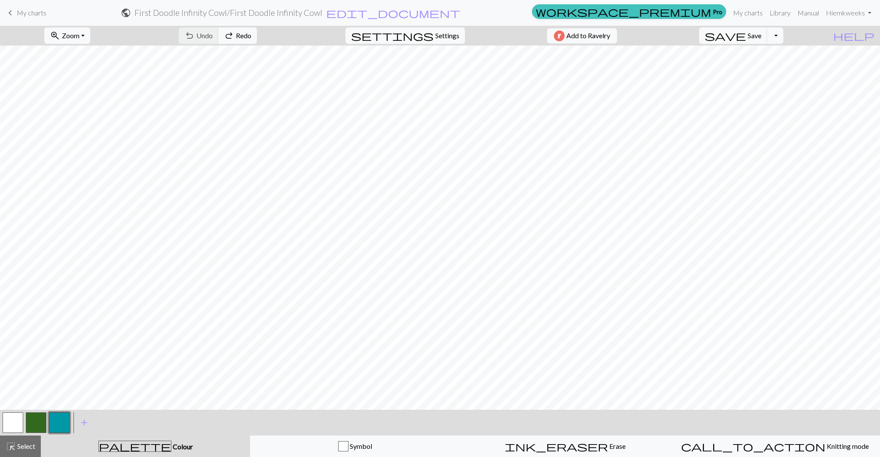
click at [234, 35] on div "undo Undo Undo redo Redo Redo" at bounding box center [217, 36] width 91 height 20
click at [21, 452] on button "highlight_alt Select Select" at bounding box center [20, 446] width 41 height 21
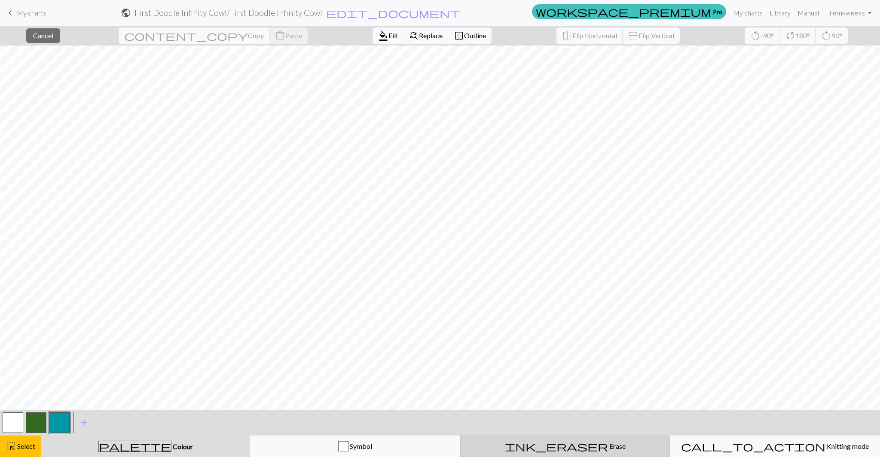
click at [548, 438] on button "ink_eraser Erase Erase" at bounding box center [565, 446] width 210 height 21
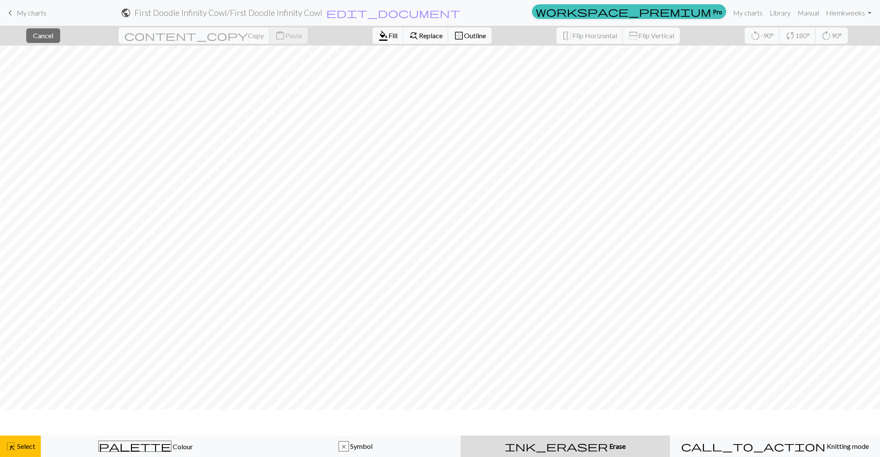
scroll to position [1196, 205]
click at [26, 445] on span "Select" at bounding box center [25, 446] width 19 height 8
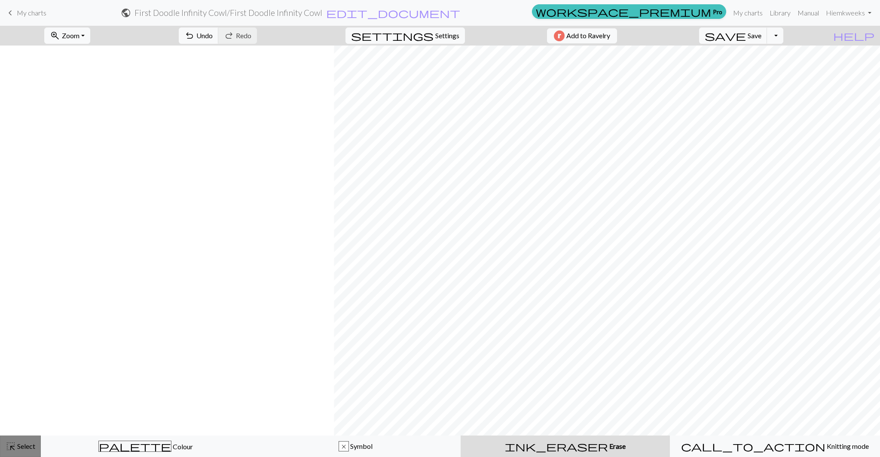
scroll to position [1196, 540]
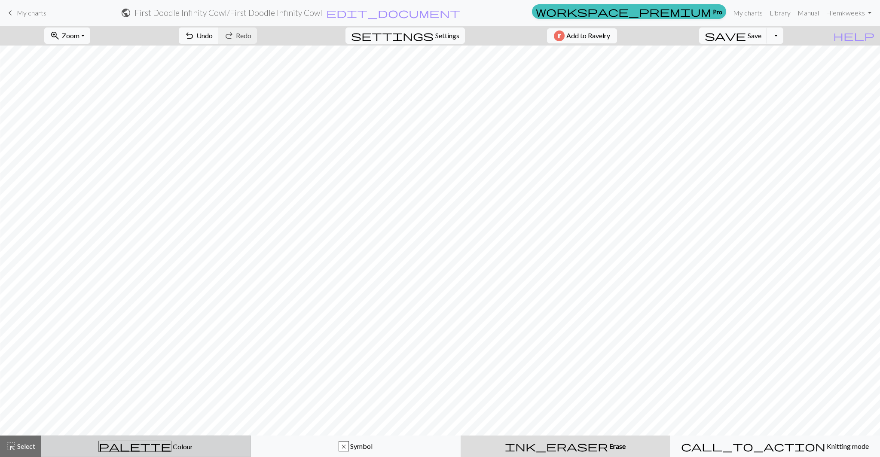
click at [154, 440] on button "palette Colour Colour" at bounding box center [146, 446] width 210 height 21
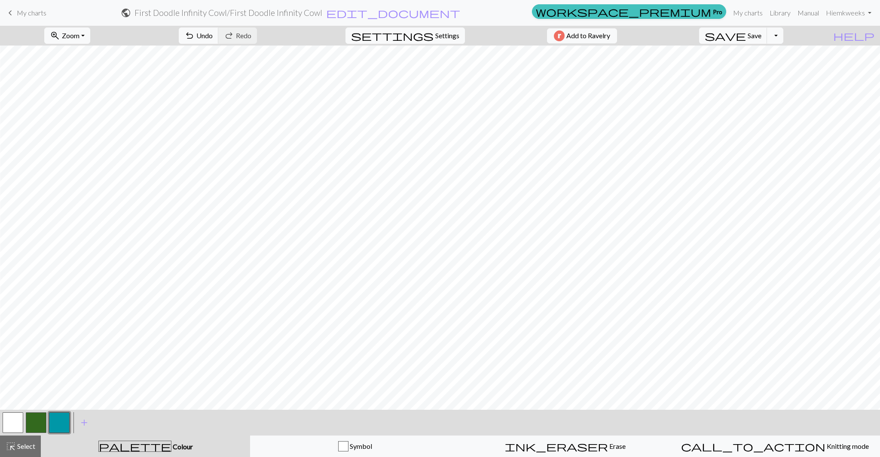
click at [54, 426] on button "button" at bounding box center [59, 423] width 21 height 21
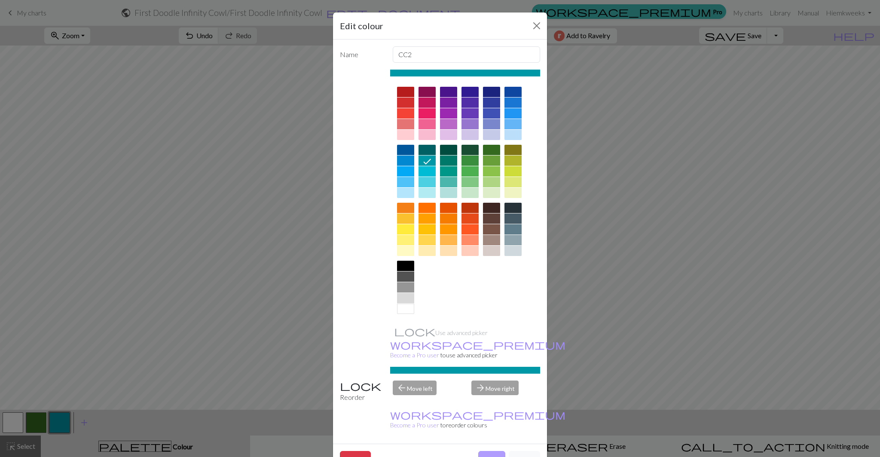
click at [485, 451] on button "Done" at bounding box center [491, 459] width 27 height 16
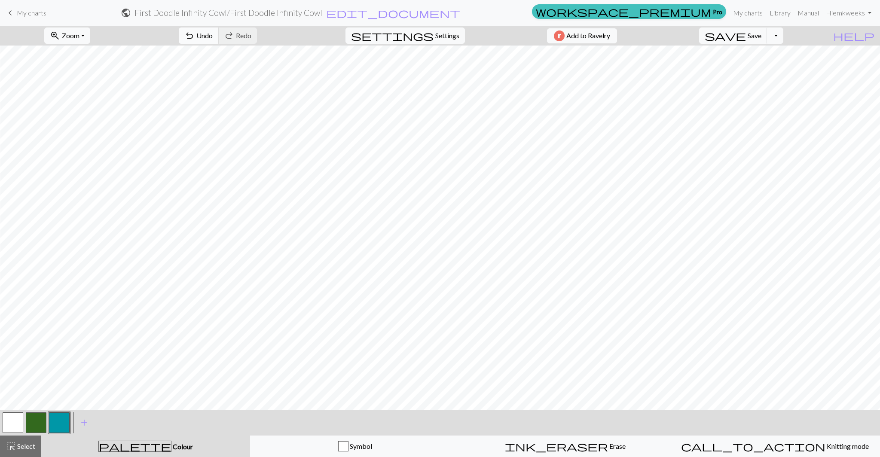
click at [213, 37] on span "Undo" at bounding box center [204, 35] width 16 height 8
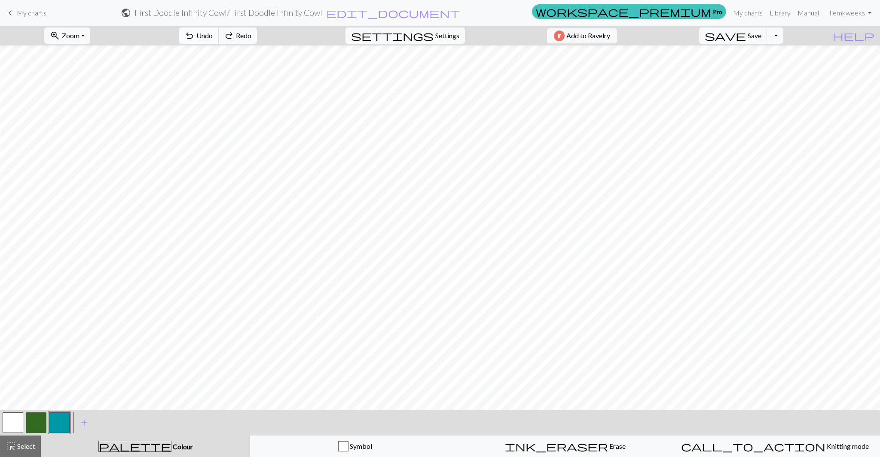
click at [213, 37] on span "Undo" at bounding box center [204, 35] width 16 height 8
click at [447, 34] on span "Settings" at bounding box center [447, 36] width 24 height 10
select select "aran"
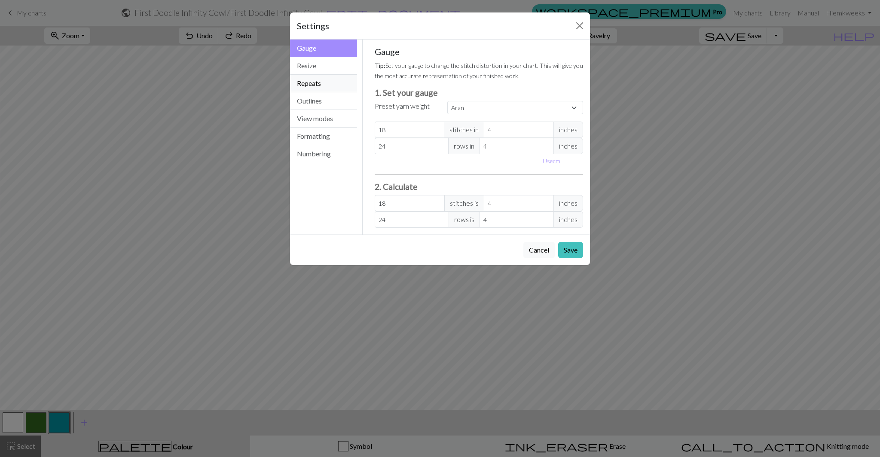
click at [322, 82] on button "Repeats" at bounding box center [323, 84] width 67 height 18
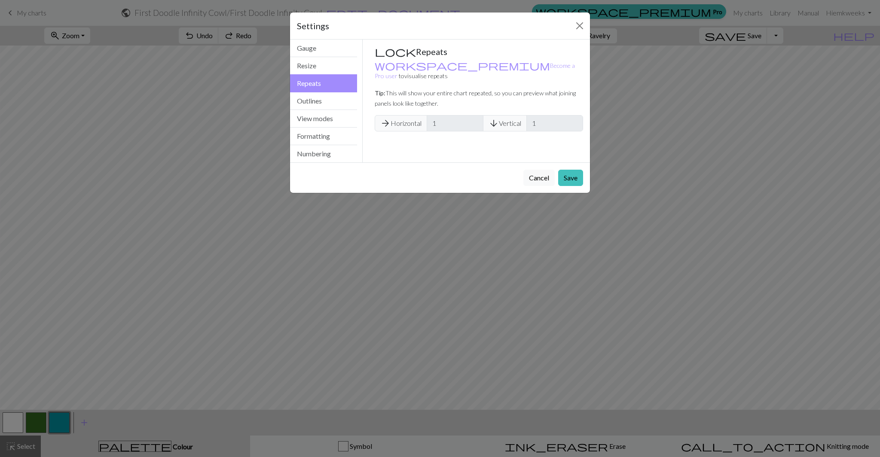
click at [386, 117] on span "arrow_forward" at bounding box center [385, 123] width 10 height 12
click at [572, 179] on button "Save" at bounding box center [570, 178] width 25 height 16
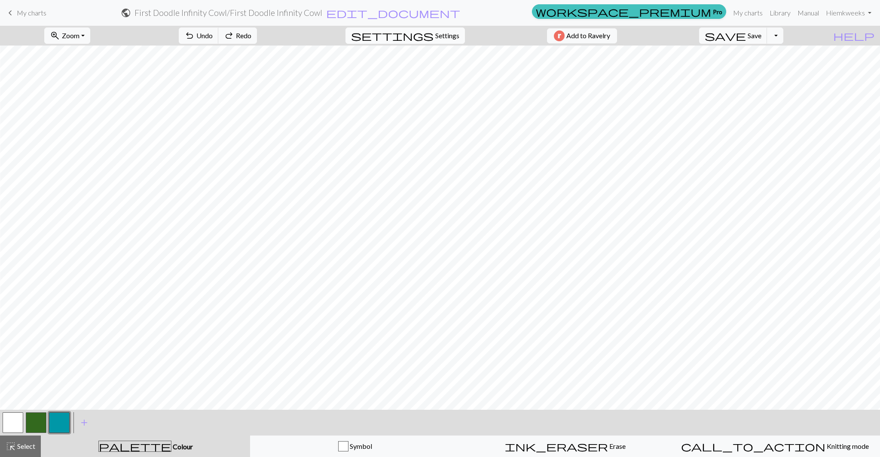
click at [442, 37] on span "Settings" at bounding box center [447, 36] width 24 height 10
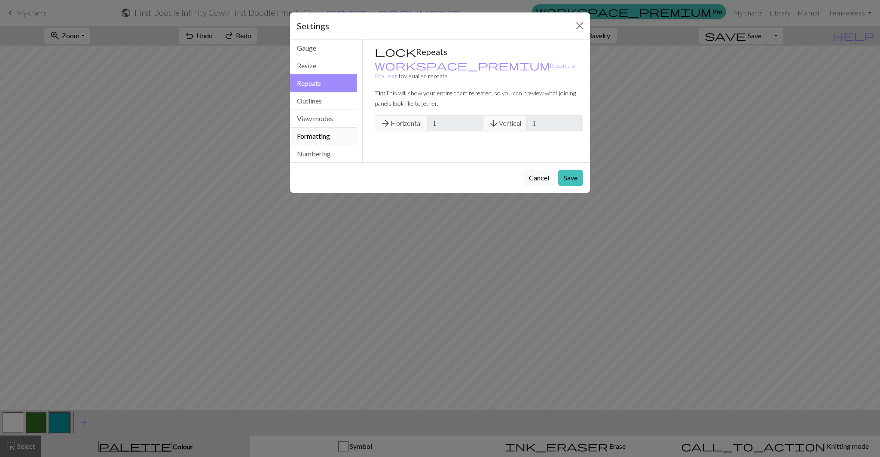
click at [324, 136] on button "Formatting" at bounding box center [323, 137] width 67 height 18
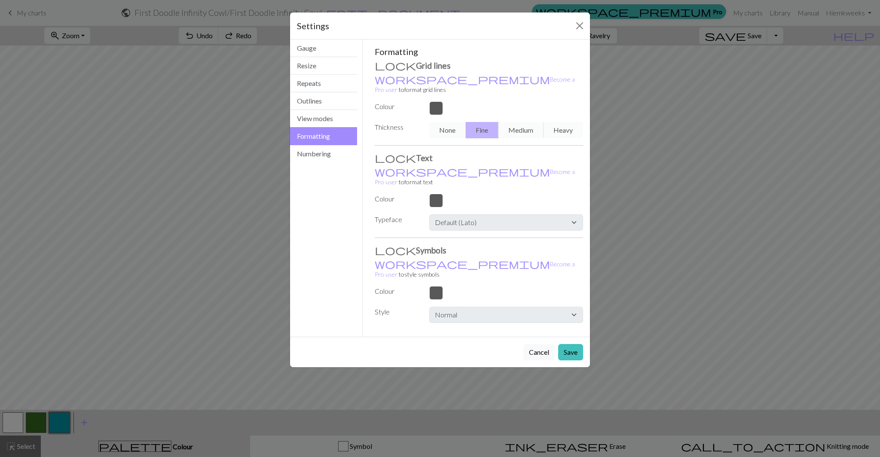
click at [447, 122] on div "None Fine Medium Heavy" at bounding box center [506, 130] width 164 height 16
click at [448, 123] on div "None Fine Medium Heavy" at bounding box center [506, 130] width 164 height 16
click at [448, 122] on div "None Fine Medium Heavy" at bounding box center [506, 130] width 164 height 16
click at [327, 151] on button "Numbering" at bounding box center [323, 153] width 67 height 17
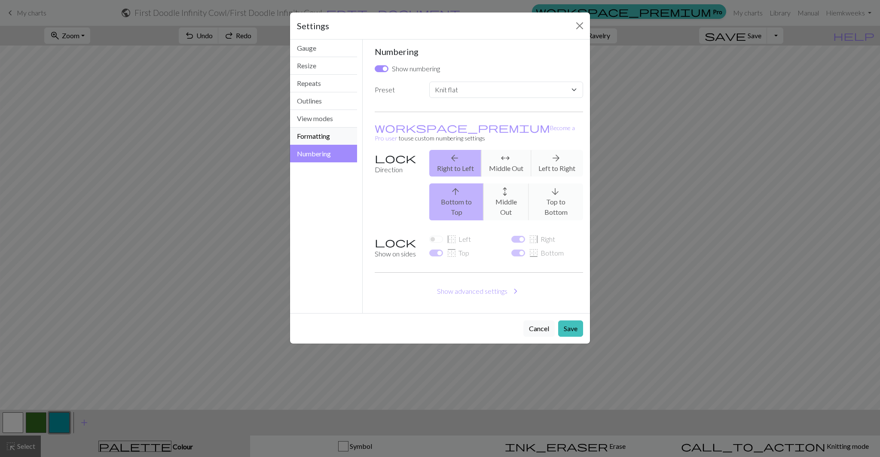
click at [320, 141] on button "Formatting" at bounding box center [323, 137] width 67 height 18
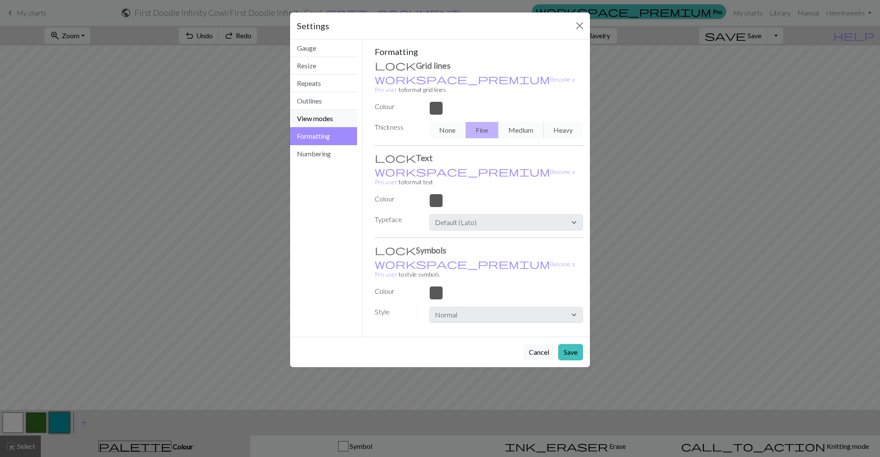
click at [320, 126] on button "View modes" at bounding box center [323, 119] width 67 height 18
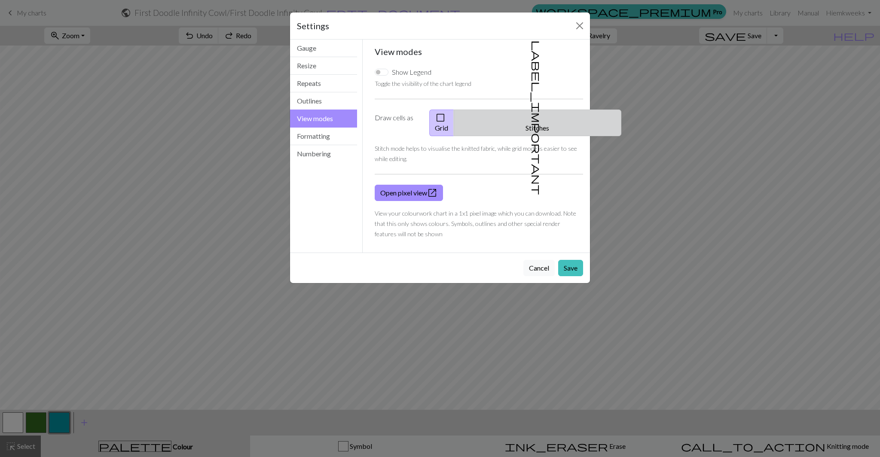
click at [518, 117] on button "label_important Stitches" at bounding box center [538, 123] width 168 height 27
click at [454, 115] on button "check_box_outline_blank Grid" at bounding box center [441, 123] width 25 height 27
click at [334, 102] on button "Outlines" at bounding box center [323, 101] width 67 height 18
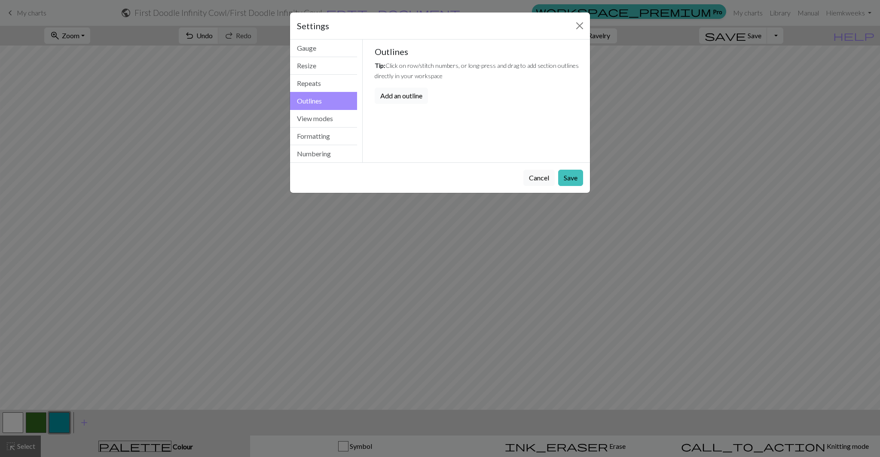
click at [408, 96] on button "Add an outline" at bounding box center [401, 96] width 53 height 16
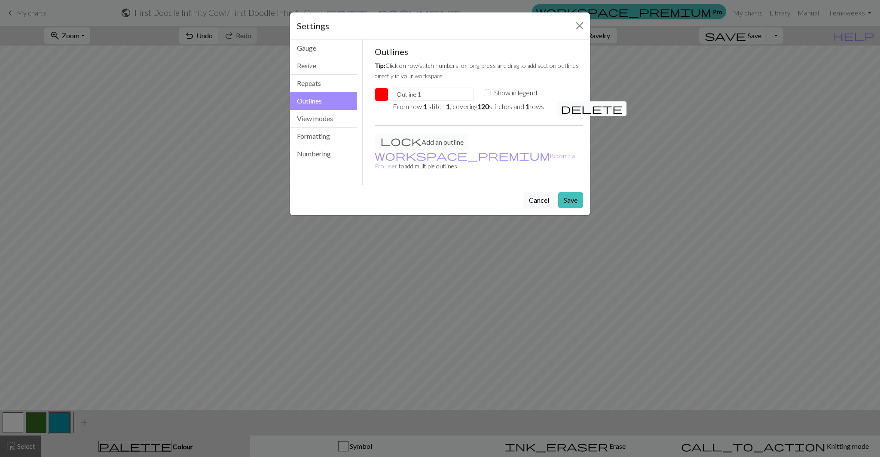
click at [564, 110] on span "delete" at bounding box center [592, 109] width 62 height 12
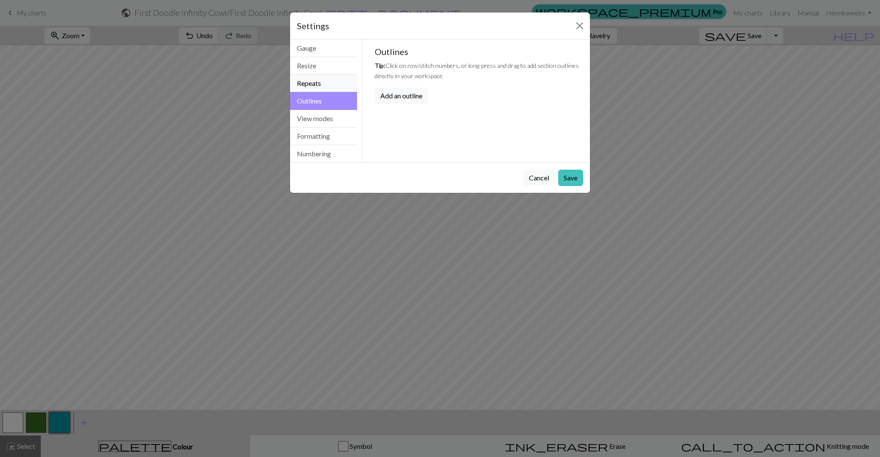
click at [334, 83] on button "Repeats" at bounding box center [323, 84] width 67 height 18
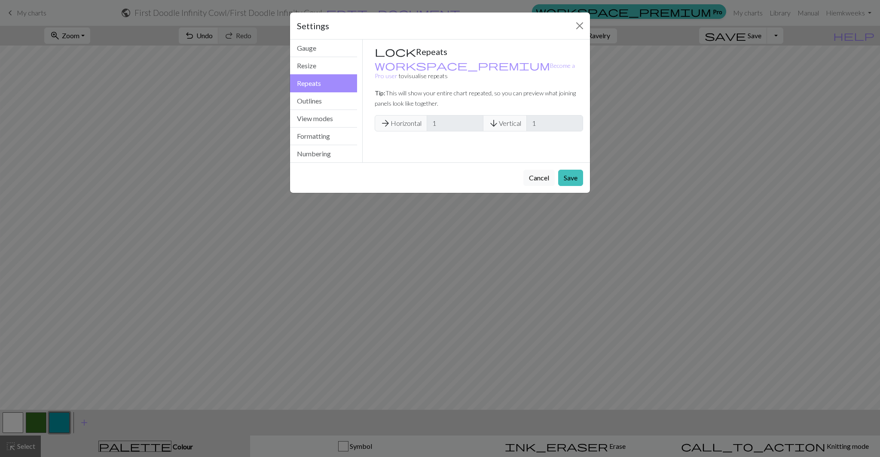
click at [398, 115] on span "arrow_forward Horizontal" at bounding box center [401, 123] width 52 height 16
click at [579, 26] on button "Close" at bounding box center [580, 26] width 14 height 14
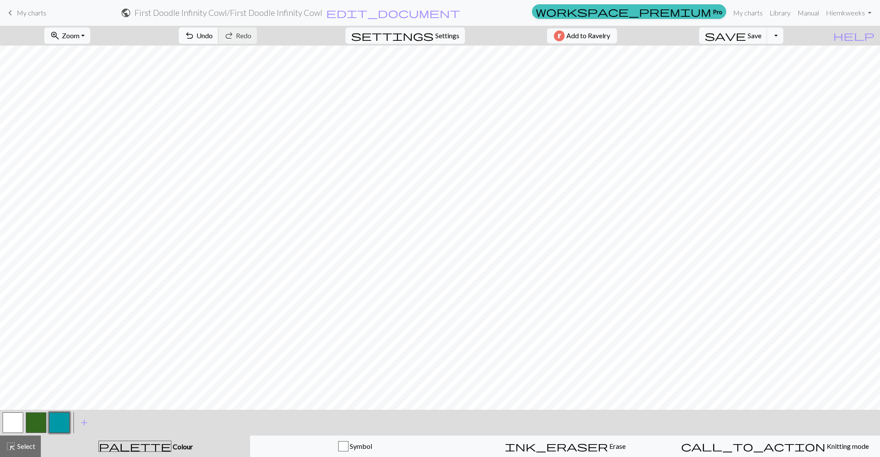
click at [213, 39] on span "Undo" at bounding box center [204, 35] width 16 height 8
click at [213, 33] on span "Undo" at bounding box center [204, 35] width 16 height 8
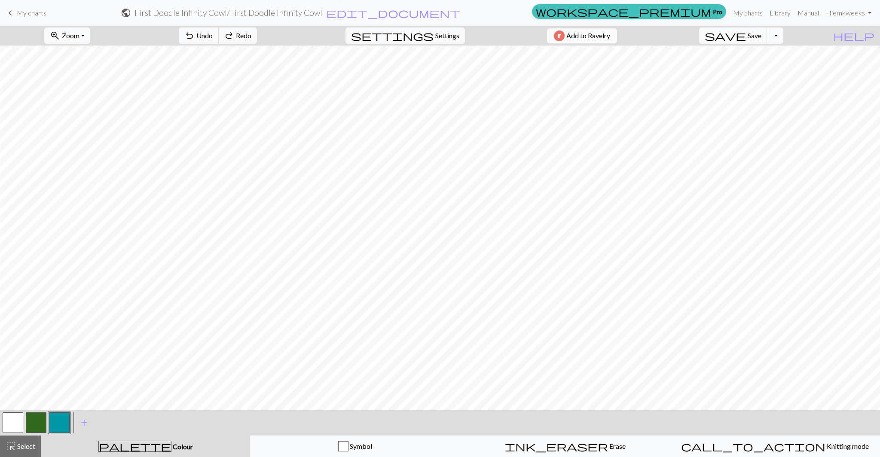
click at [213, 33] on span "Undo" at bounding box center [204, 35] width 16 height 8
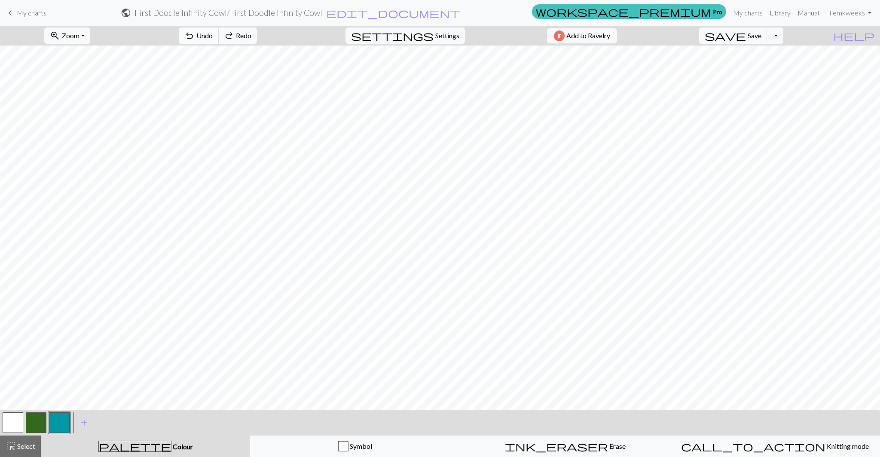
click at [213, 33] on span "Undo" at bounding box center [204, 35] width 16 height 8
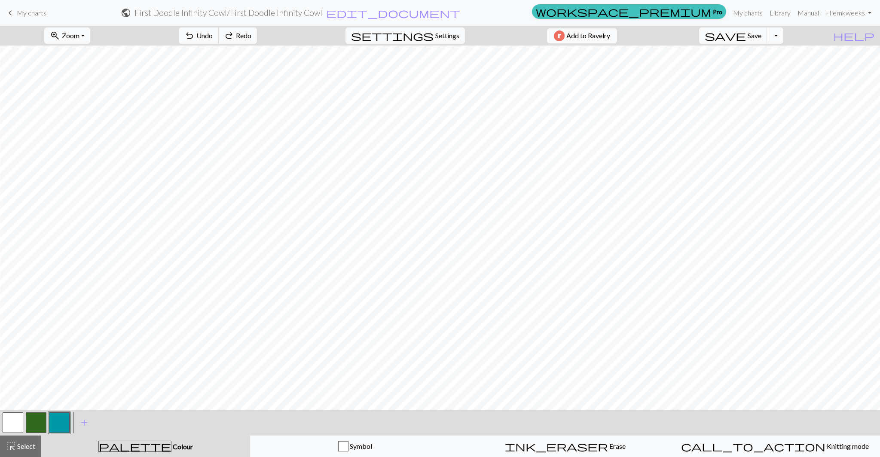
click at [213, 33] on span "Undo" at bounding box center [204, 35] width 16 height 8
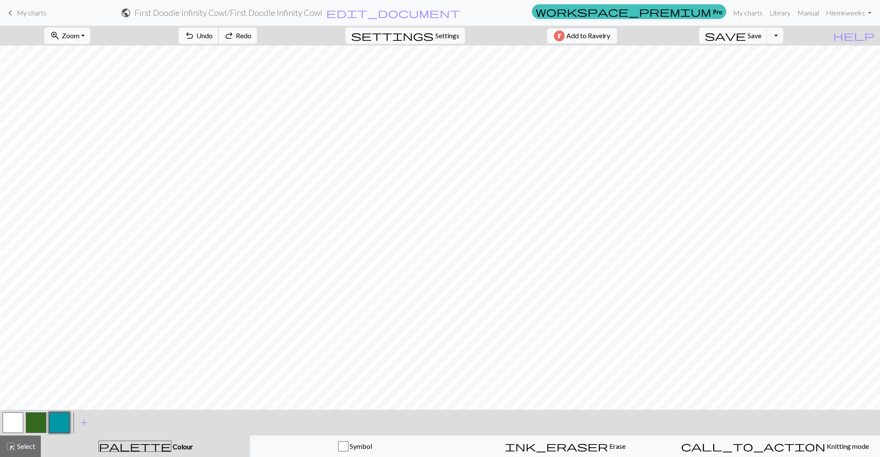
click at [213, 33] on span "Undo" at bounding box center [204, 35] width 16 height 8
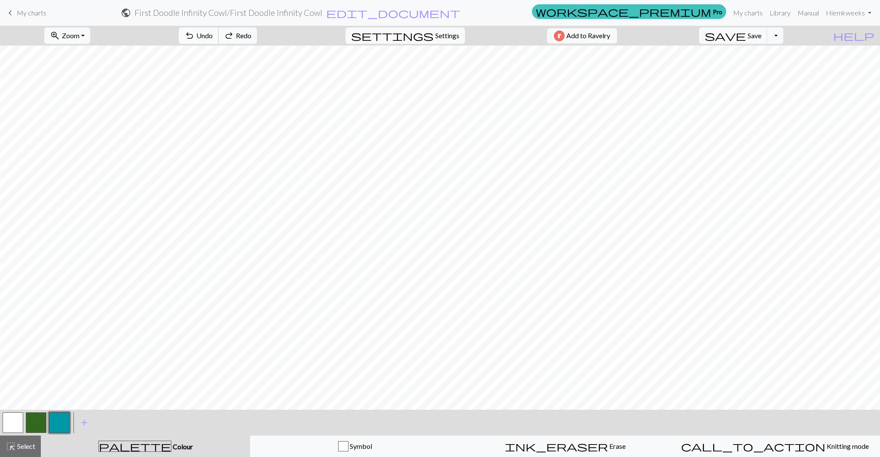
click at [213, 33] on span "Undo" at bounding box center [204, 35] width 16 height 8
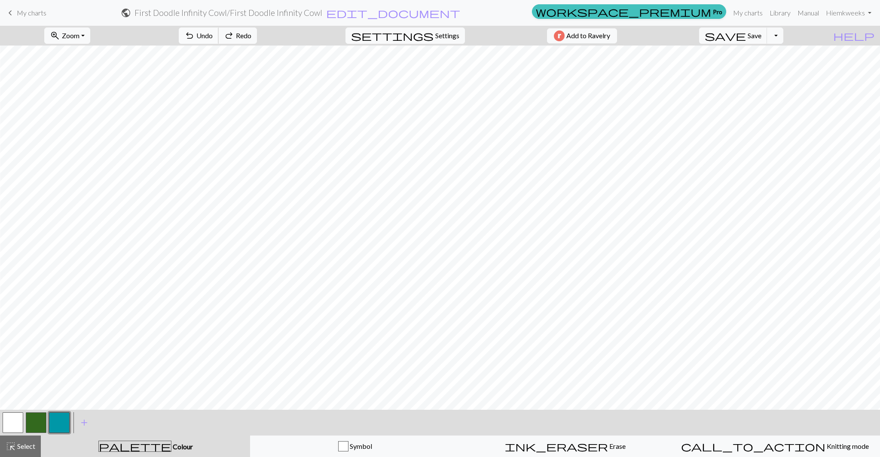
click at [213, 33] on span "Undo" at bounding box center [204, 35] width 16 height 8
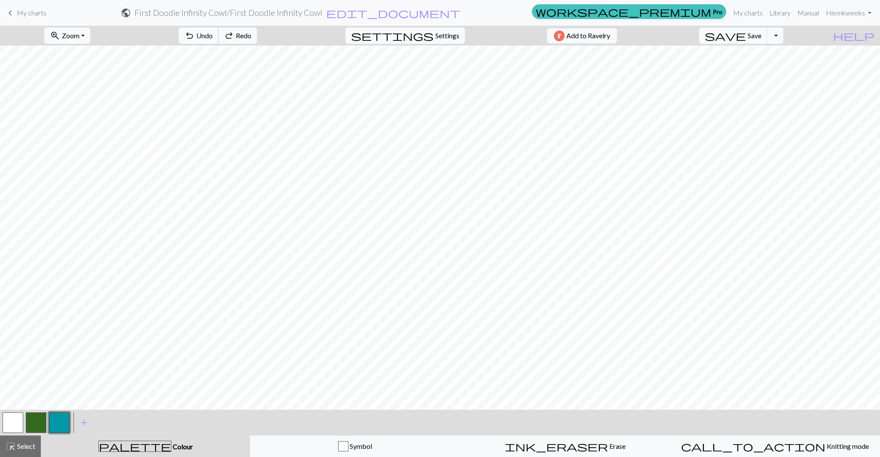
click at [213, 33] on span "Undo" at bounding box center [204, 35] width 16 height 8
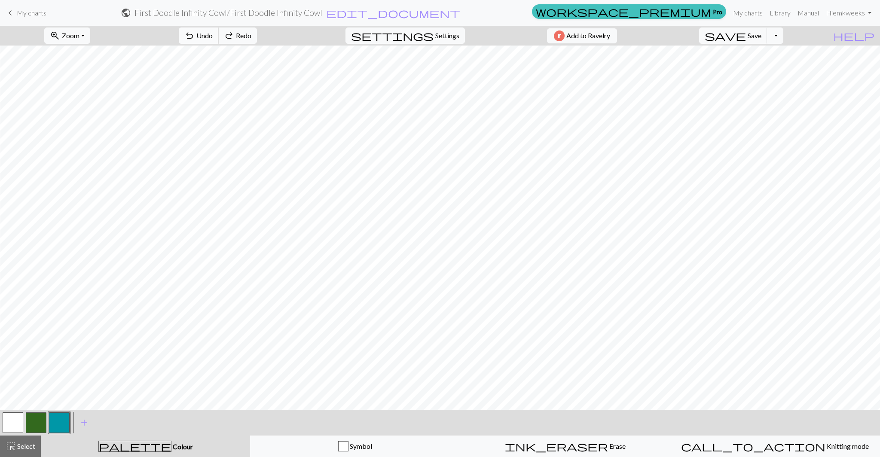
click at [213, 33] on span "Undo" at bounding box center [204, 35] width 16 height 8
click at [245, 33] on div "undo Undo Undo redo Redo Redo" at bounding box center [217, 36] width 91 height 20
click at [30, 444] on span "Select" at bounding box center [25, 446] width 19 height 8
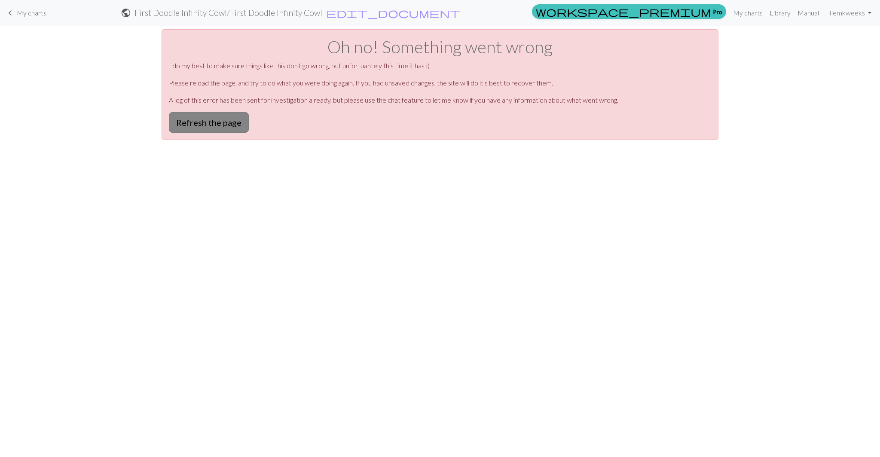
click at [188, 127] on button "Refresh the page" at bounding box center [209, 122] width 80 height 21
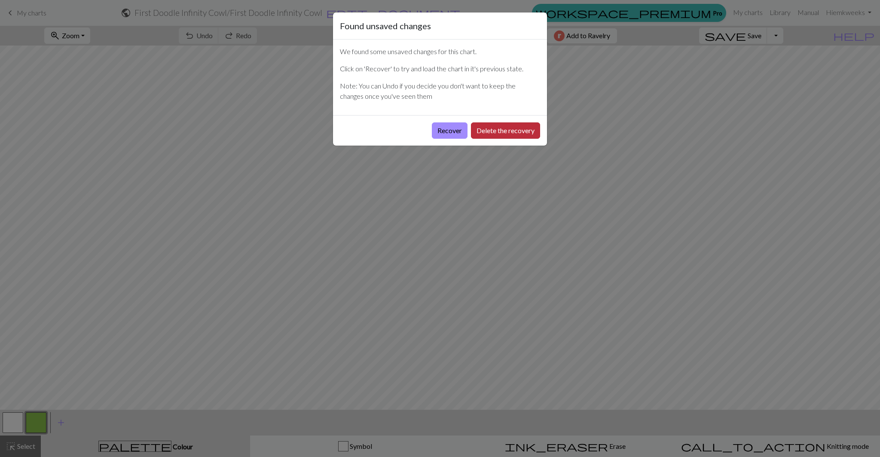
click at [482, 134] on button "Delete the recovery" at bounding box center [505, 131] width 69 height 16
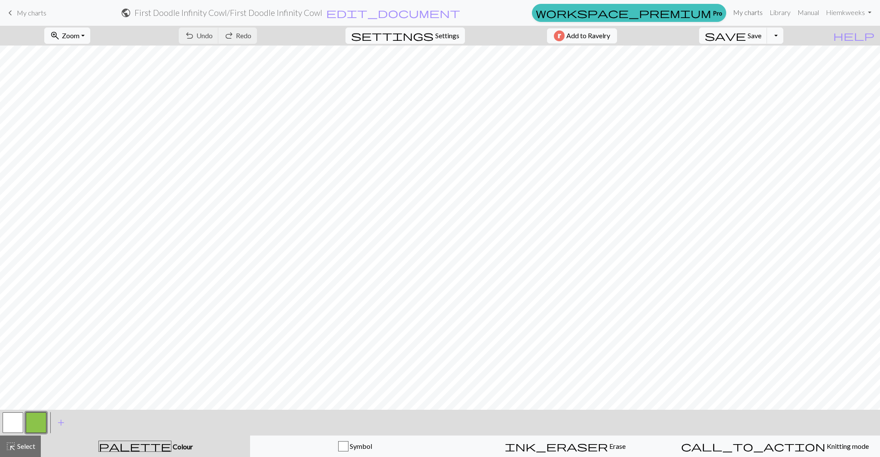
click at [751, 12] on link "My charts" at bounding box center [748, 12] width 37 height 17
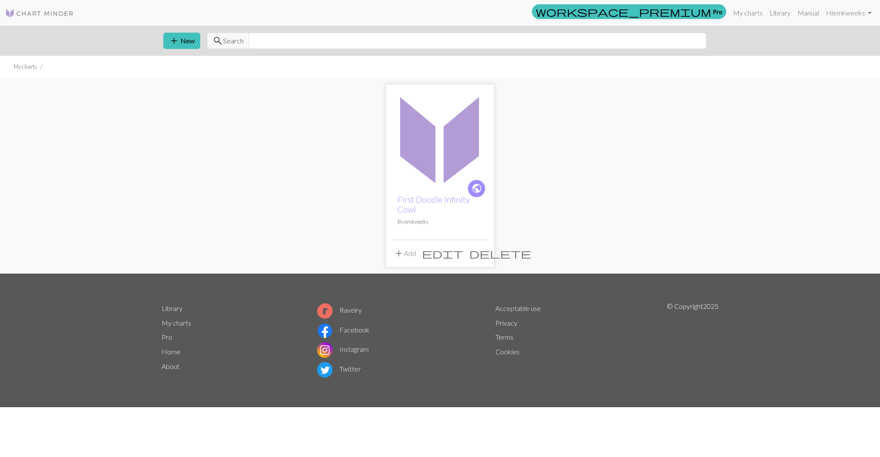
click at [444, 211] on h2 "First Doodle Infinity Cowl" at bounding box center [440, 205] width 85 height 20
click at [481, 184] on span "public" at bounding box center [477, 188] width 11 height 13
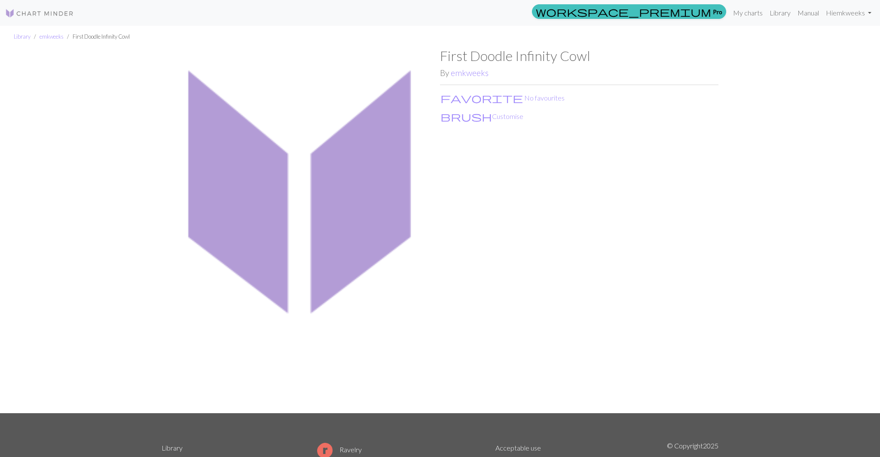
click at [303, 190] on img at bounding box center [301, 231] width 279 height 366
click at [456, 117] on button "brush Customise" at bounding box center [482, 116] width 84 height 11
click at [747, 15] on link "My charts" at bounding box center [748, 12] width 37 height 17
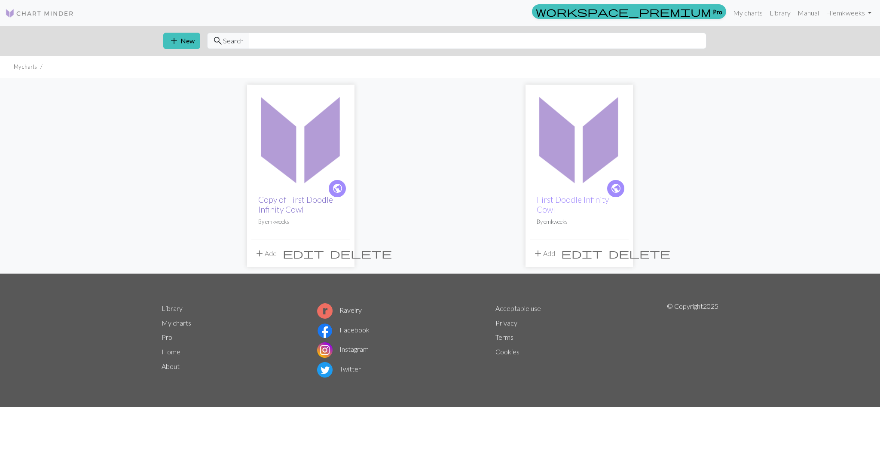
click at [288, 203] on link "Copy of First Doodle Infinity Cowl" at bounding box center [295, 205] width 75 height 20
click at [561, 200] on link "First Doodle Infinity Cowl" at bounding box center [573, 205] width 72 height 20
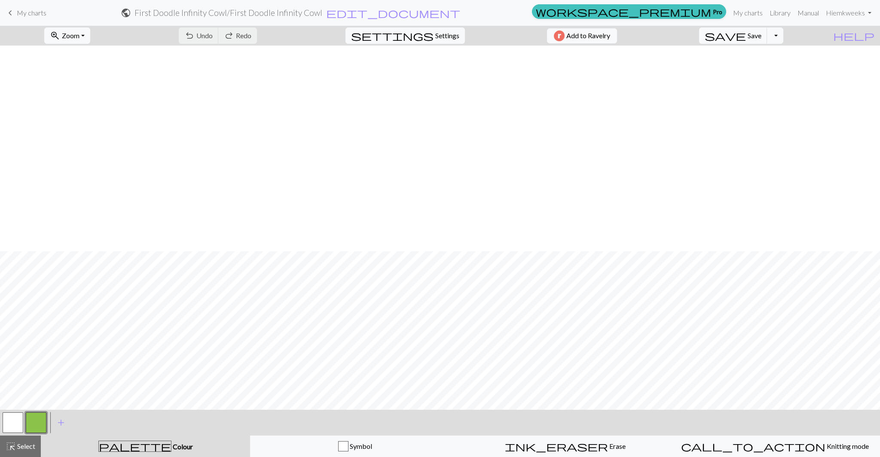
scroll to position [221, 0]
click at [784, 38] on button "Toggle Dropdown" at bounding box center [775, 36] width 16 height 16
click at [753, 13] on link "My charts" at bounding box center [748, 12] width 37 height 17
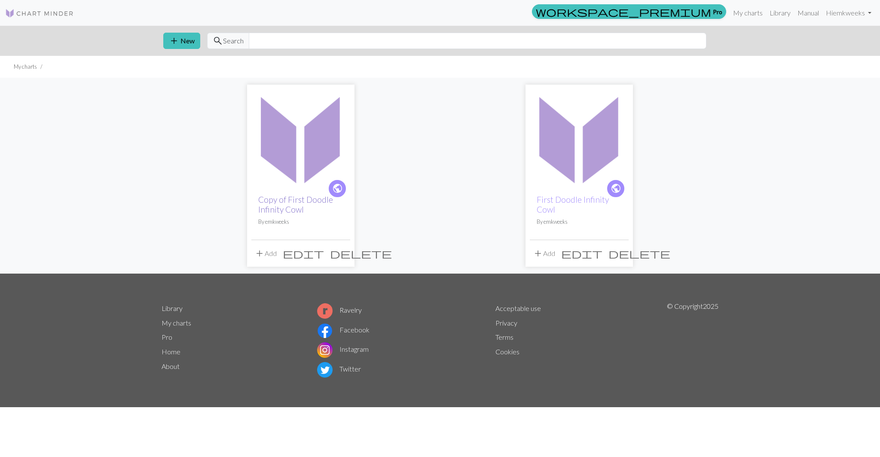
click at [301, 208] on link "Copy of First Doodle Infinity Cowl" at bounding box center [295, 205] width 75 height 20
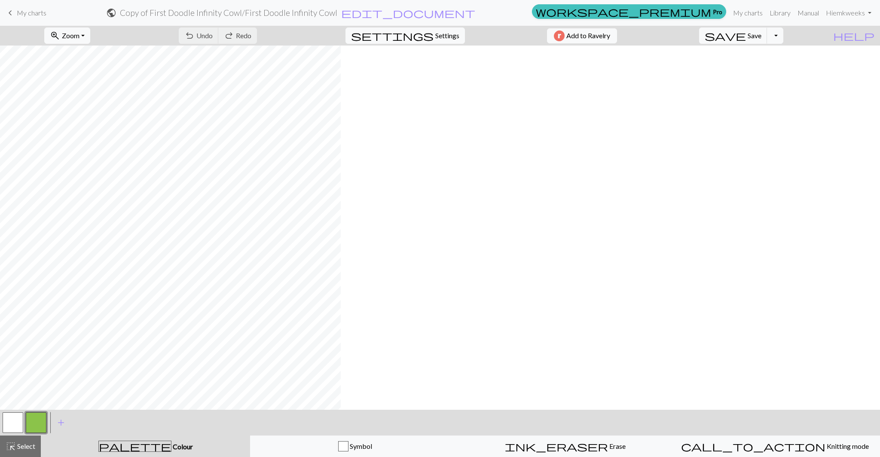
scroll to position [1222, 0]
click at [749, 14] on link "My charts" at bounding box center [748, 12] width 37 height 17
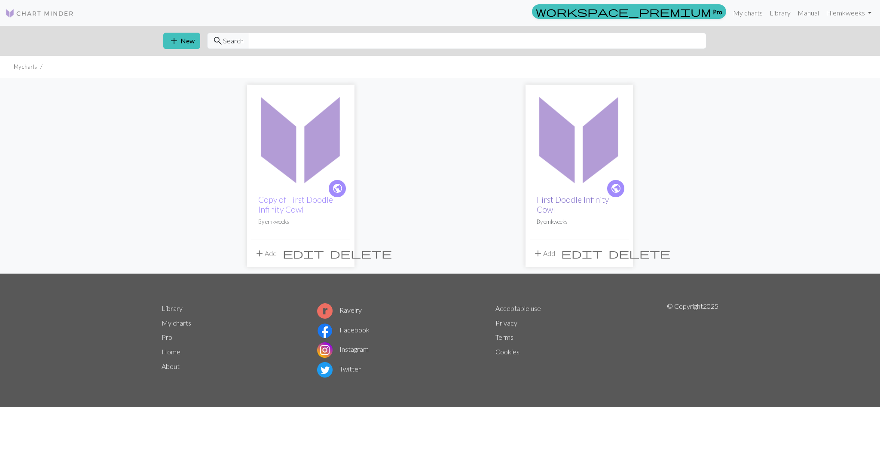
click at [588, 200] on link "First Doodle Infinity Cowl" at bounding box center [573, 205] width 72 height 20
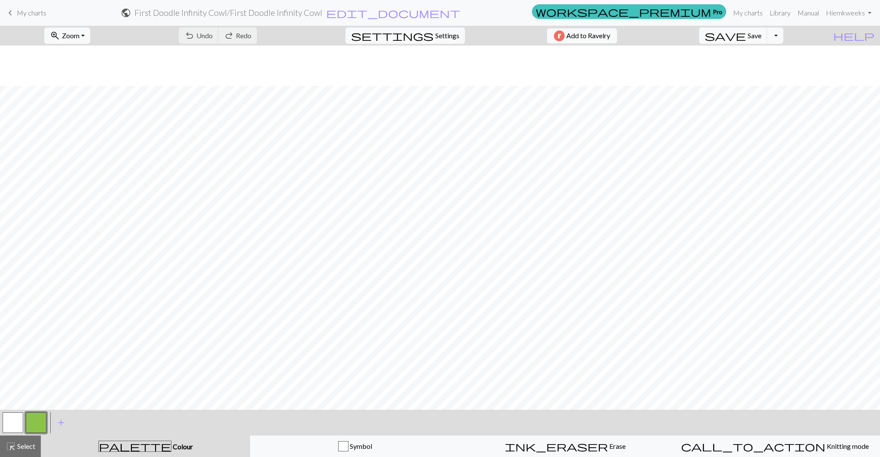
scroll to position [1222, 0]
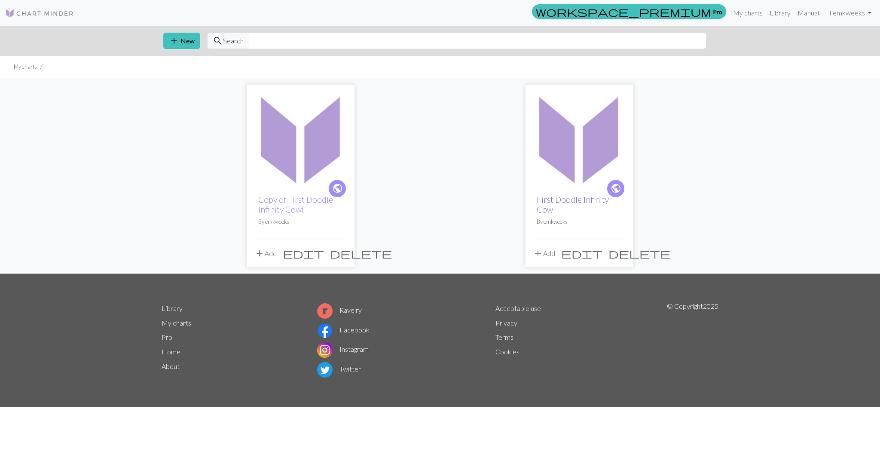
click at [569, 196] on link "First Doodle Infinity Cowl" at bounding box center [573, 205] width 72 height 20
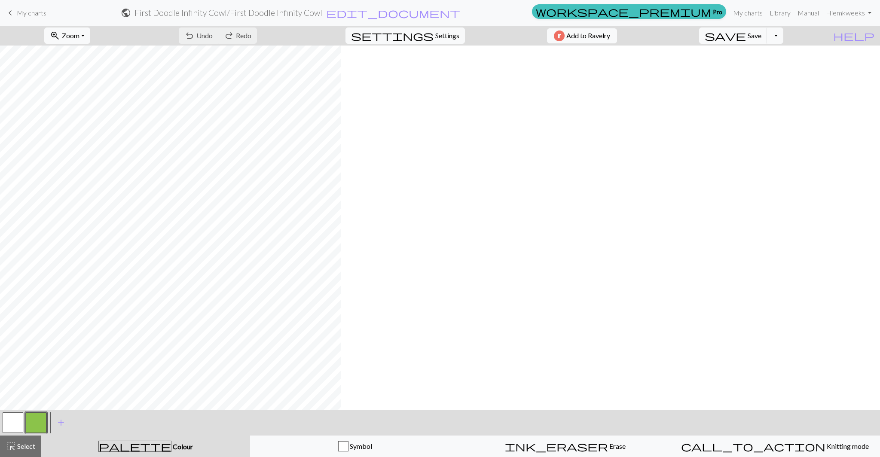
scroll to position [1222, 0]
click at [43, 422] on button "button" at bounding box center [36, 423] width 21 height 21
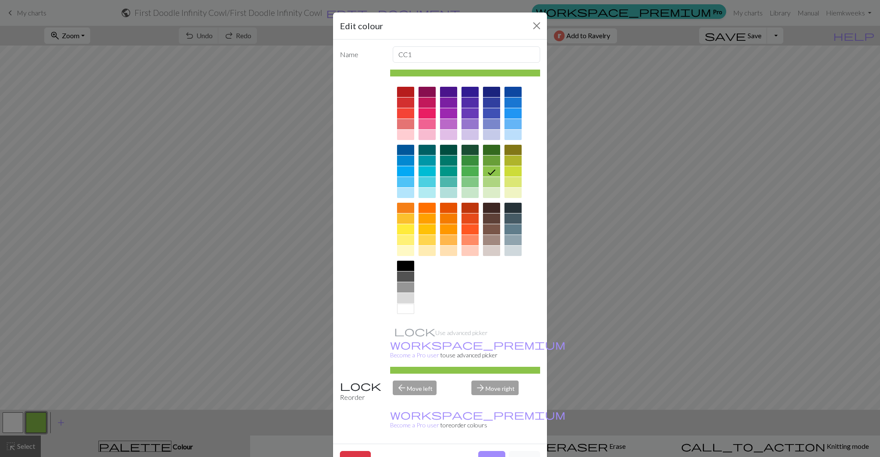
click at [491, 152] on div at bounding box center [491, 150] width 17 height 10
click at [490, 451] on button "Done" at bounding box center [491, 459] width 27 height 16
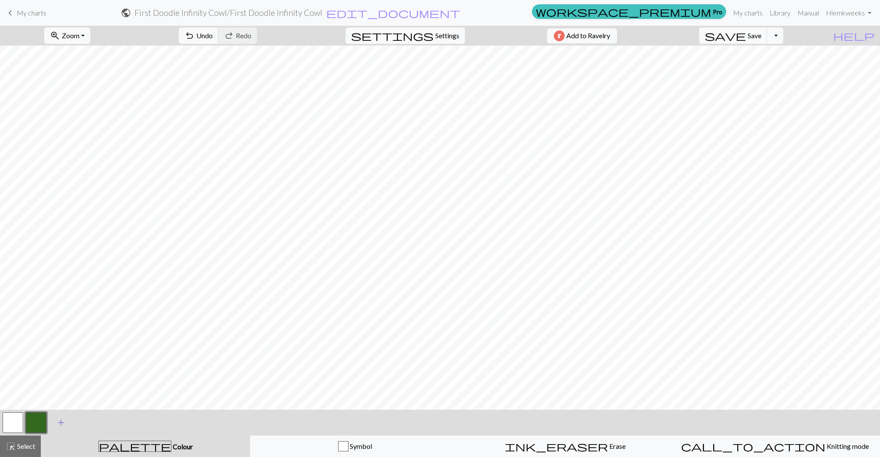
click at [62, 424] on span "add" at bounding box center [61, 423] width 10 height 12
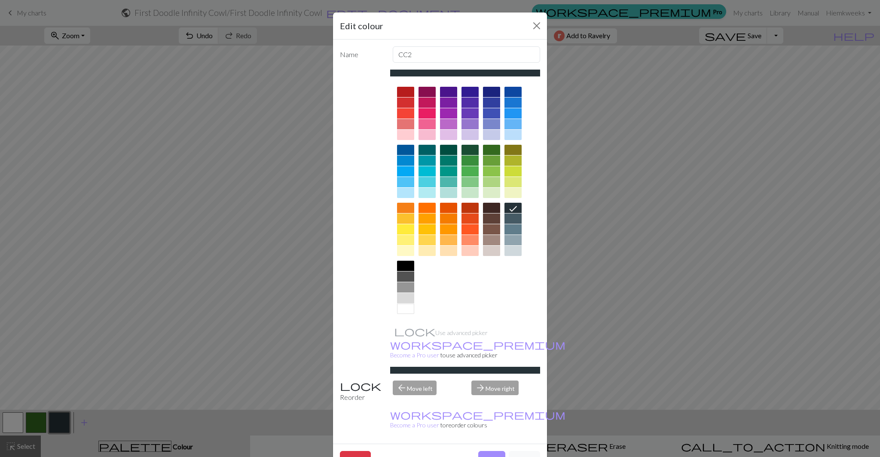
click at [428, 160] on div at bounding box center [427, 161] width 17 height 10
click at [491, 451] on button "Done" at bounding box center [491, 459] width 27 height 16
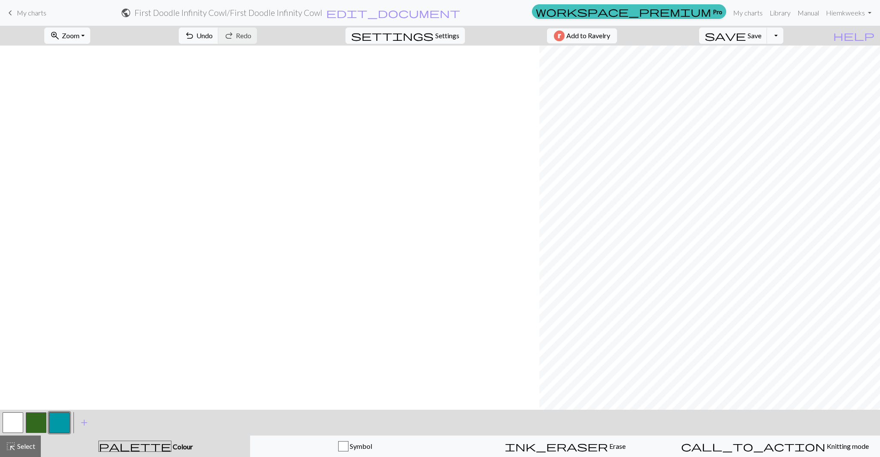
scroll to position [1222, 540]
click at [746, 36] on span "save" at bounding box center [725, 36] width 41 height 12
click at [213, 34] on span "Undo" at bounding box center [204, 35] width 16 height 8
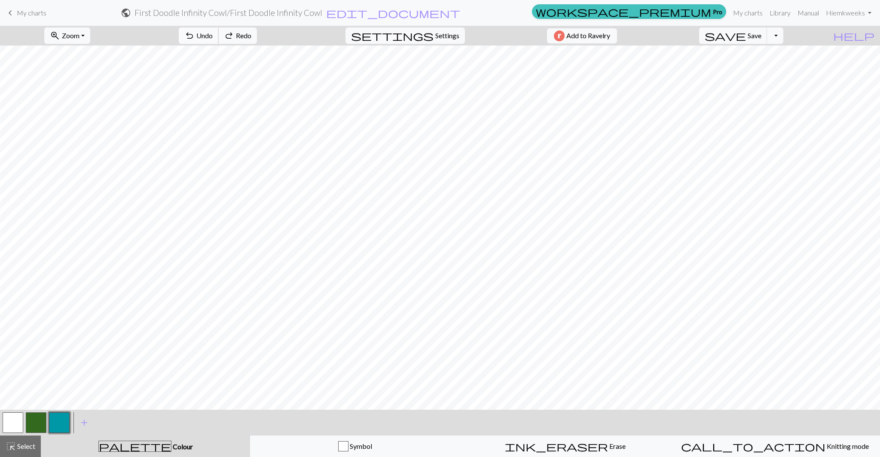
click at [213, 35] on span "Undo" at bounding box center [204, 35] width 16 height 8
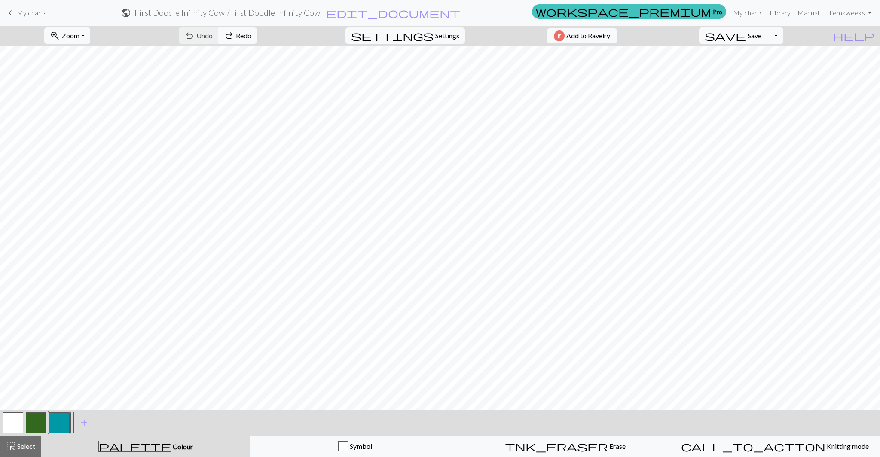
click at [40, 427] on button "button" at bounding box center [36, 423] width 21 height 21
click at [213, 35] on span "Undo" at bounding box center [204, 35] width 16 height 8
click at [746, 33] on span "save" at bounding box center [725, 36] width 41 height 12
click at [61, 422] on button "button" at bounding box center [59, 423] width 21 height 21
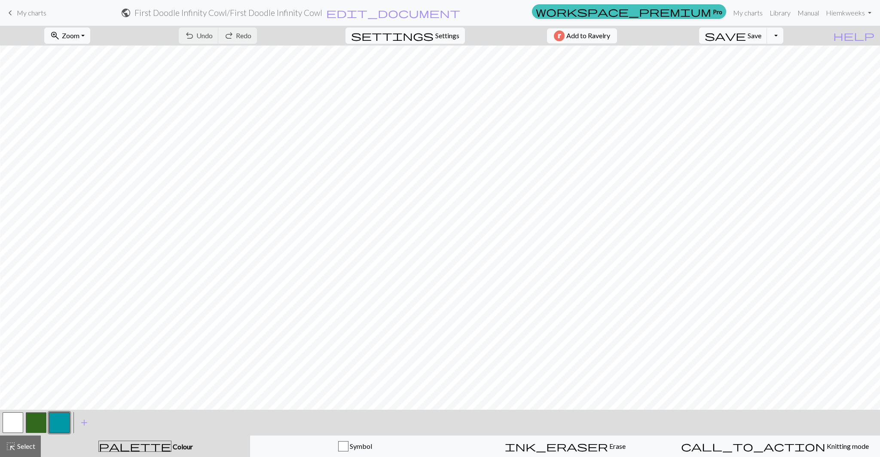
click at [56, 424] on button "button" at bounding box center [59, 423] width 21 height 21
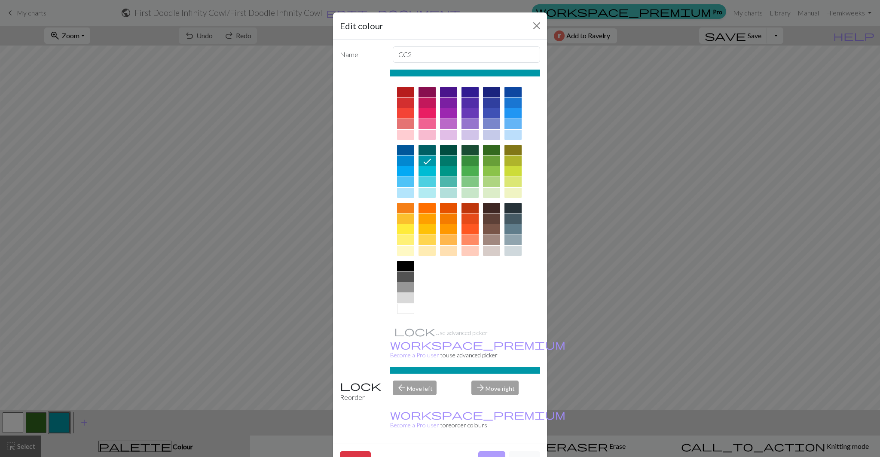
click at [489, 451] on button "Done" at bounding box center [491, 459] width 27 height 16
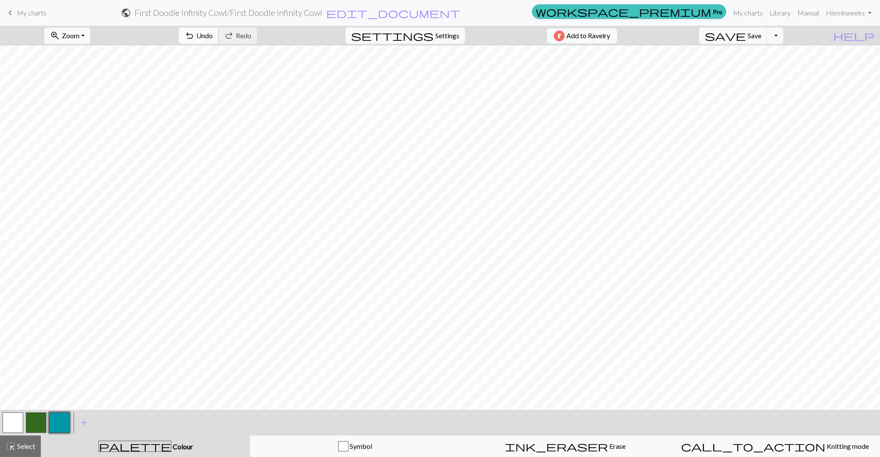
click at [195, 36] on span "undo" at bounding box center [189, 36] width 10 height 12
click at [540, 443] on div "ink_eraser Erase Erase" at bounding box center [565, 447] width 199 height 10
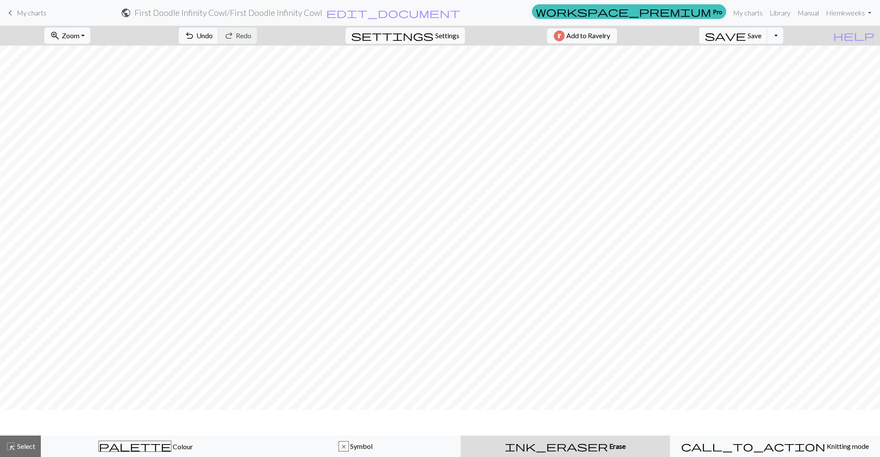
scroll to position [1196, 540]
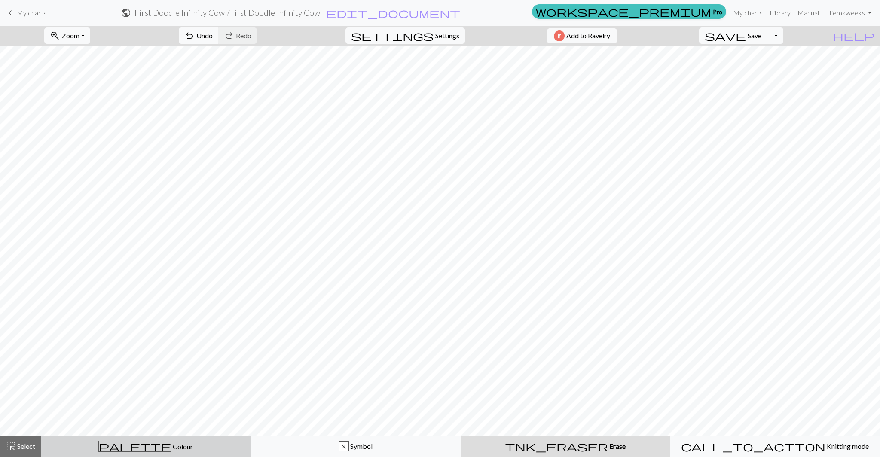
click at [187, 448] on div "palette Colour Colour" at bounding box center [145, 446] width 199 height 11
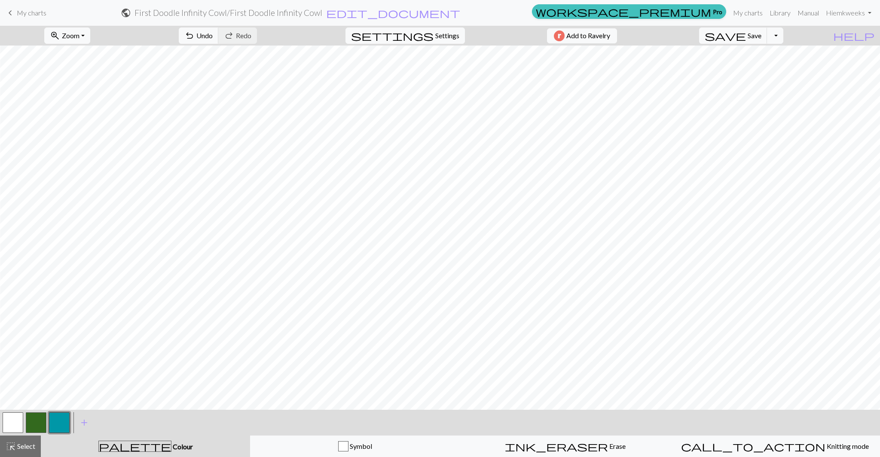
click at [58, 425] on button "button" at bounding box center [59, 423] width 21 height 21
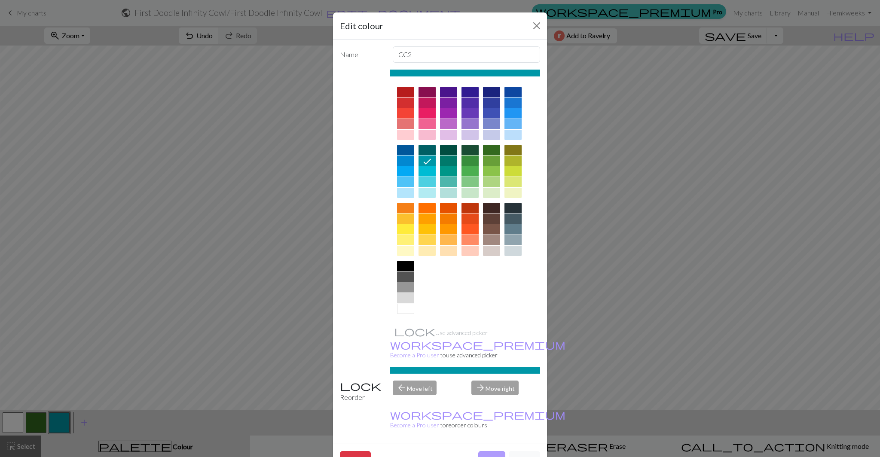
click at [484, 451] on button "Done" at bounding box center [491, 459] width 27 height 16
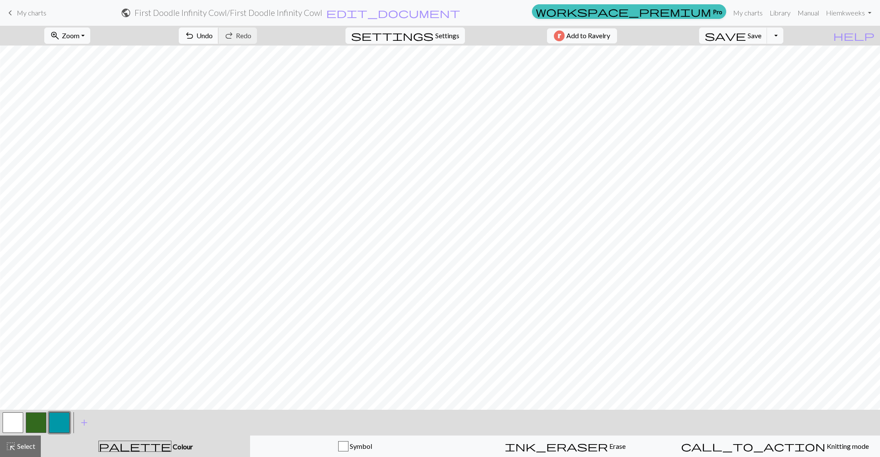
click at [213, 35] on span "Undo" at bounding box center [204, 35] width 16 height 8
click at [536, 438] on button "ink_eraser Erase Erase" at bounding box center [565, 446] width 210 height 21
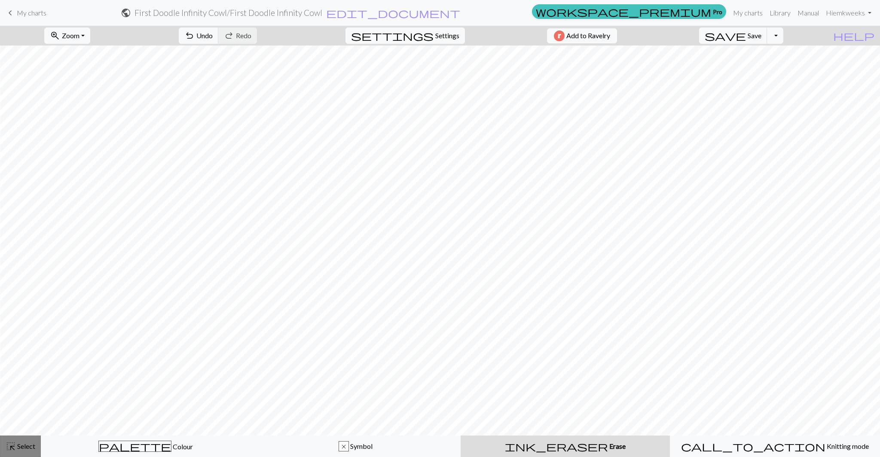
click at [23, 451] on div "highlight_alt Select Select" at bounding box center [21, 447] width 30 height 10
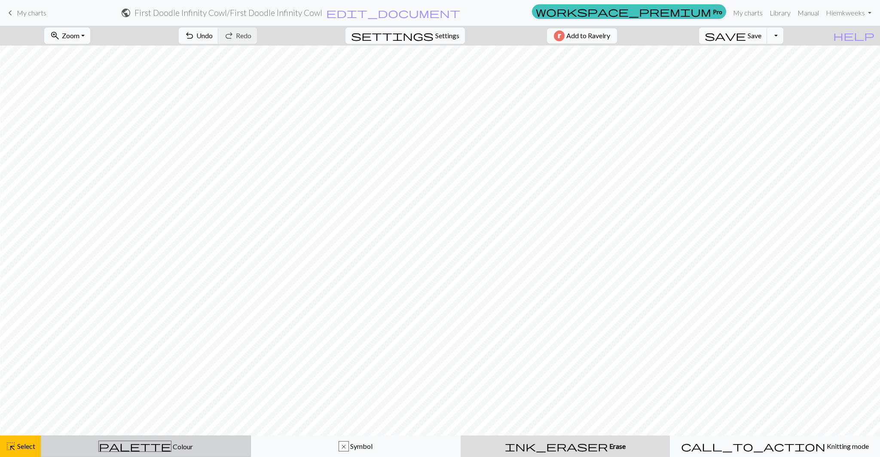
click at [101, 444] on div "palette Colour Colour" at bounding box center [145, 446] width 199 height 11
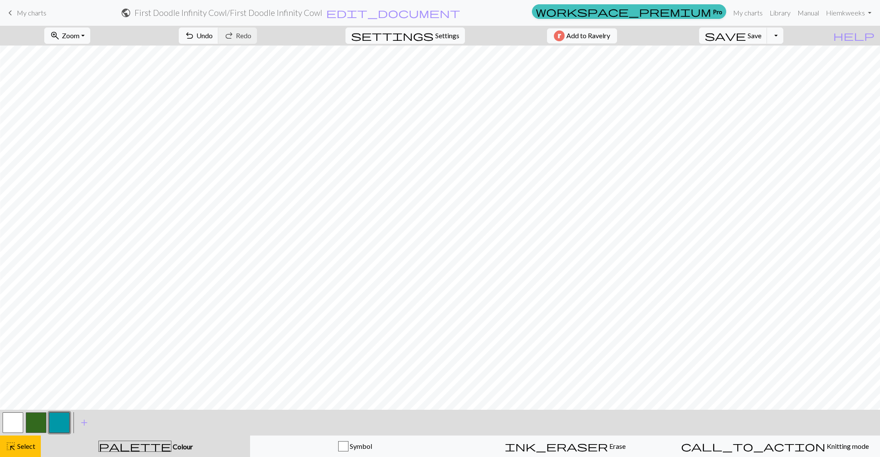
click at [66, 423] on button "button" at bounding box center [59, 423] width 21 height 21
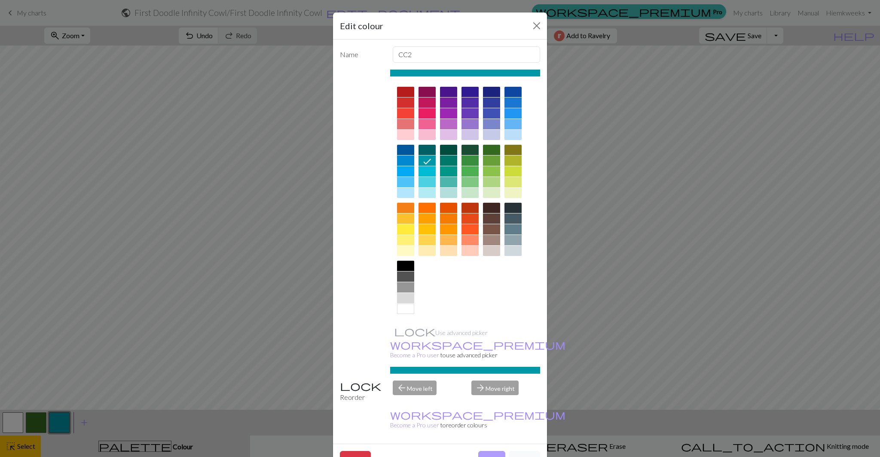
click at [491, 451] on button "Done" at bounding box center [491, 459] width 27 height 16
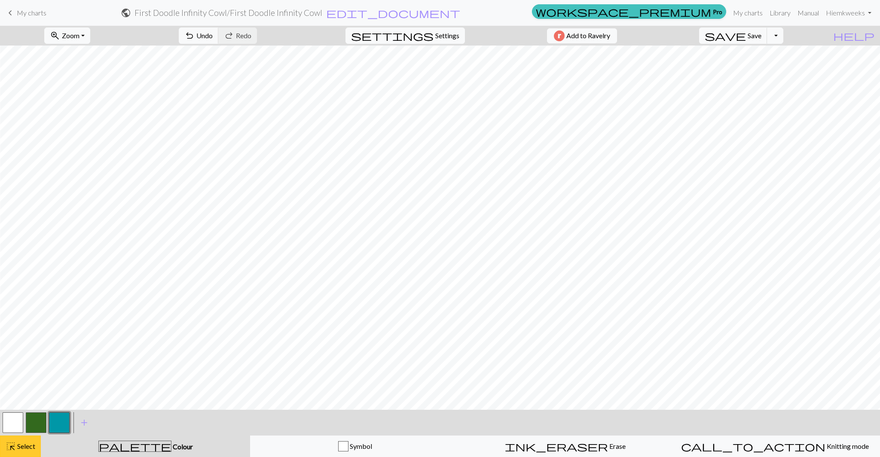
click at [24, 455] on button "highlight_alt Select Select" at bounding box center [20, 446] width 41 height 21
click at [195, 37] on span "undo" at bounding box center [189, 36] width 10 height 12
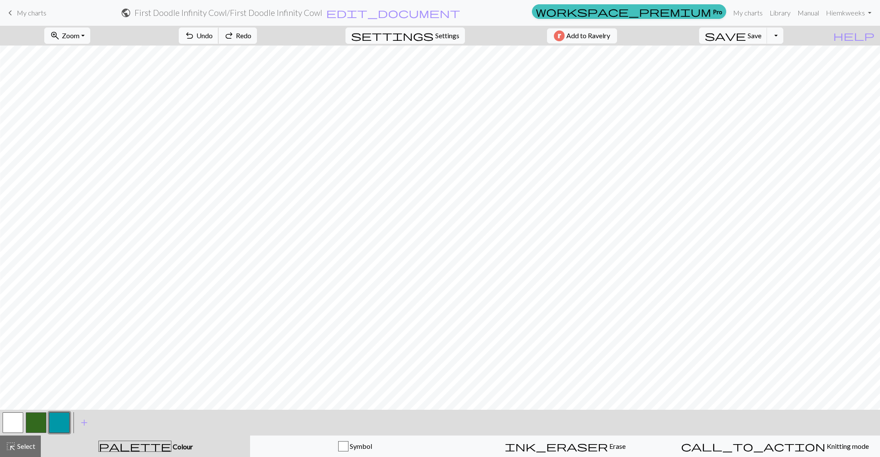
click at [195, 37] on span "undo" at bounding box center [189, 36] width 10 height 12
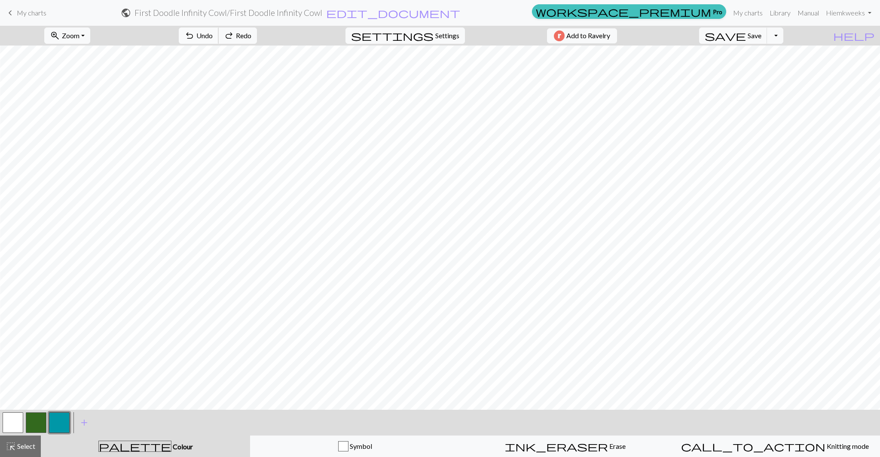
click at [195, 37] on span "undo" at bounding box center [189, 36] width 10 height 12
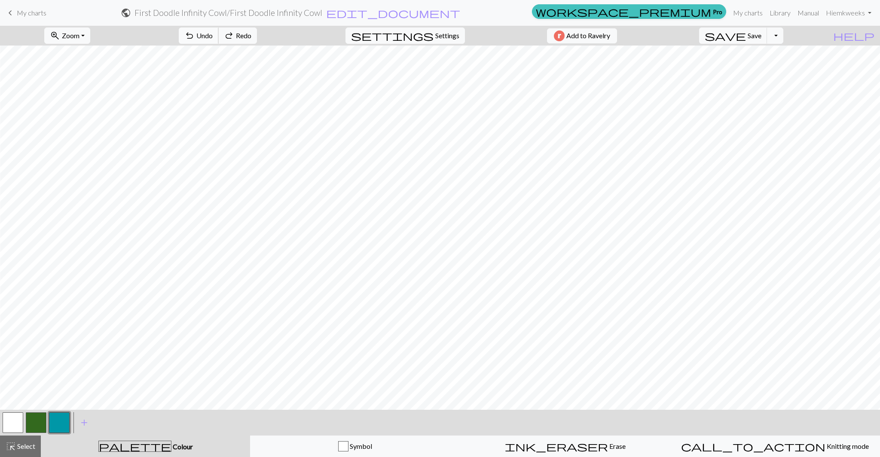
click at [195, 37] on span "undo" at bounding box center [189, 36] width 10 height 12
click at [551, 444] on div "ink_eraser Erase Erase" at bounding box center [565, 447] width 199 height 10
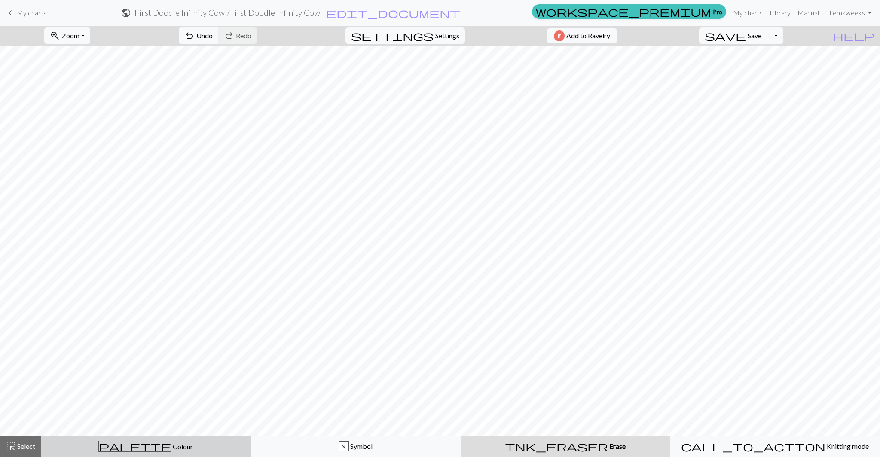
click at [100, 448] on div "palette Colour Colour" at bounding box center [145, 446] width 199 height 11
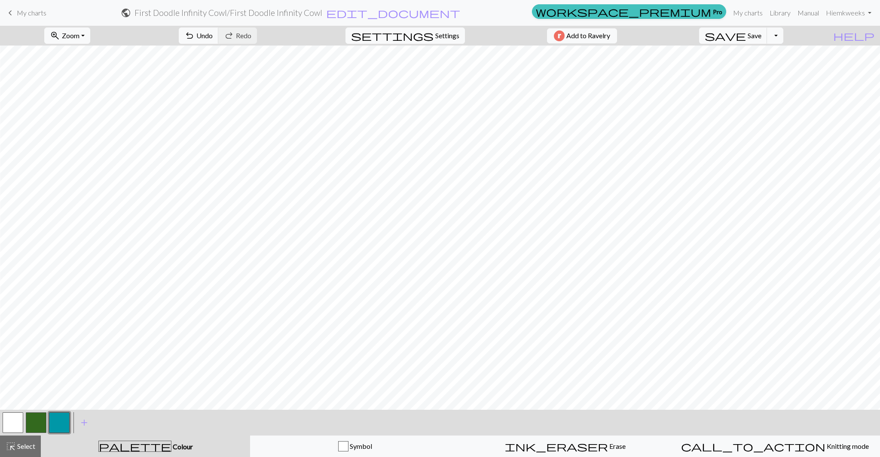
click at [60, 420] on button "button" at bounding box center [59, 423] width 21 height 21
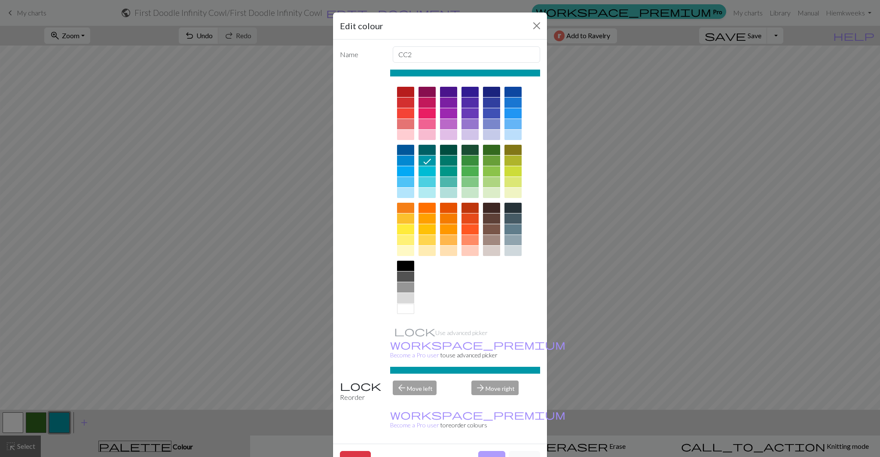
click at [493, 451] on button "Done" at bounding box center [491, 459] width 27 height 16
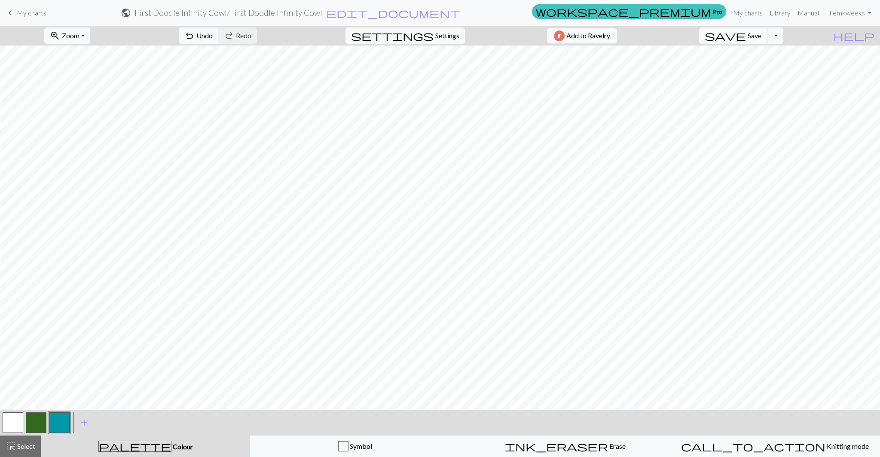
click at [762, 35] on span "Save" at bounding box center [755, 35] width 14 height 8
